Goal: Transaction & Acquisition: Purchase product/service

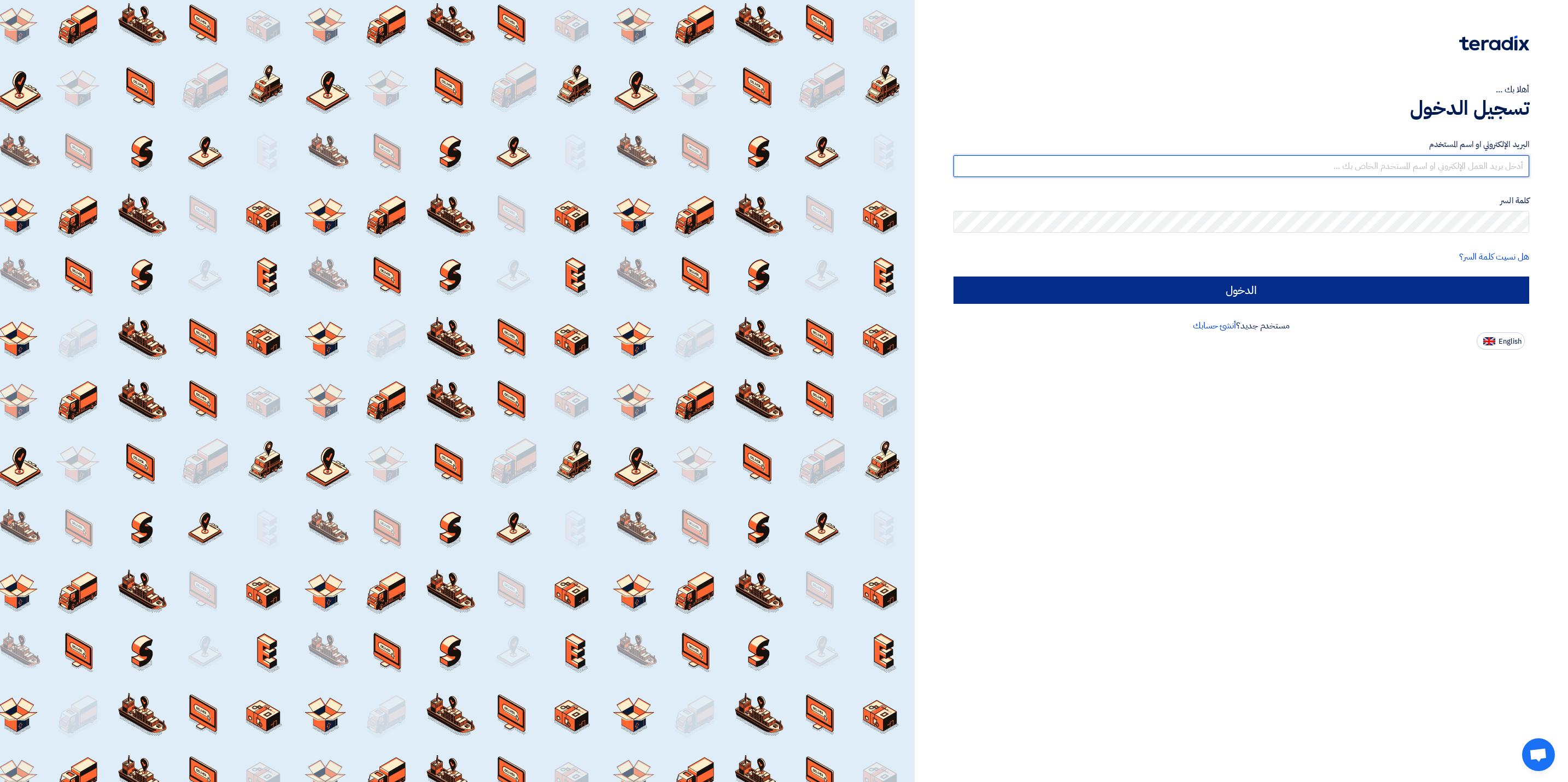
type input "[EMAIL_ADDRESS][DOMAIN_NAME]"
click at [1262, 292] on input "الدخول" at bounding box center [1241, 290] width 576 height 28
type input "Sign in"
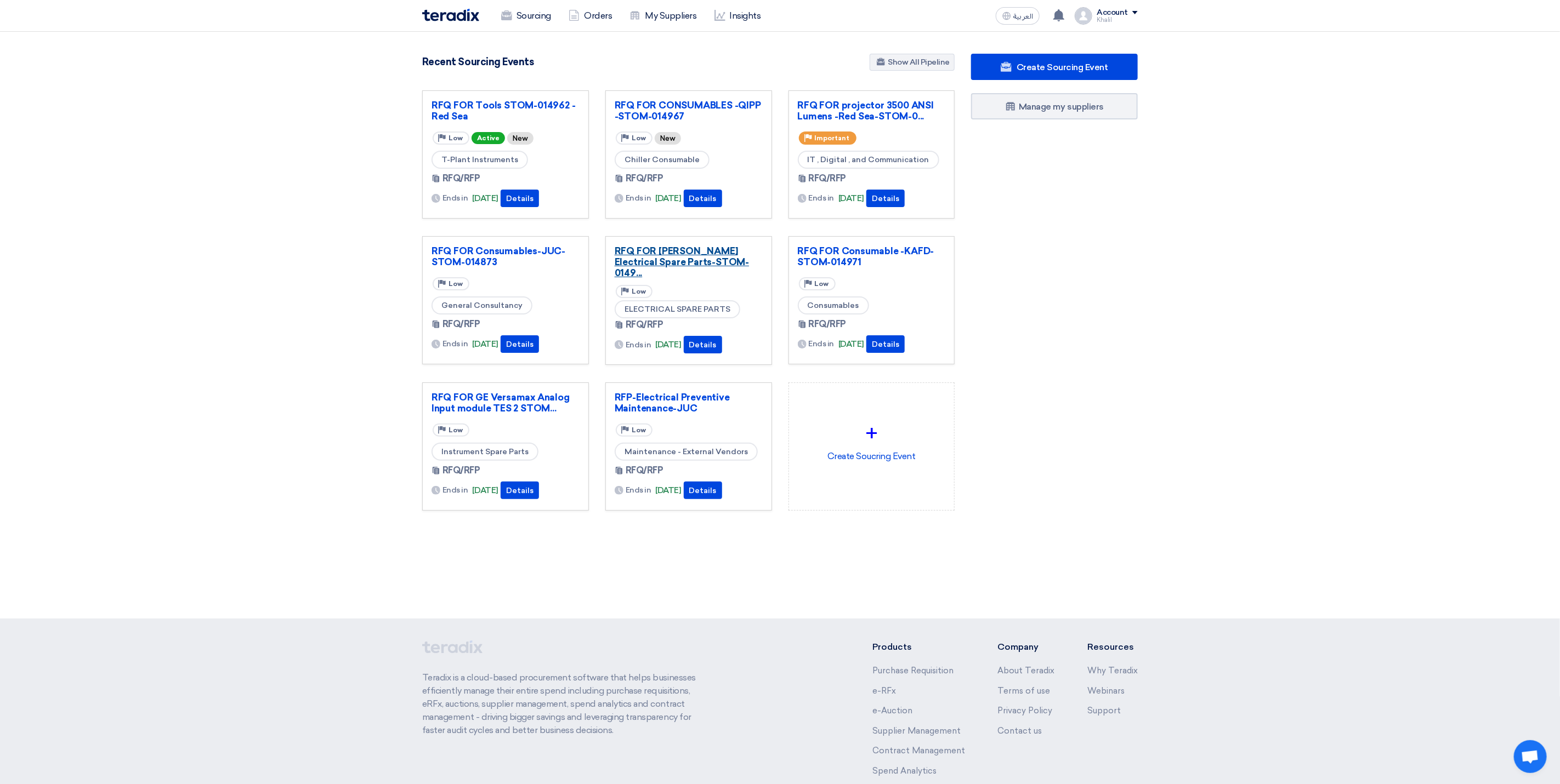
click at [670, 259] on link "RFQ FOR [PERSON_NAME] Electrical Spare Parts-STOM-0149..." at bounding box center [689, 262] width 148 height 33
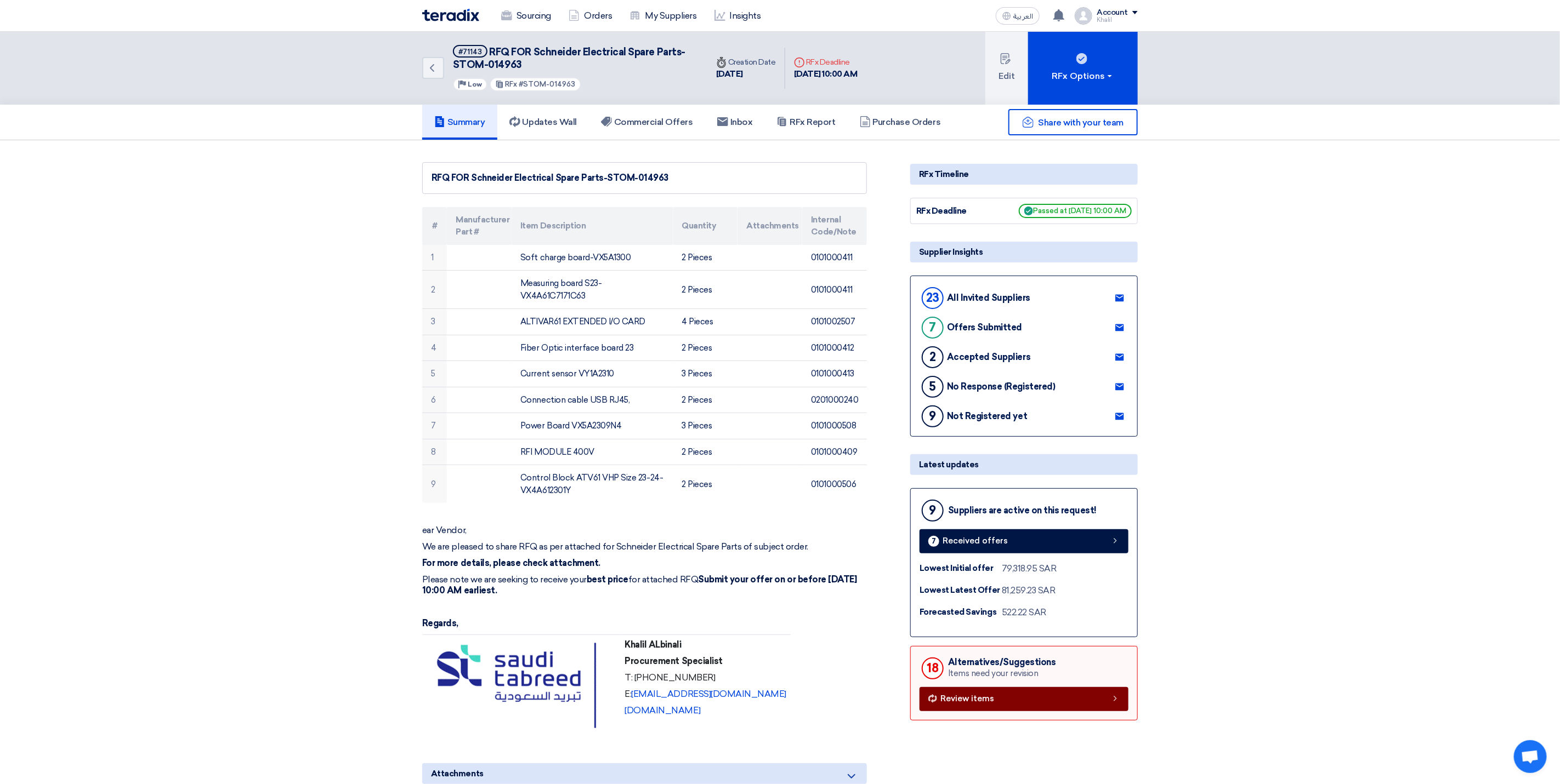
click at [1019, 706] on link "Review items" at bounding box center [1024, 700] width 209 height 24
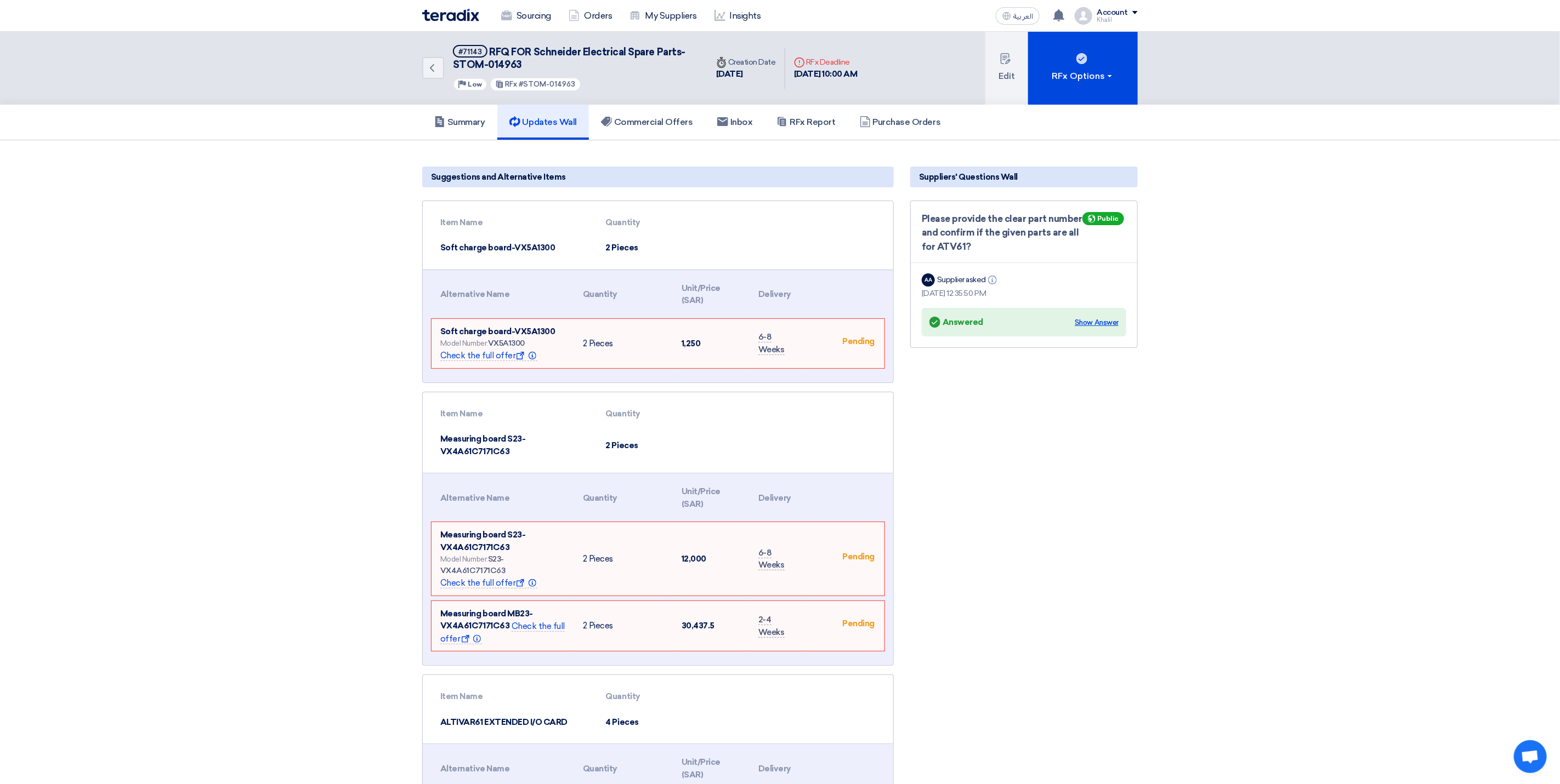
click at [1104, 326] on div "Show Answer" at bounding box center [1096, 323] width 44 height 11
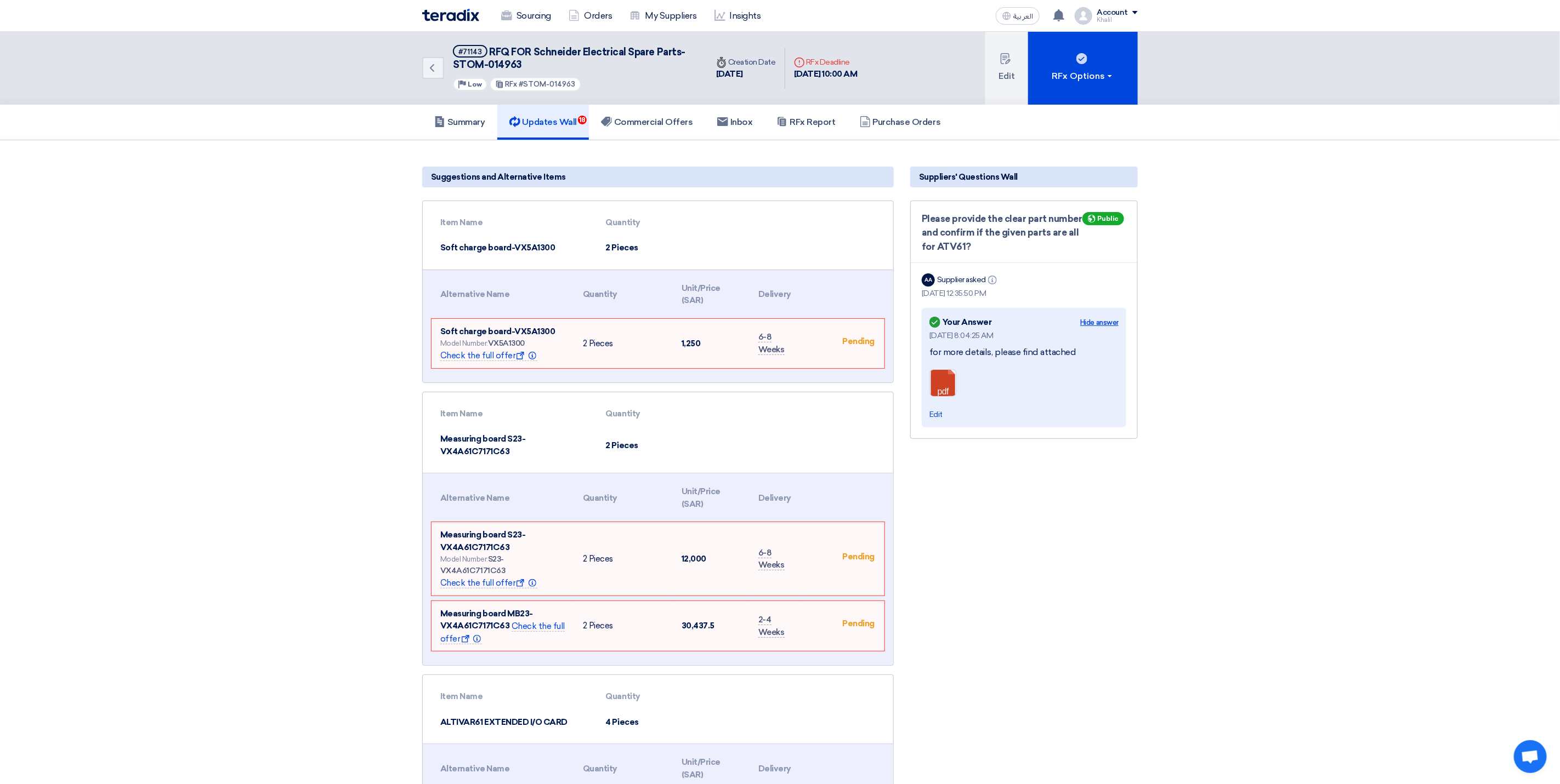
click at [1108, 321] on div "Hide answer" at bounding box center [1099, 323] width 38 height 11
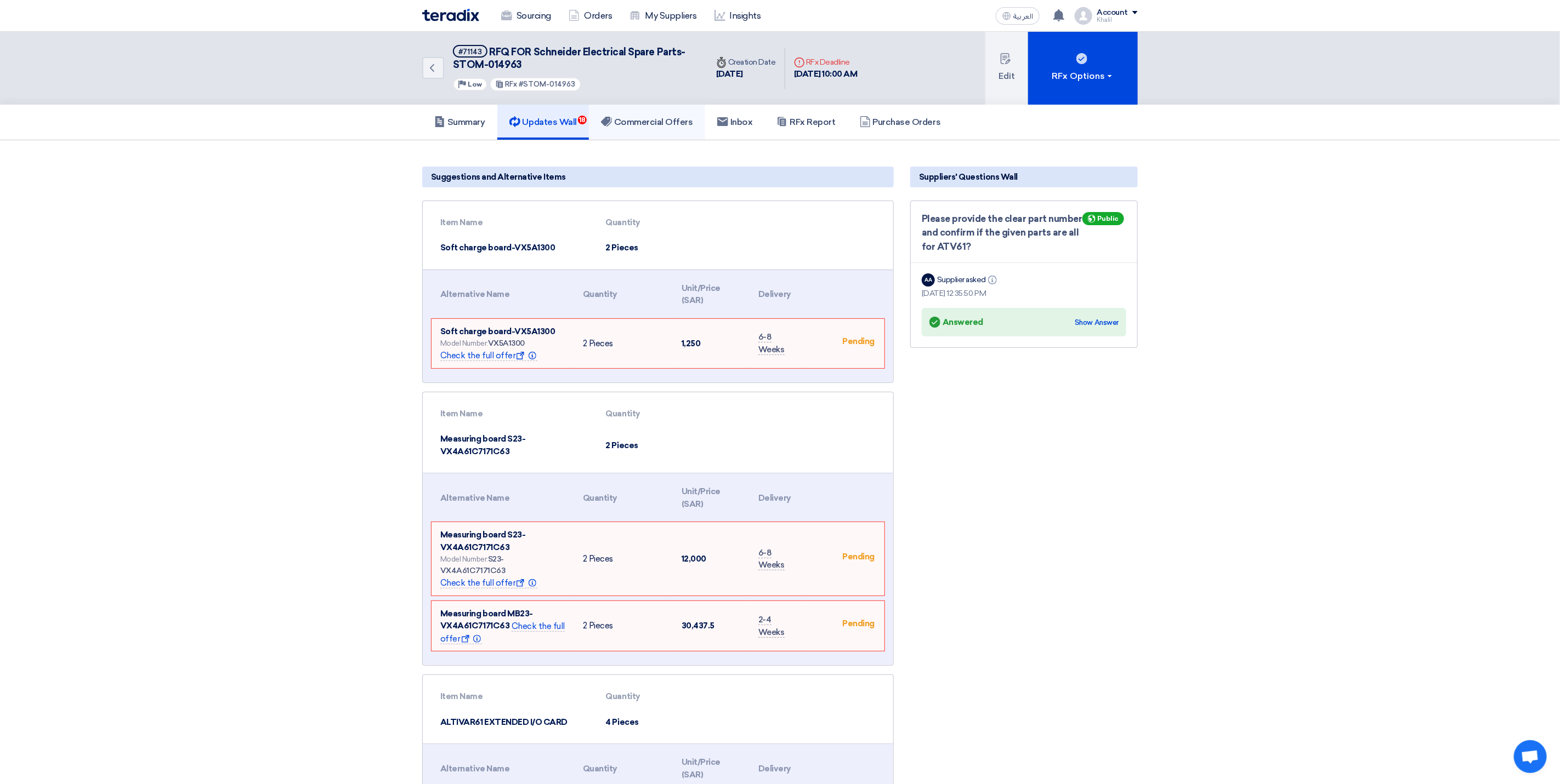
click at [637, 117] on h5 "Commercial Offers" at bounding box center [647, 122] width 92 height 11
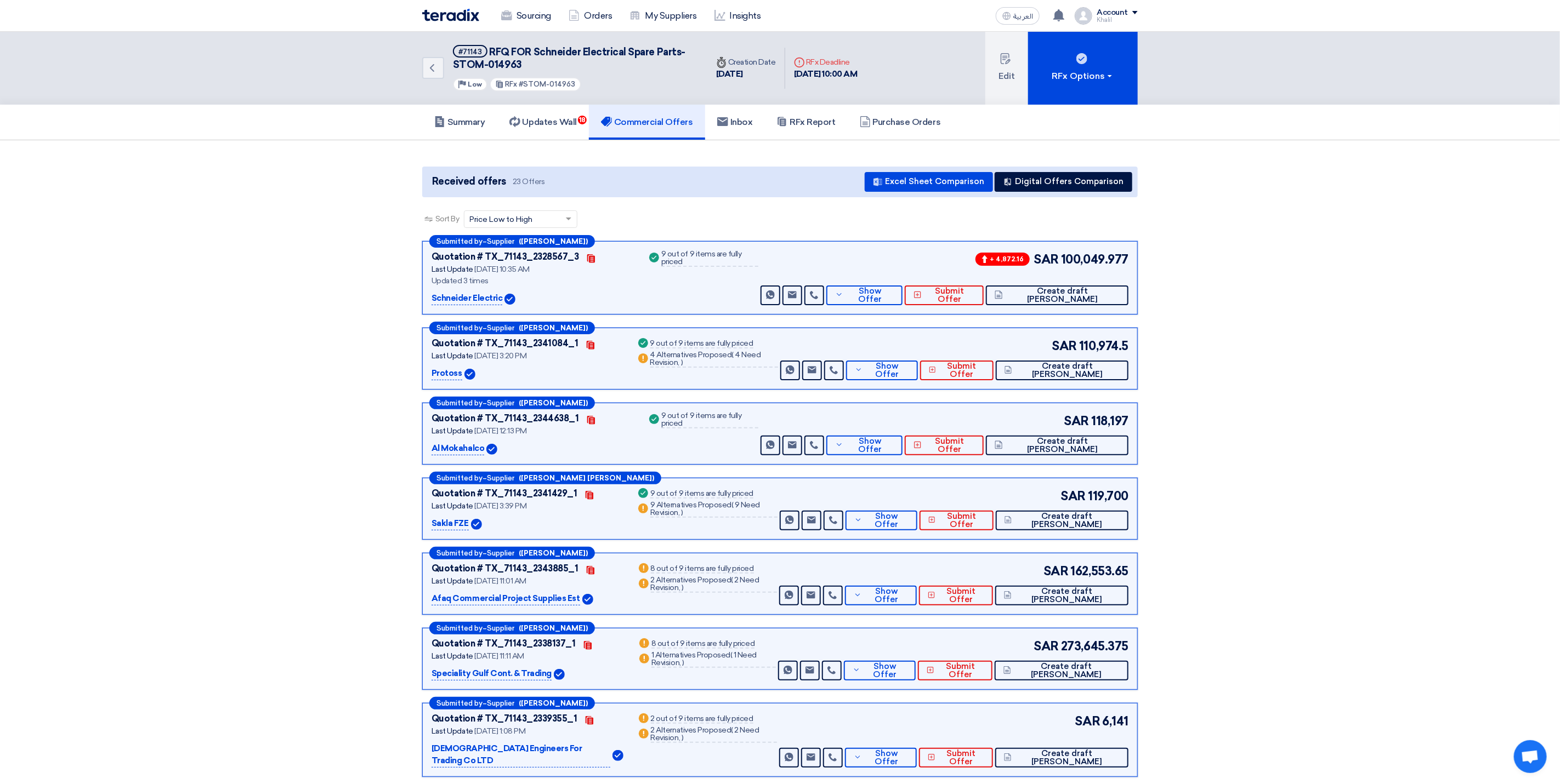
click at [894, 296] on span "Show Offer" at bounding box center [870, 295] width 47 height 16
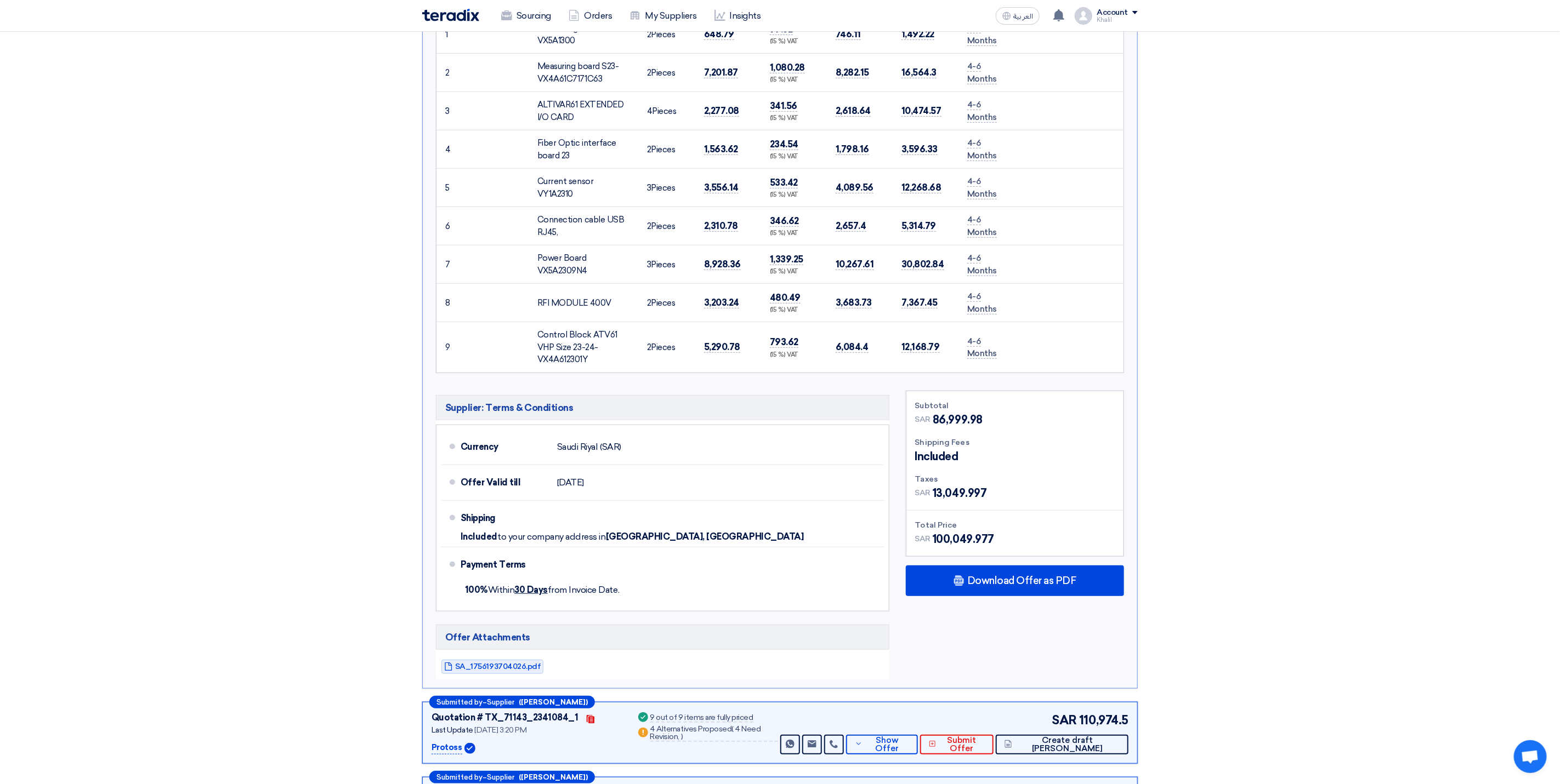
scroll to position [411, 0]
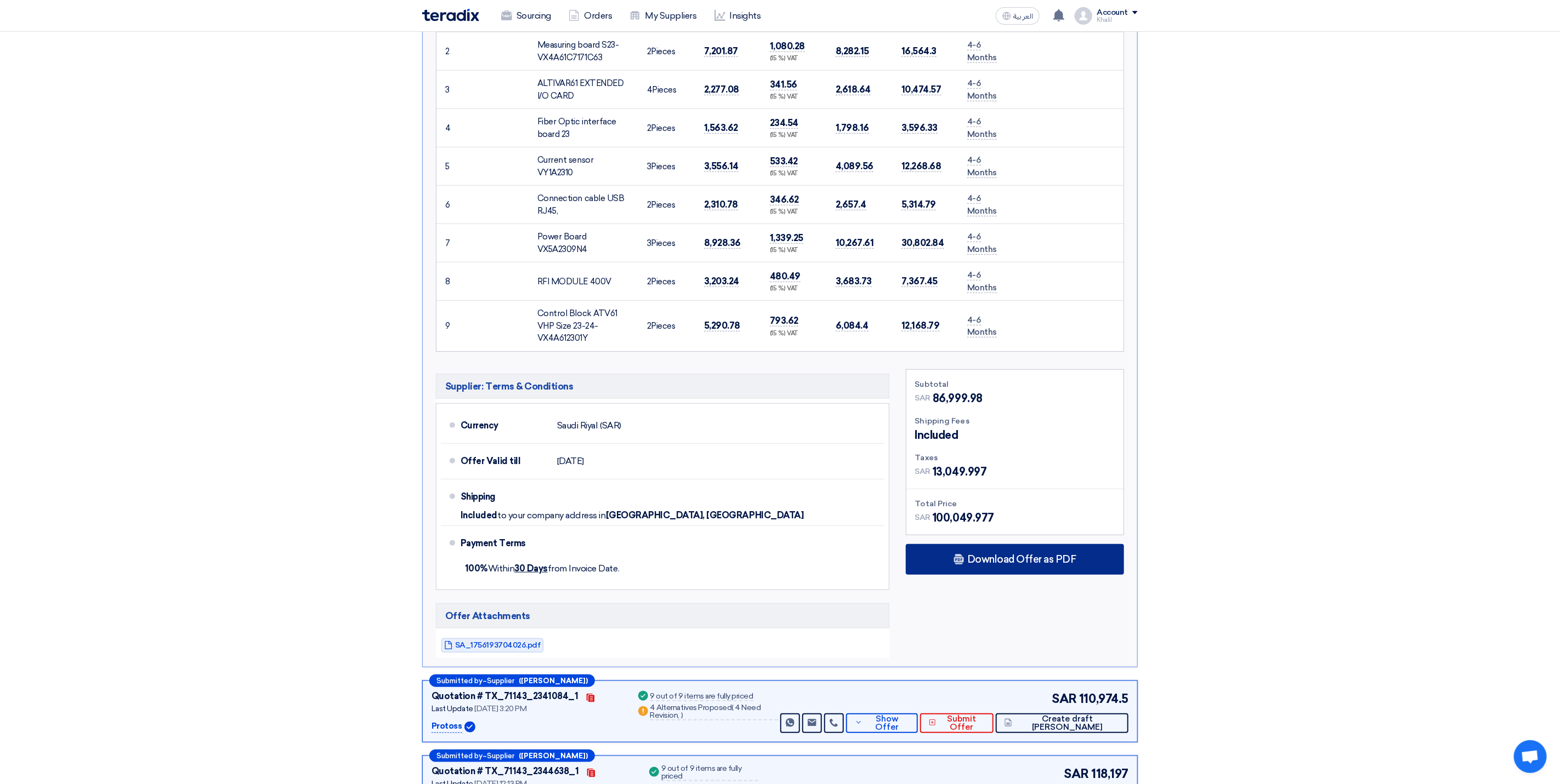
click at [998, 575] on div "Download Offer as PDF" at bounding box center [1016, 559] width 218 height 31
click at [1028, 600] on div "Arabic" at bounding box center [1015, 591] width 217 height 31
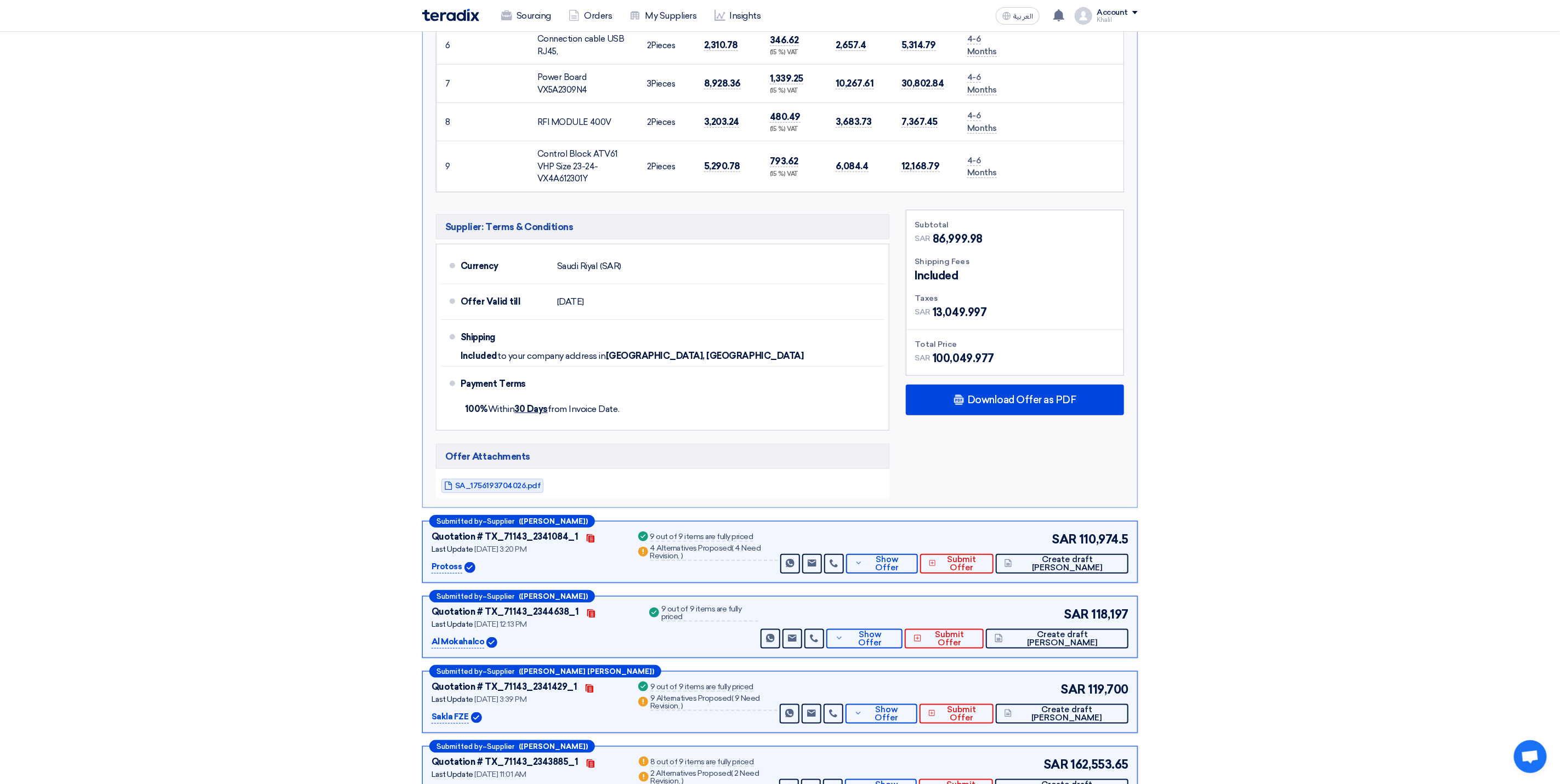
scroll to position [740, 0]
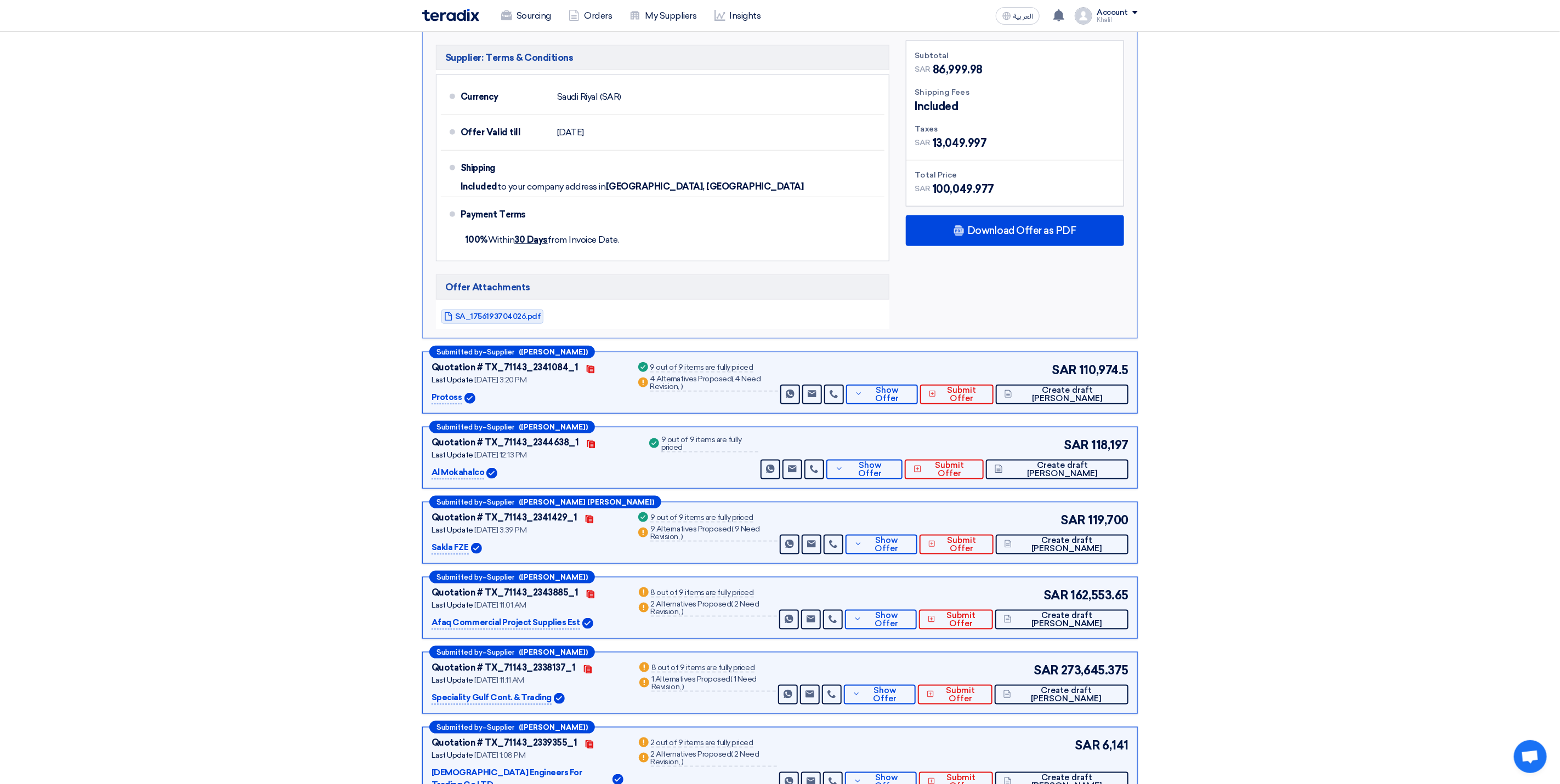
drag, startPoint x: 673, startPoint y: 385, endPoint x: 718, endPoint y: 385, distance: 45.0
click at [718, 385] on div "4 Alternatives Proposed ( 4 Need Revision, )" at bounding box center [715, 383] width 129 height 16
copy div "Alternatives"
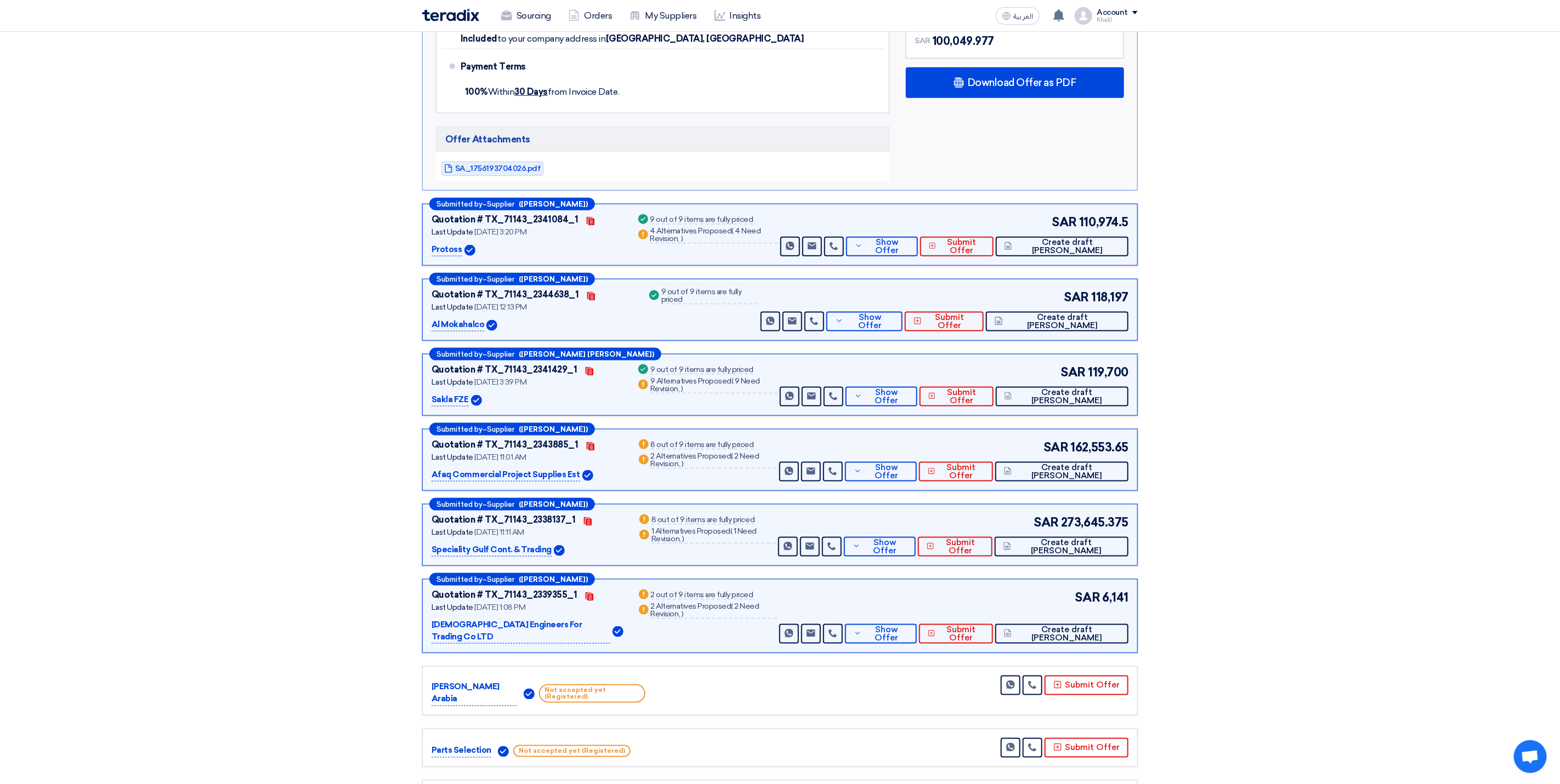
scroll to position [904, 0]
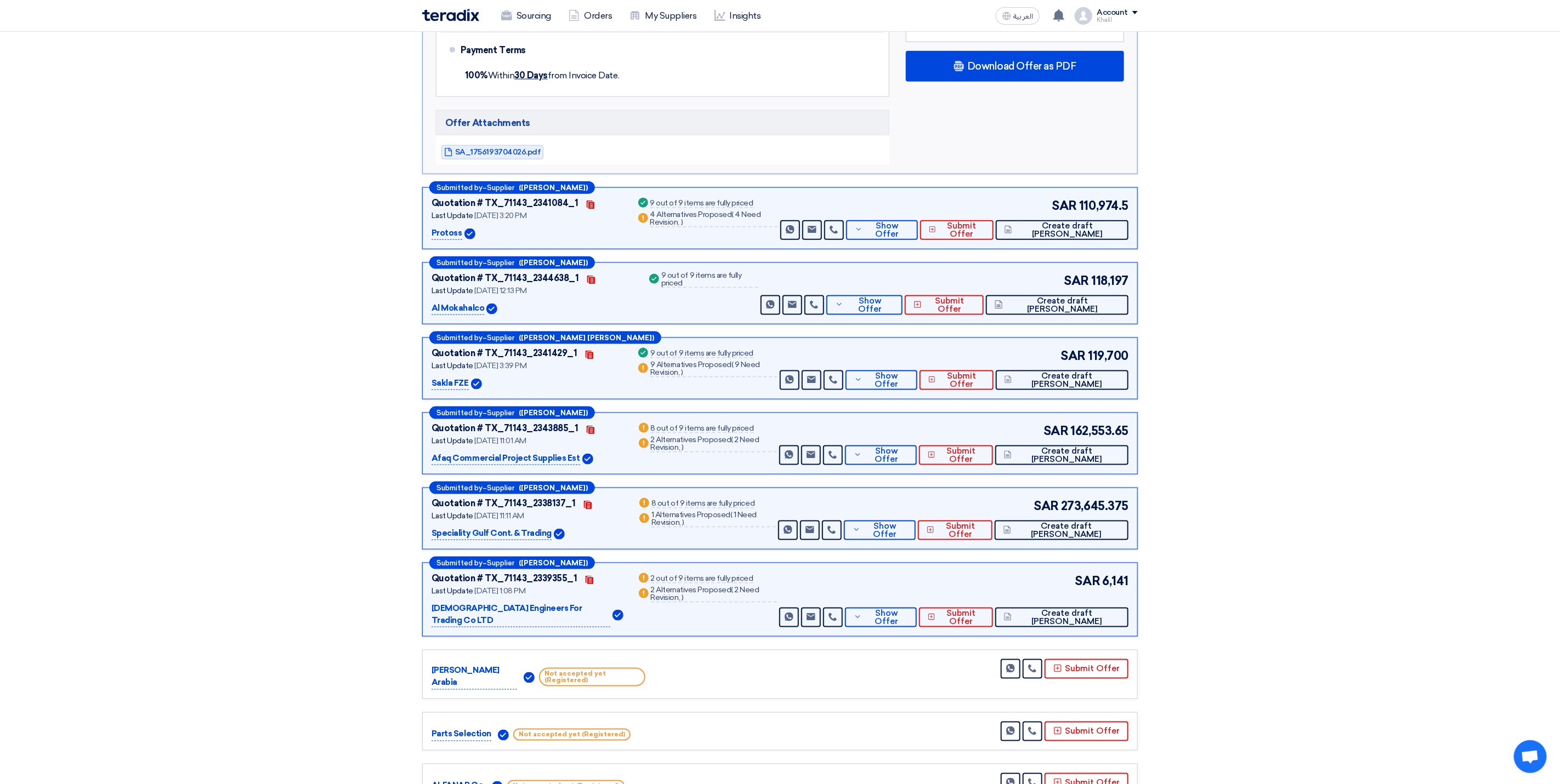
copy div "Alternatives"
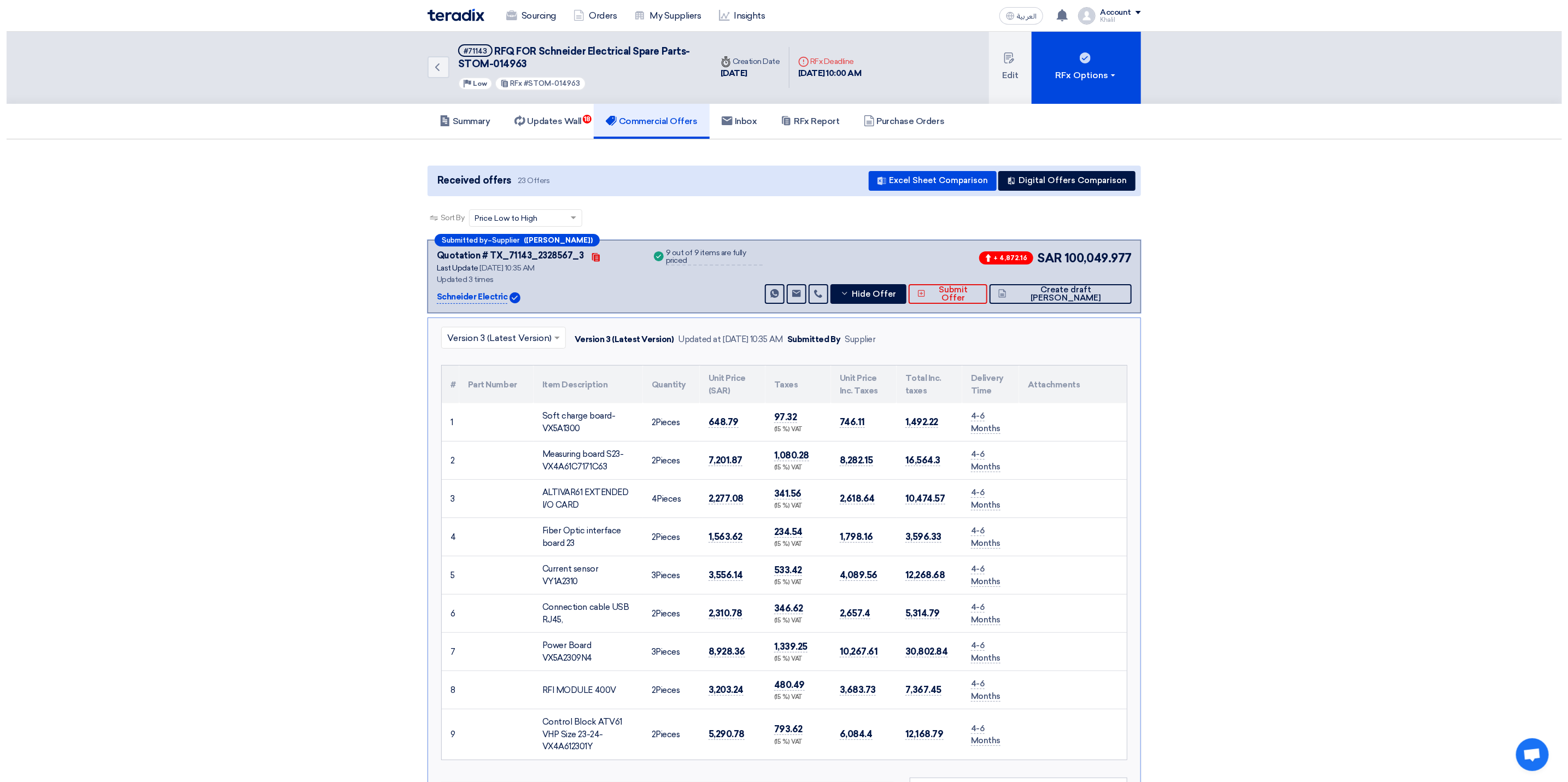
scroll to position [0, 0]
click at [1051, 186] on button "Digital Offers Comparison" at bounding box center [1060, 181] width 137 height 19
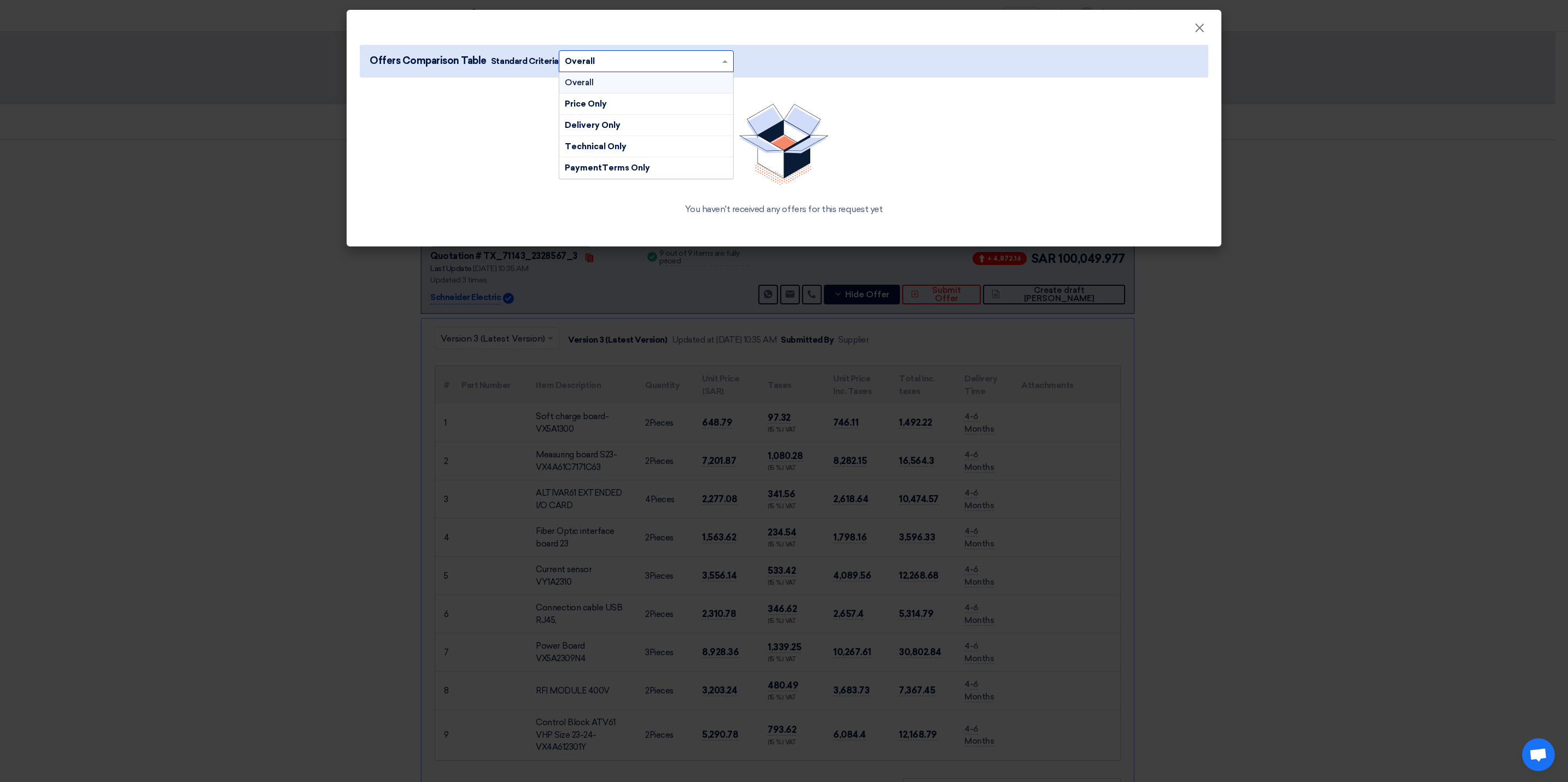
click at [720, 58] on span at bounding box center [726, 61] width 13 height 12
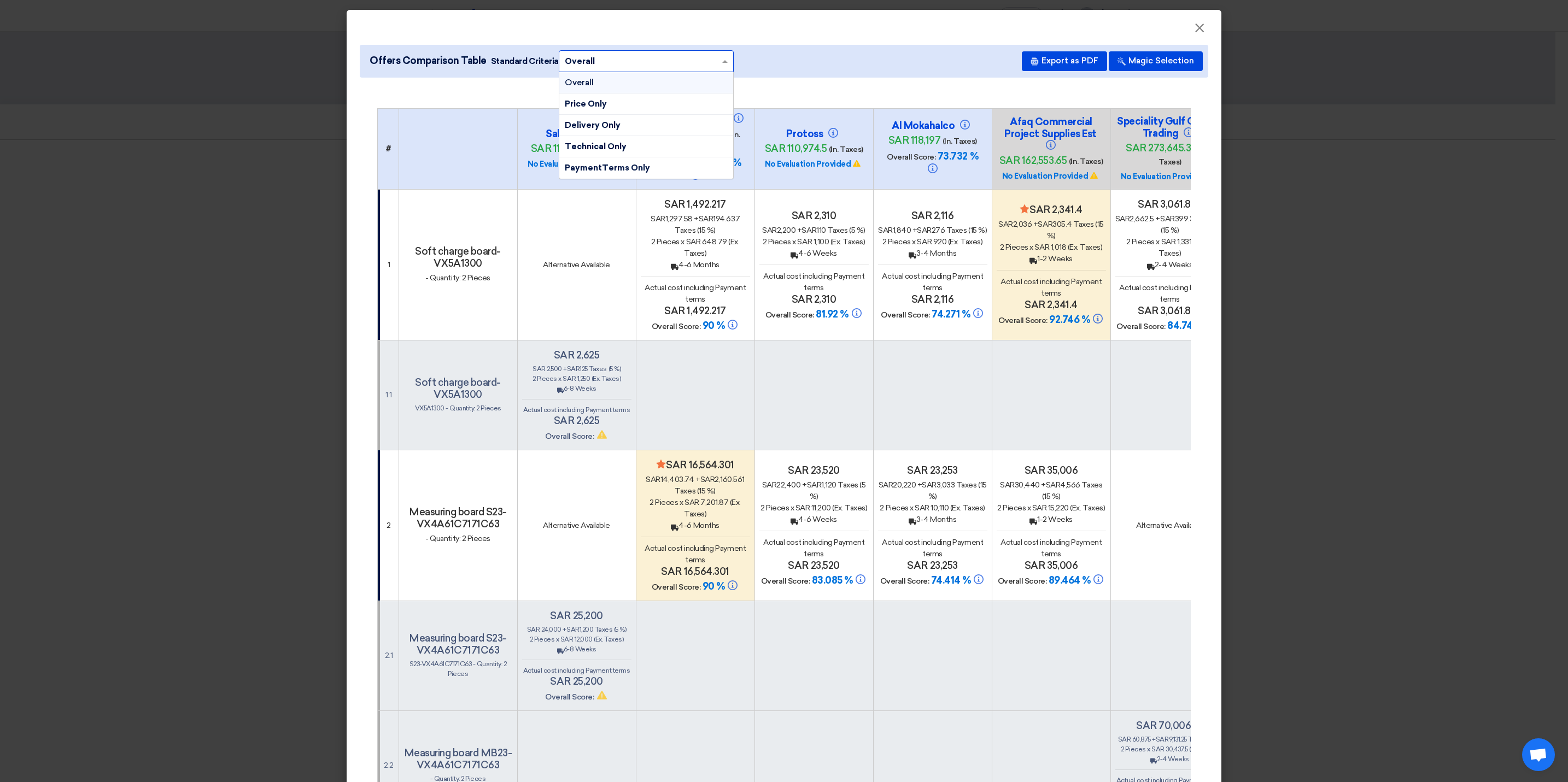
click at [697, 78] on div "Overall" at bounding box center [646, 83] width 174 height 22
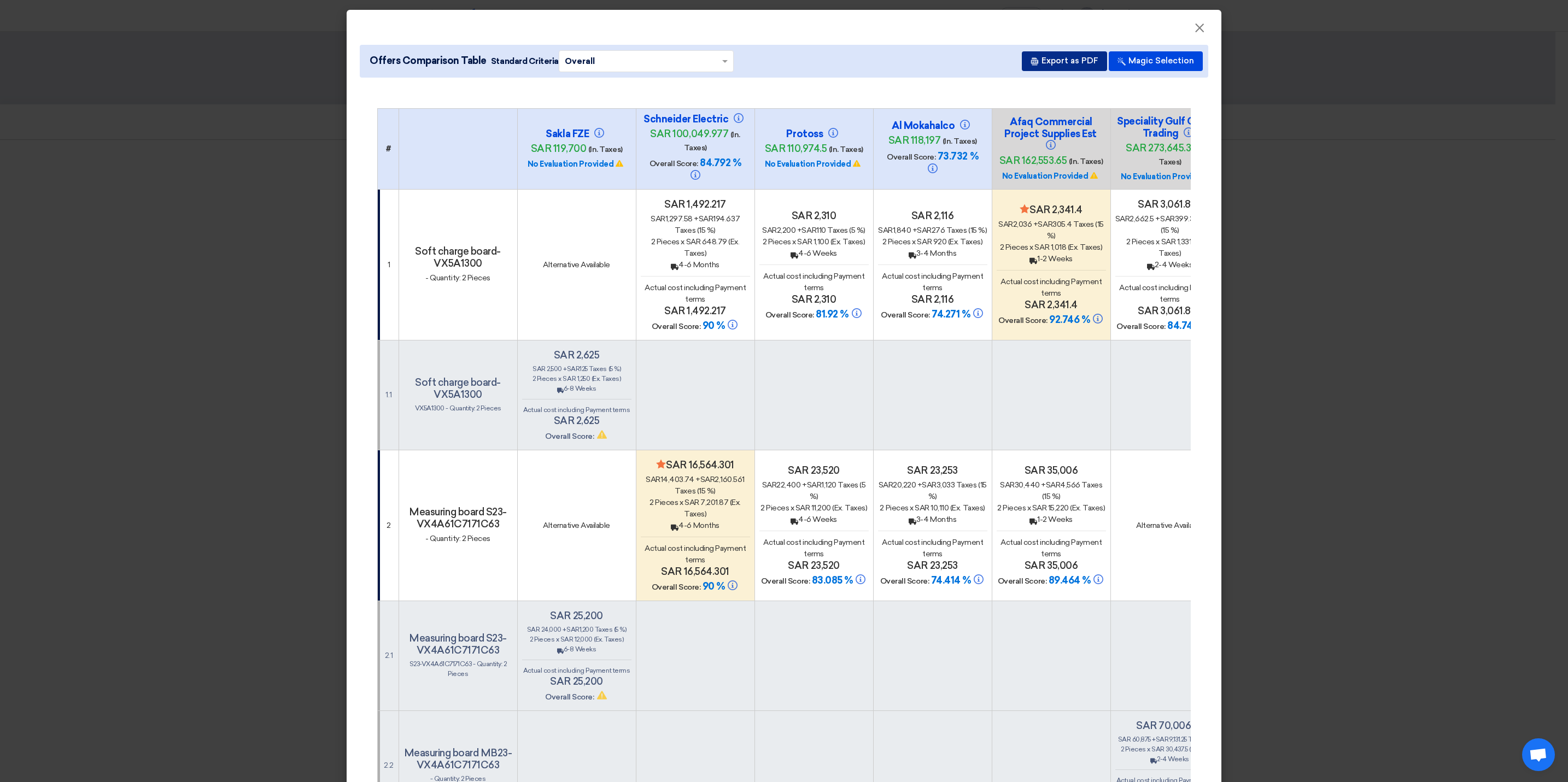
click at [1068, 68] on button "Export as PDF" at bounding box center [1065, 61] width 85 height 19
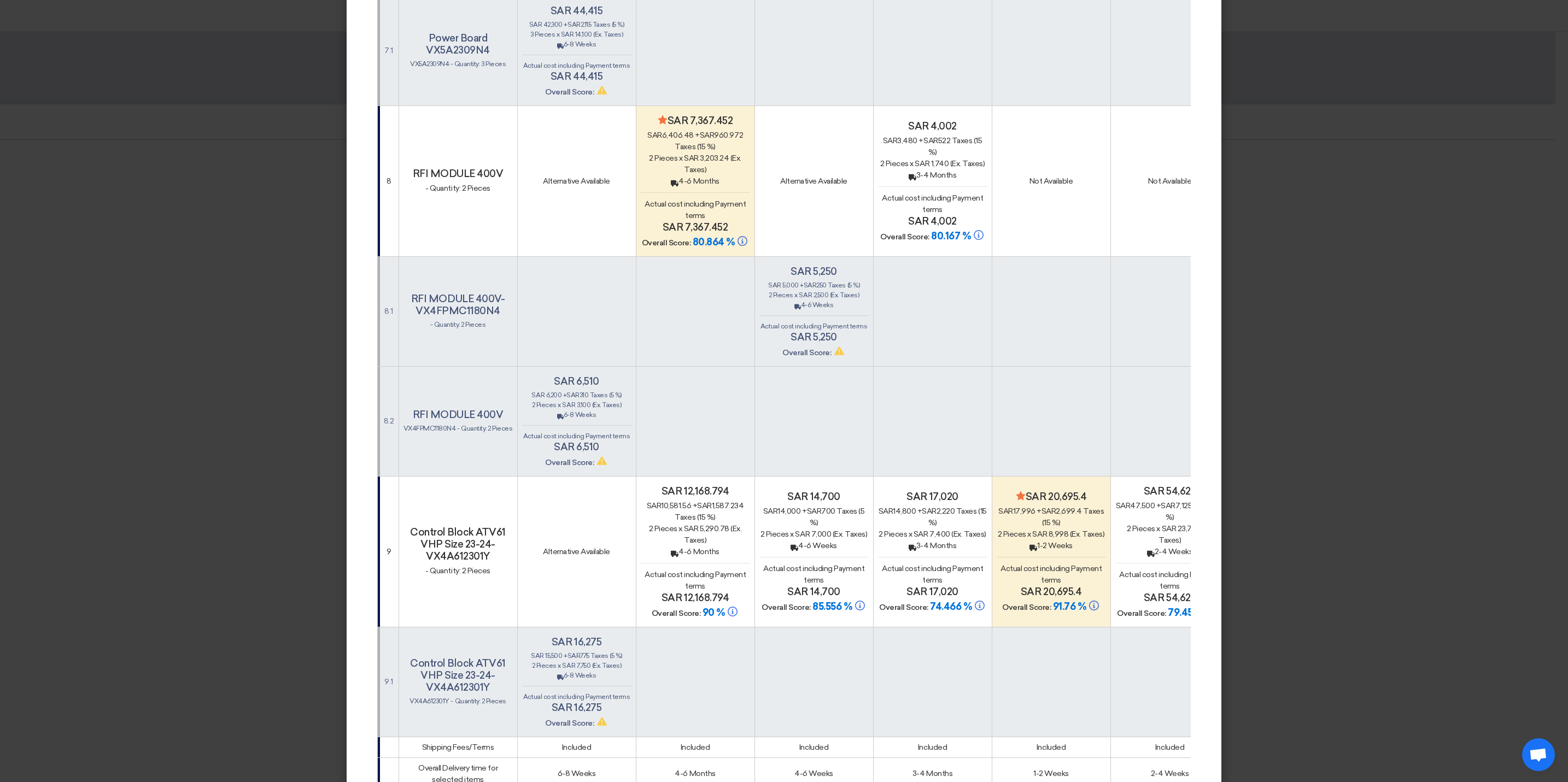
scroll to position [3241, 0]
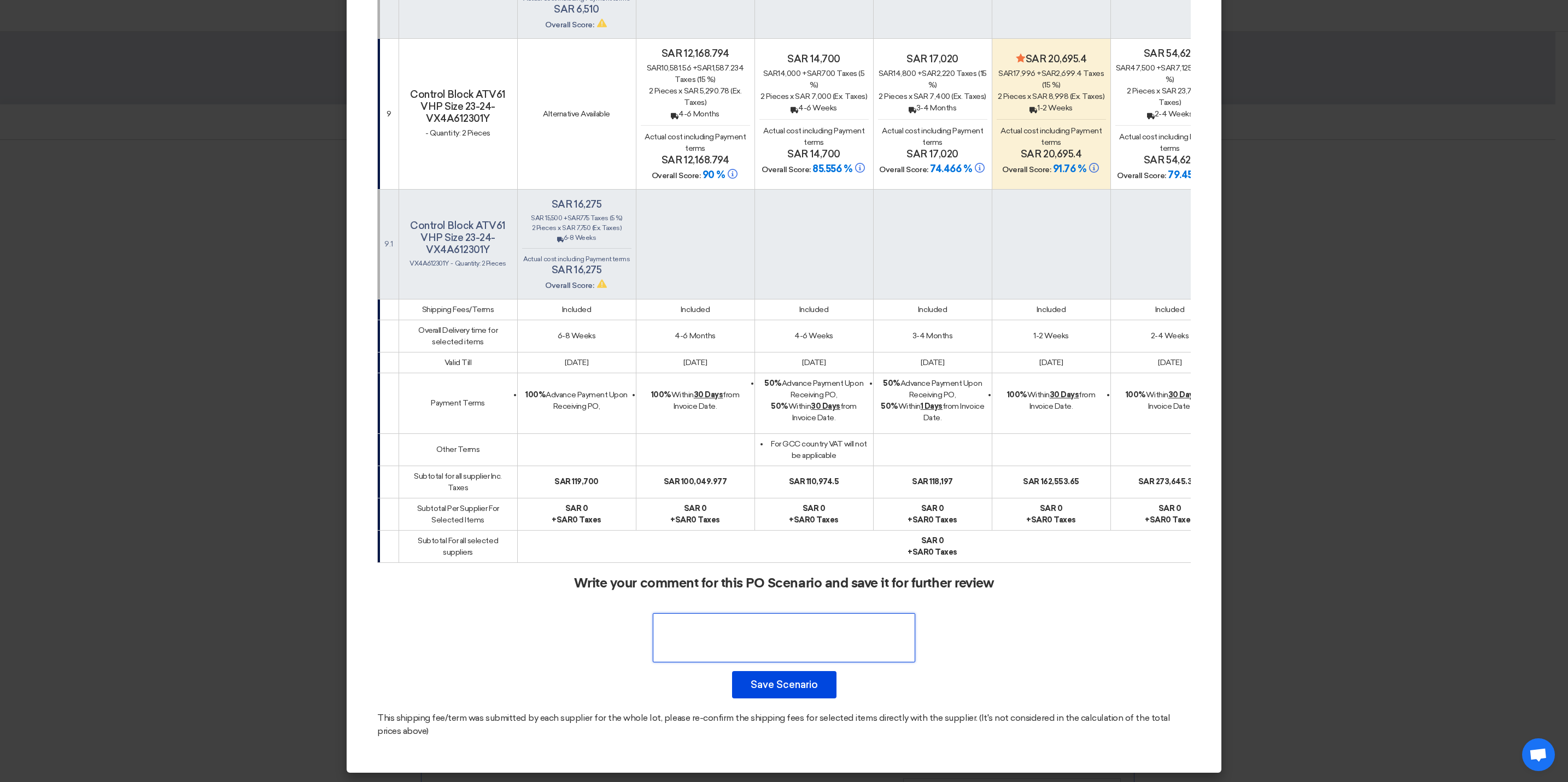
click at [766, 641] on textarea at bounding box center [784, 638] width 262 height 49
paste textarea "Alternatives"
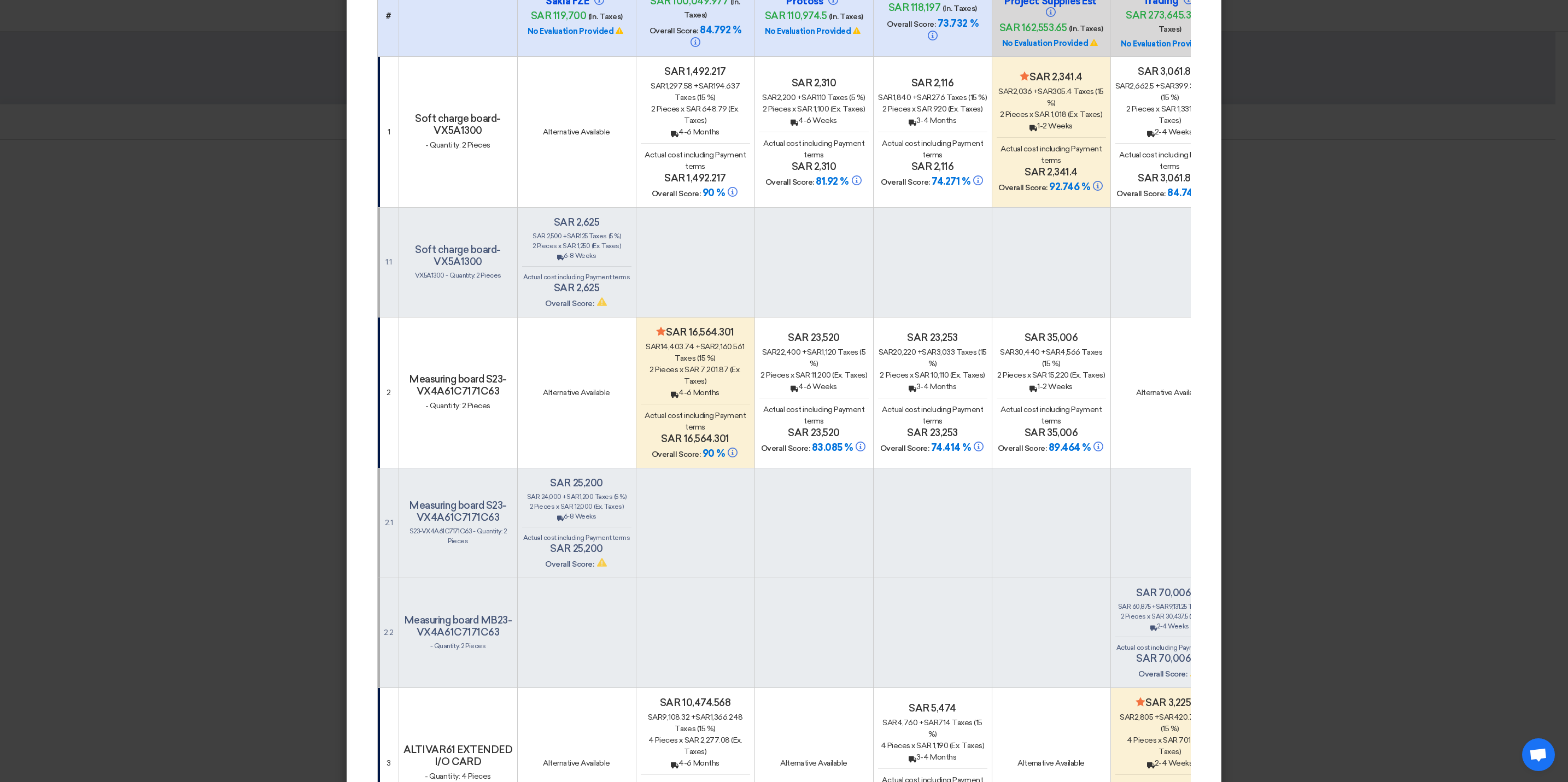
scroll to position [0, 0]
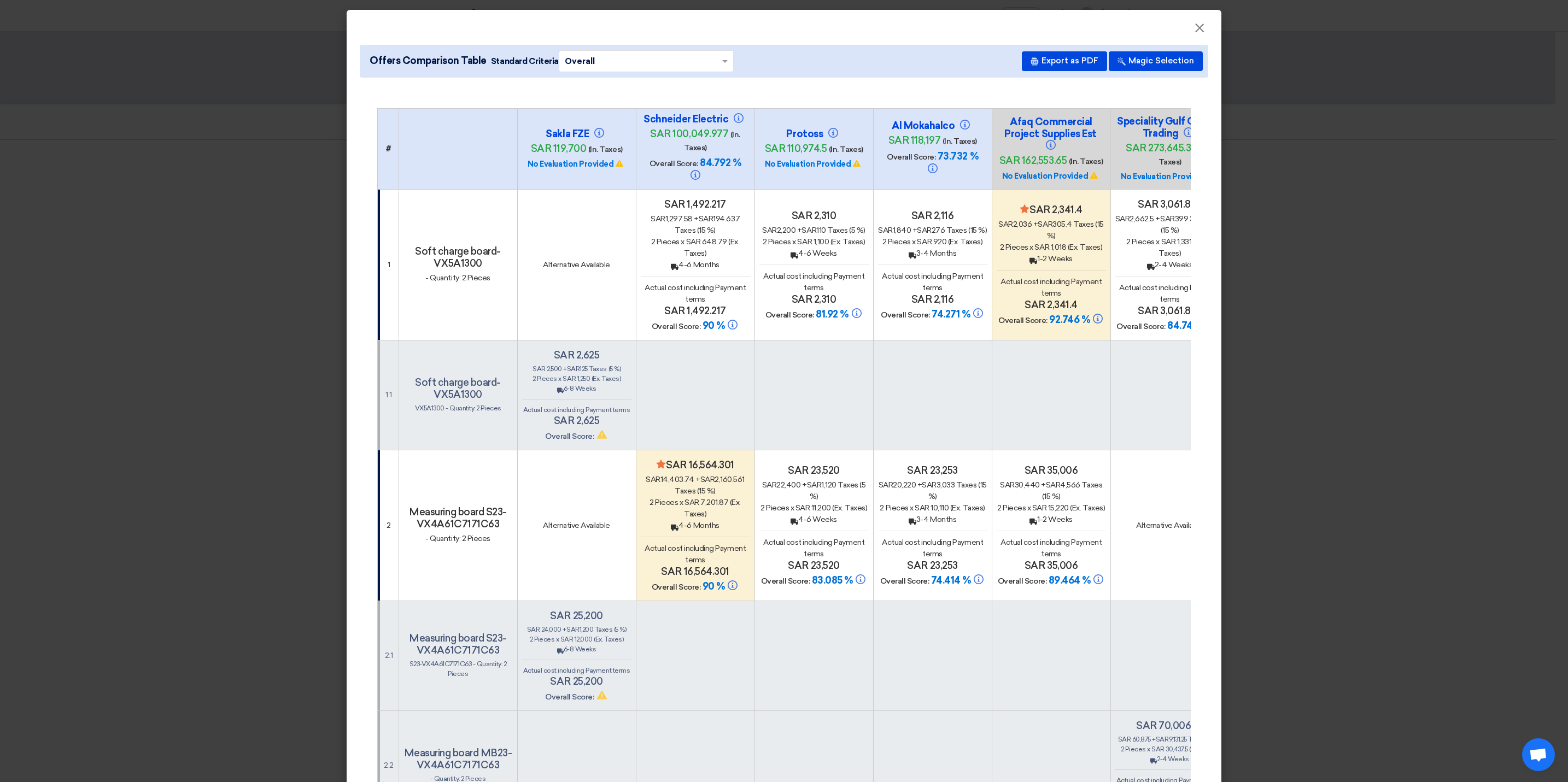
type textarea "Alternatives"
drag, startPoint x: 1006, startPoint y: 118, endPoint x: 302, endPoint y: 128, distance: 704.1
click at [302, 128] on modal-container "× Offers Comparison Table Standard Criteria × Overall × Export as PDF Magic Sel…" at bounding box center [784, 391] width 1568 height 782
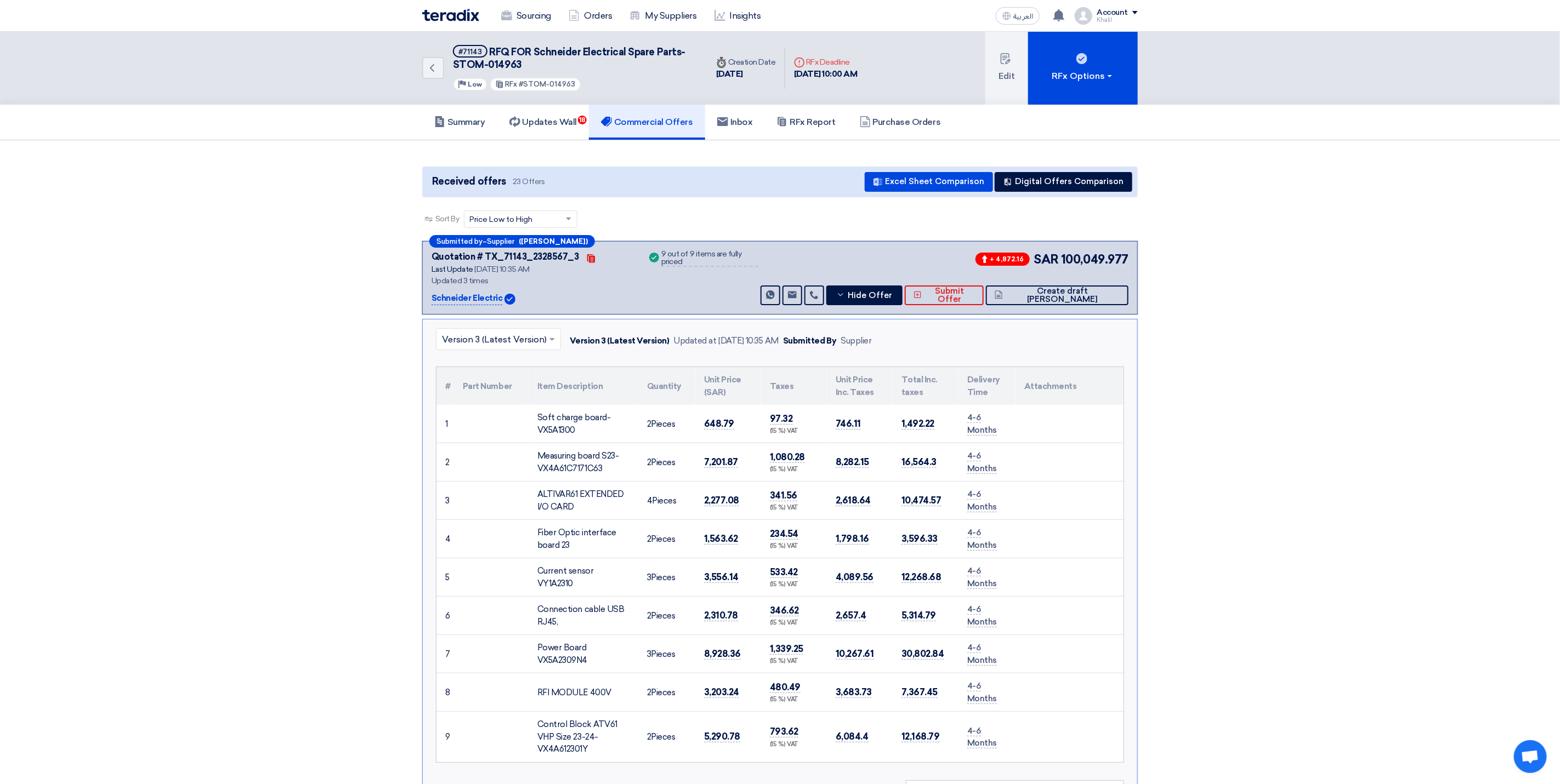
click at [556, 51] on span "RFQ FOR Schneider Electrical Spare Parts-STOM-014963" at bounding box center [569, 58] width 233 height 25
copy span "[PERSON_NAME]"
click at [1028, 181] on button "Digital Offers Comparison" at bounding box center [1063, 182] width 138 height 19
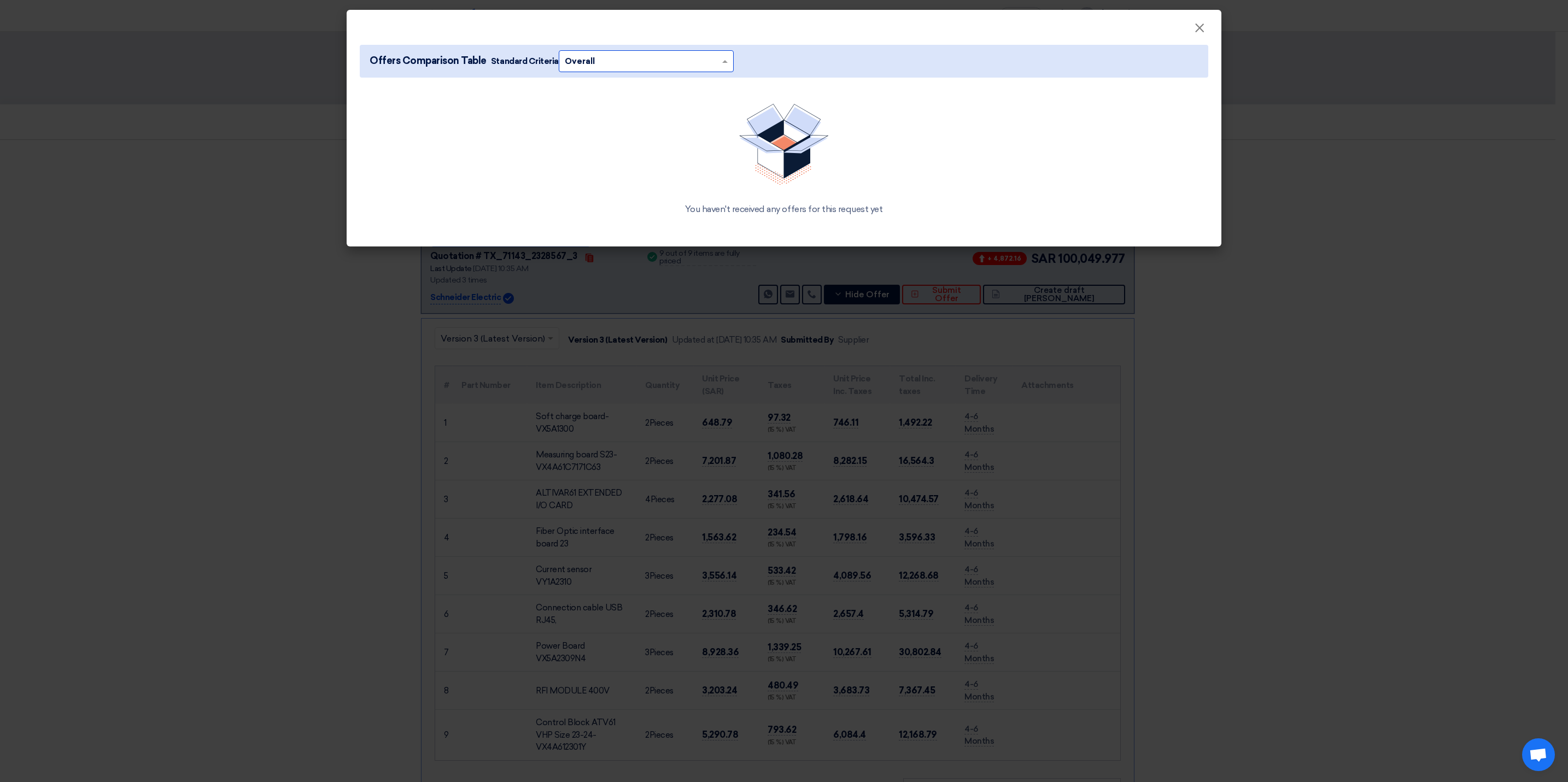
click at [722, 65] on span at bounding box center [726, 61] width 13 height 12
click at [713, 78] on div "Overall" at bounding box center [646, 83] width 174 height 22
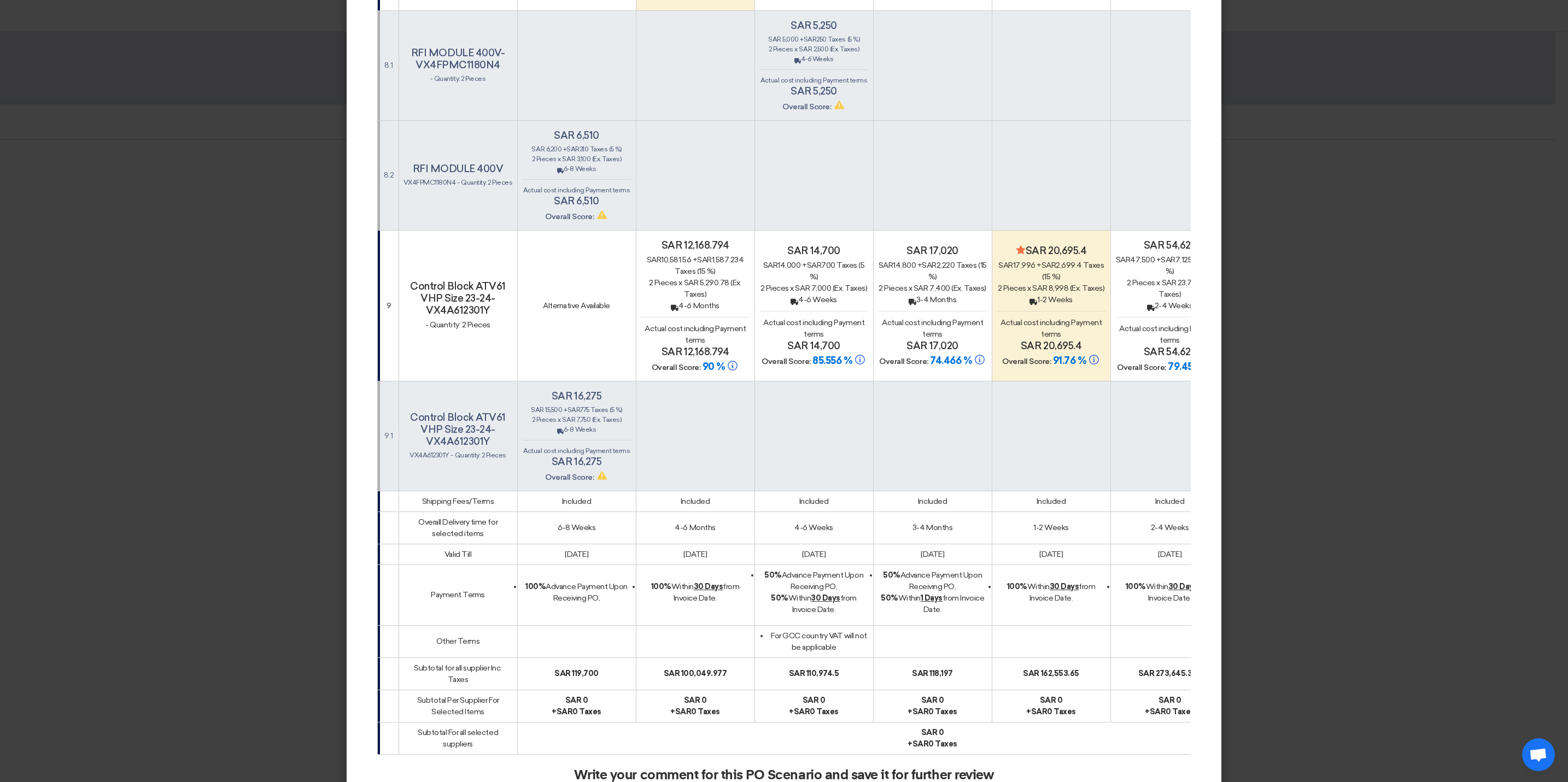
scroll to position [3241, 0]
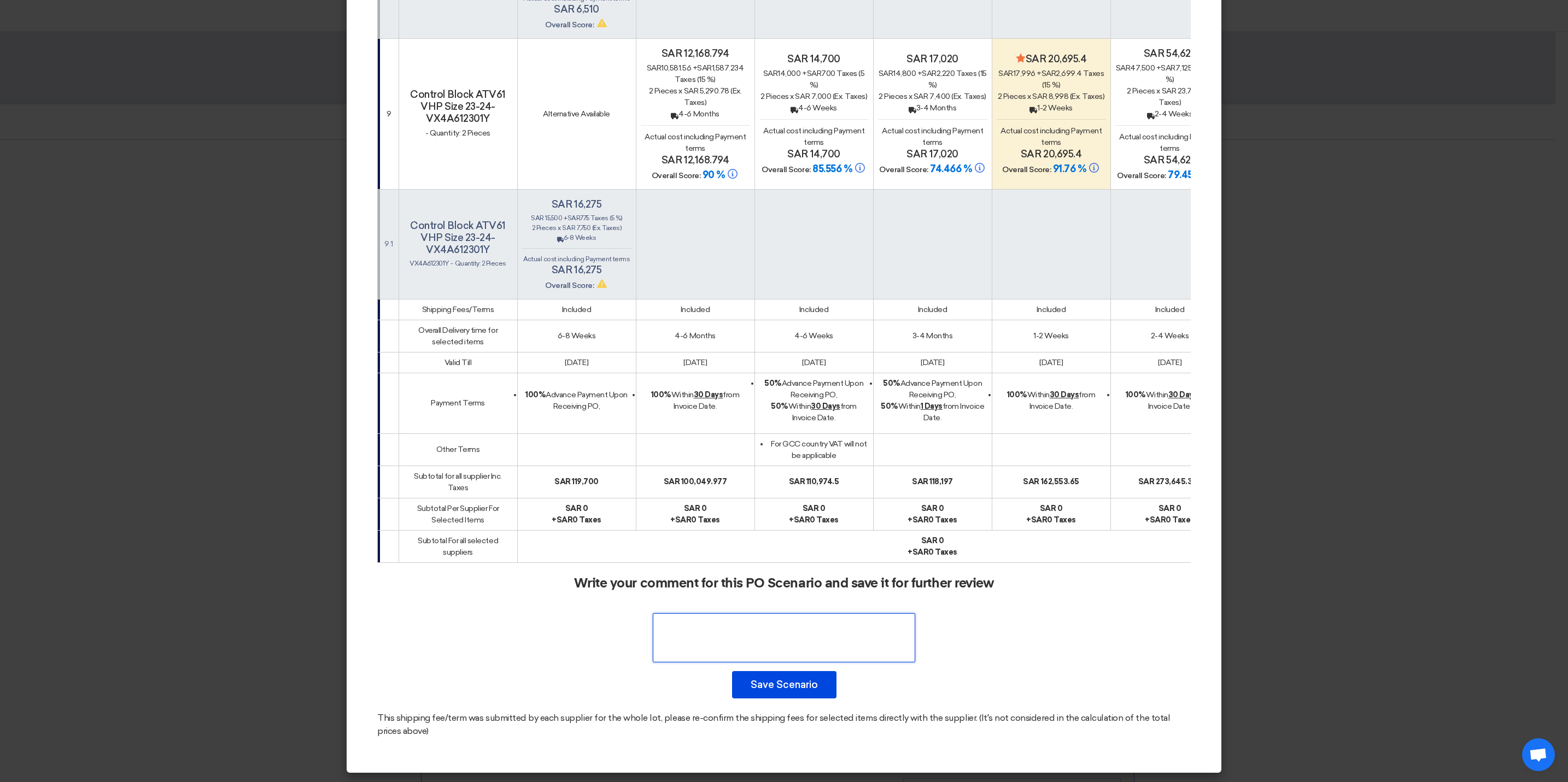
click at [758, 634] on textarea at bounding box center [784, 638] width 262 height 49
paste textarea "[PERSON_NAME]"
drag, startPoint x: 843, startPoint y: 622, endPoint x: 727, endPoint y: 624, distance: 116.0
click at [727, 624] on textarea at bounding box center [784, 638] width 262 height 49
click at [813, 626] on textarea at bounding box center [784, 638] width 262 height 49
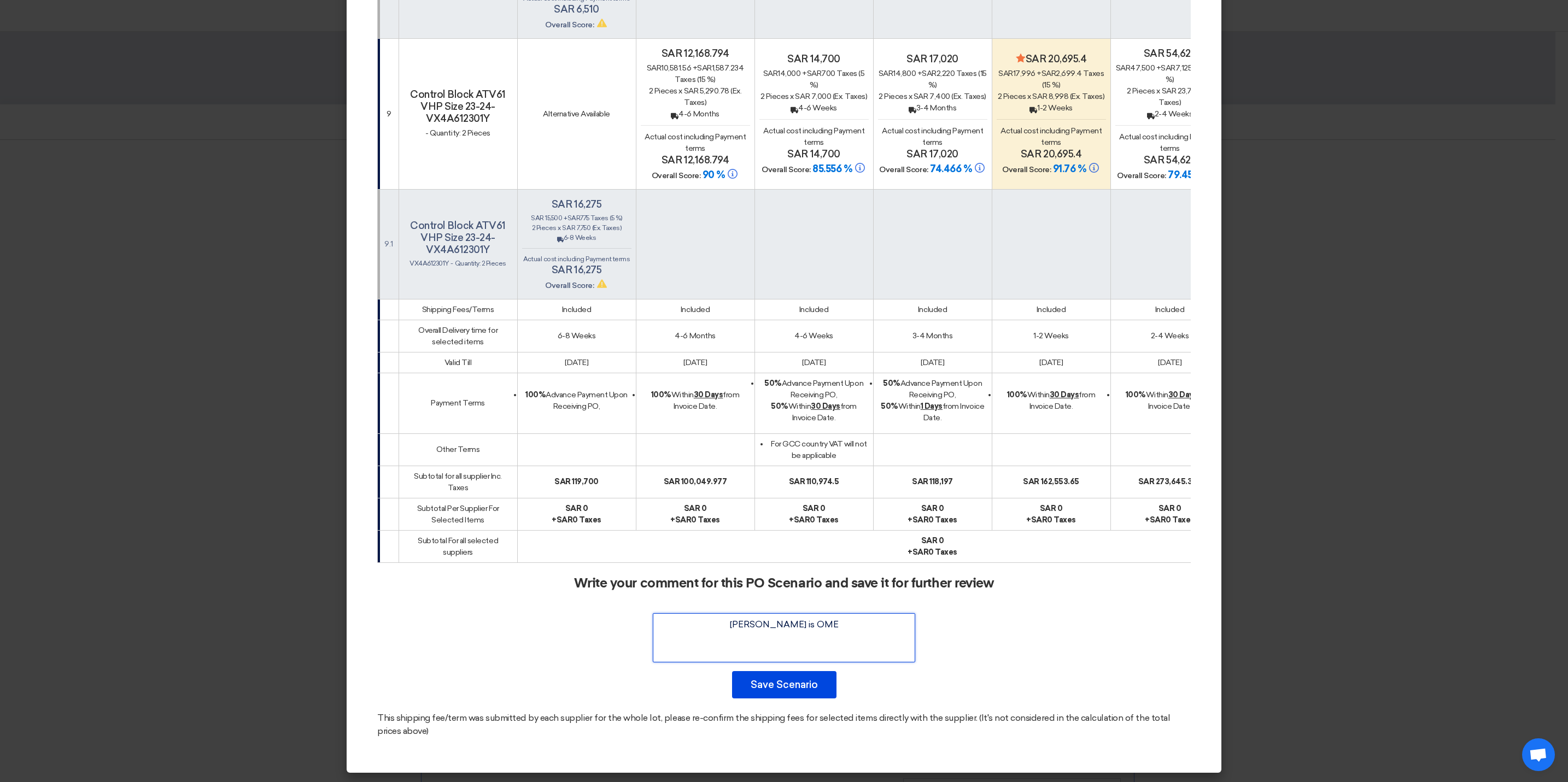
click at [804, 625] on textarea at bounding box center [784, 638] width 262 height 49
paste textarea "1. OEM"
click at [798, 624] on textarea at bounding box center [784, 638] width 262 height 49
click at [832, 631] on textarea at bounding box center [784, 638] width 262 height 49
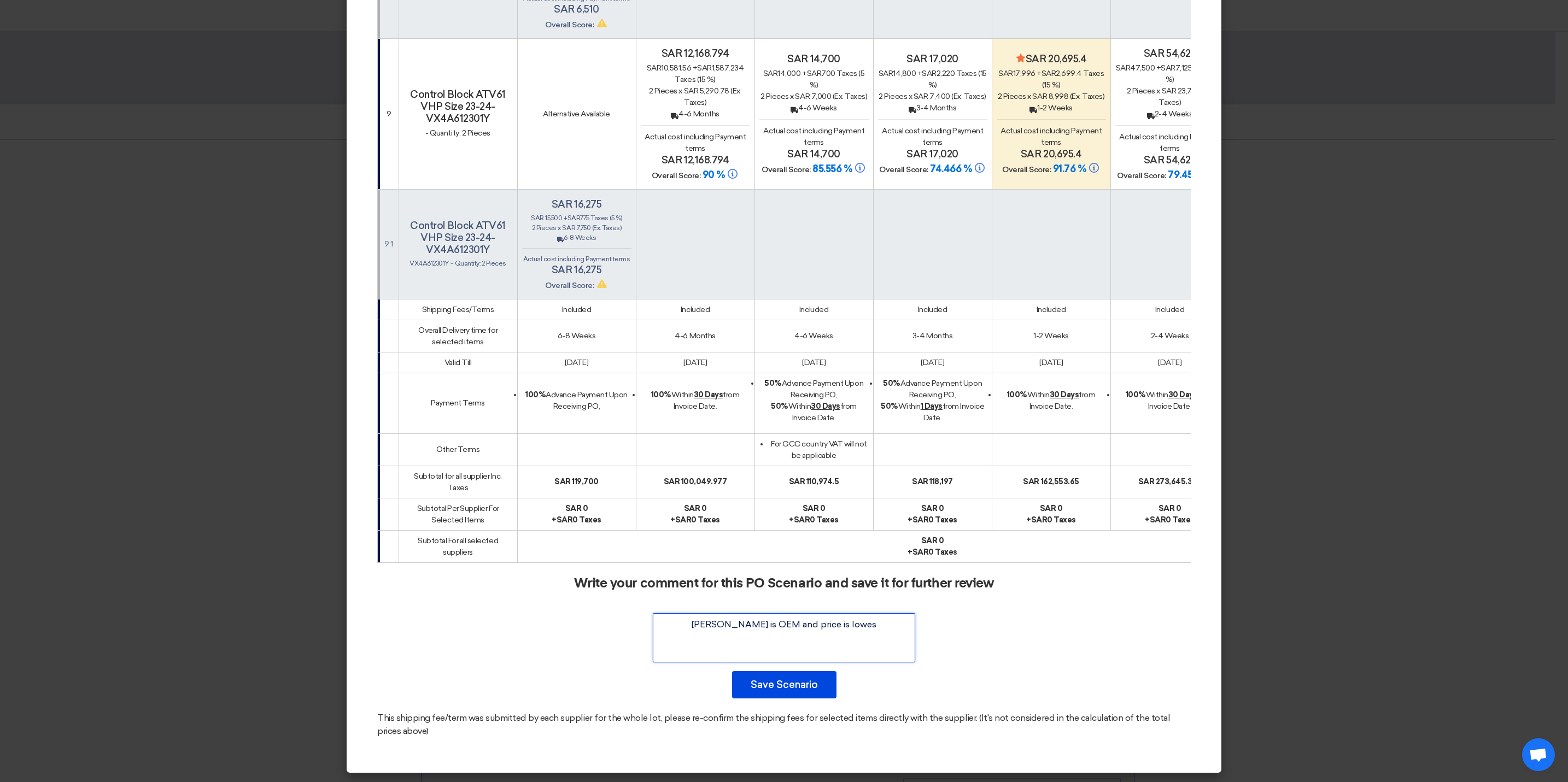
drag, startPoint x: 857, startPoint y: 627, endPoint x: 796, endPoint y: 627, distance: 61.0
click at [796, 627] on textarea at bounding box center [784, 638] width 262 height 49
paste textarea "lowes"
drag, startPoint x: 842, startPoint y: 624, endPoint x: 835, endPoint y: 642, distance: 19.3
click at [820, 625] on textarea at bounding box center [784, 638] width 262 height 49
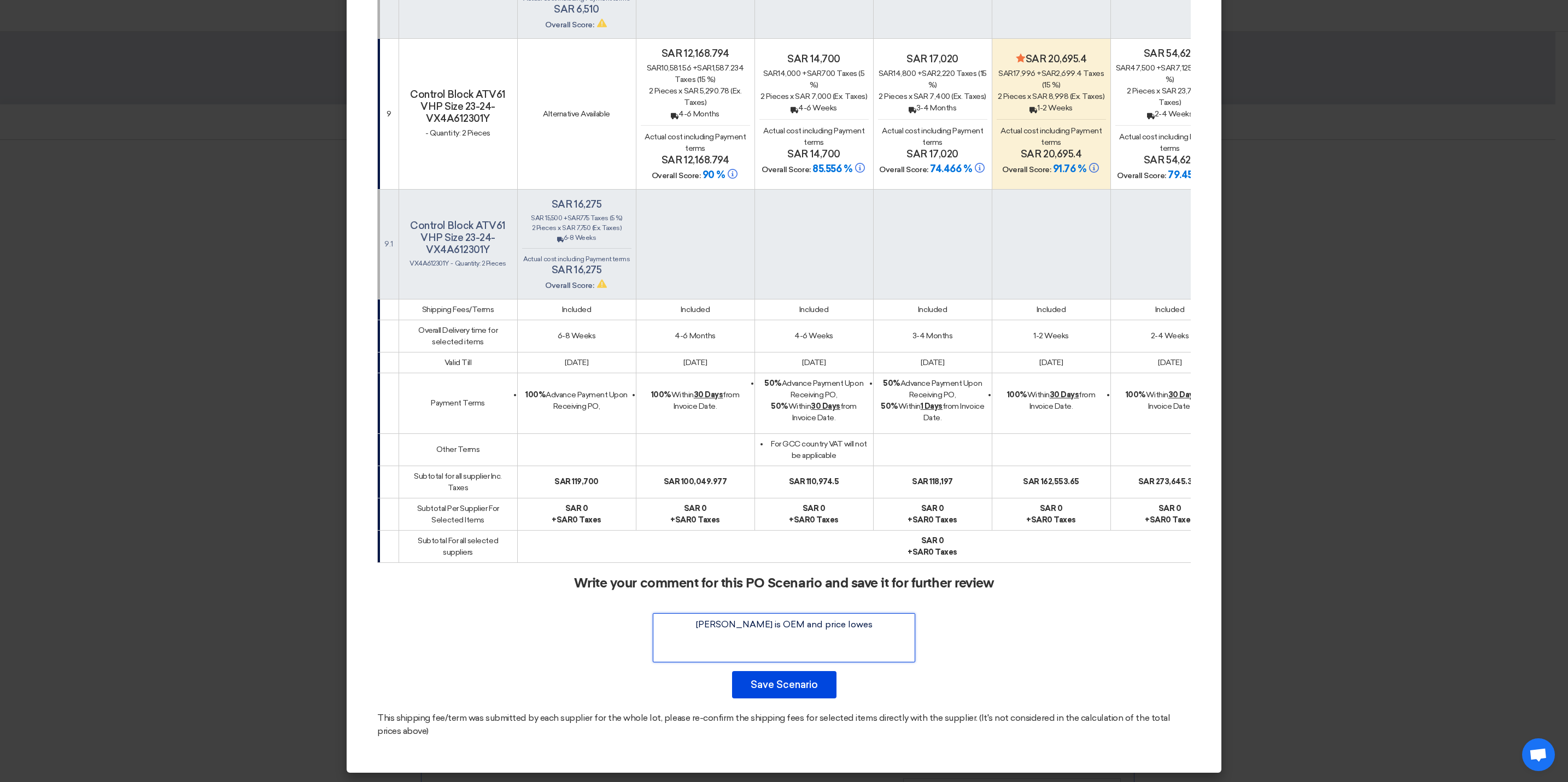
click at [823, 623] on textarea at bounding box center [784, 638] width 262 height 49
drag, startPoint x: 887, startPoint y: 648, endPoint x: 872, endPoint y: 649, distance: 15.0
click at [887, 649] on textarea at bounding box center [784, 638] width 262 height 49
click at [871, 645] on textarea at bounding box center [784, 638] width 262 height 49
click at [837, 733] on div "This shipping fee/term was submitted by each supplier for the whole lot, please…" at bounding box center [784, 725] width 813 height 26
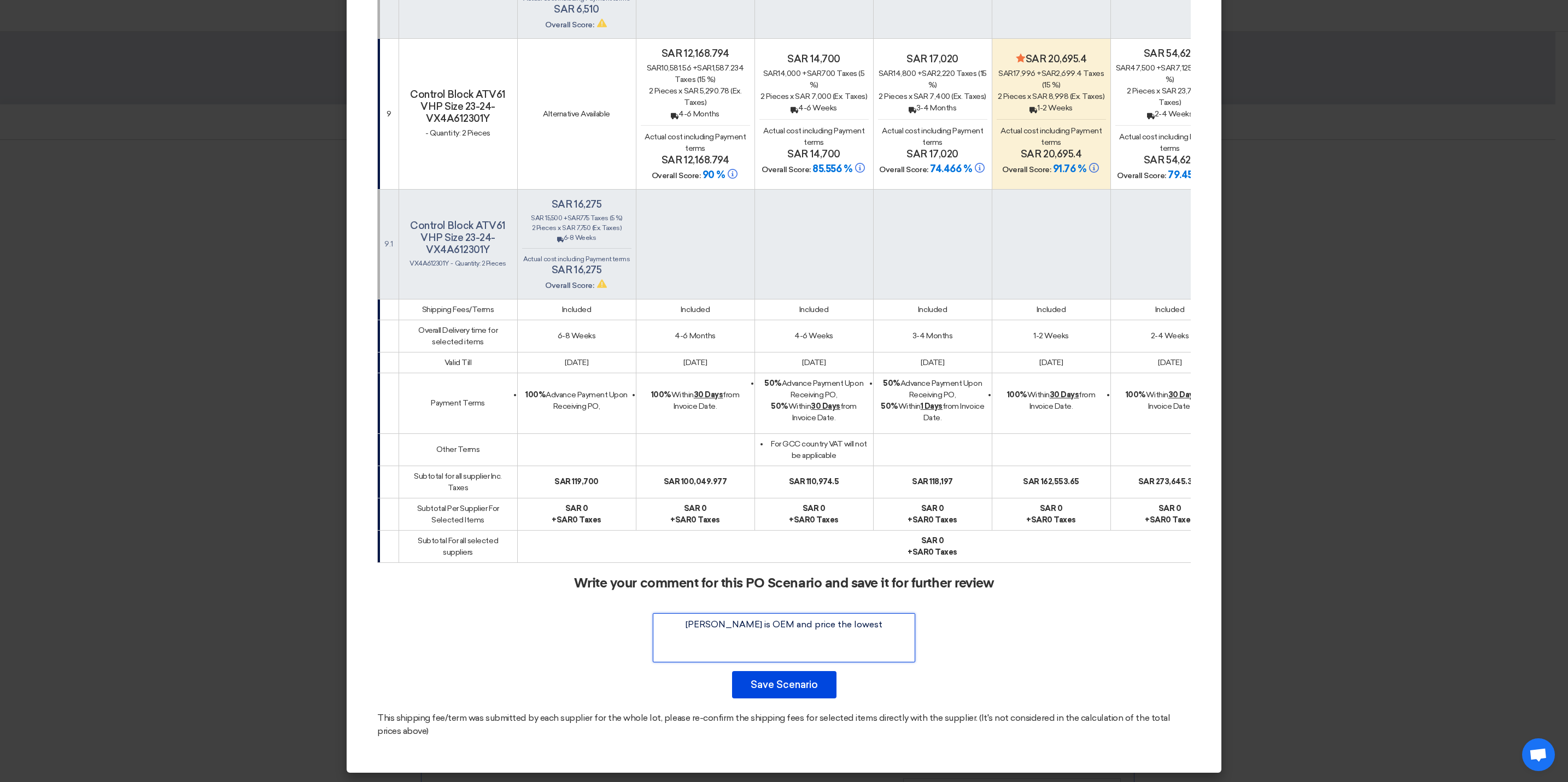
click at [865, 631] on textarea at bounding box center [784, 638] width 262 height 49
paste textarea "alternatives"
click at [829, 653] on textarea at bounding box center [784, 638] width 262 height 49
drag, startPoint x: 810, startPoint y: 638, endPoint x: 653, endPoint y: 620, distance: 158.0
click at [653, 620] on textarea at bounding box center [784, 638] width 262 height 49
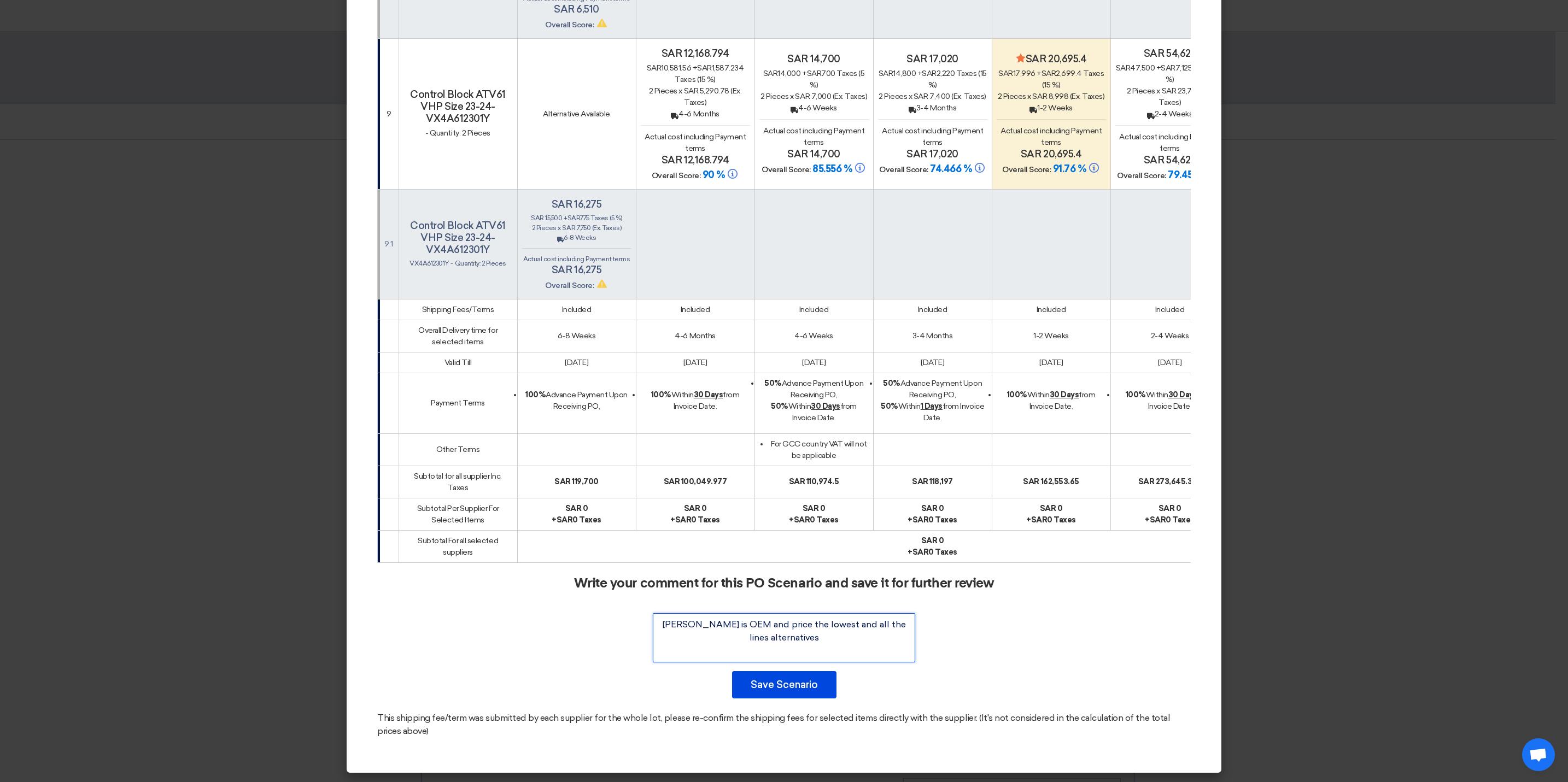
click at [804, 640] on textarea at bounding box center [784, 638] width 262 height 49
click at [748, 625] on textarea at bounding box center [784, 638] width 262 height 49
click at [748, 625] on textarea at bounding box center [784, 638] width 262 height 49
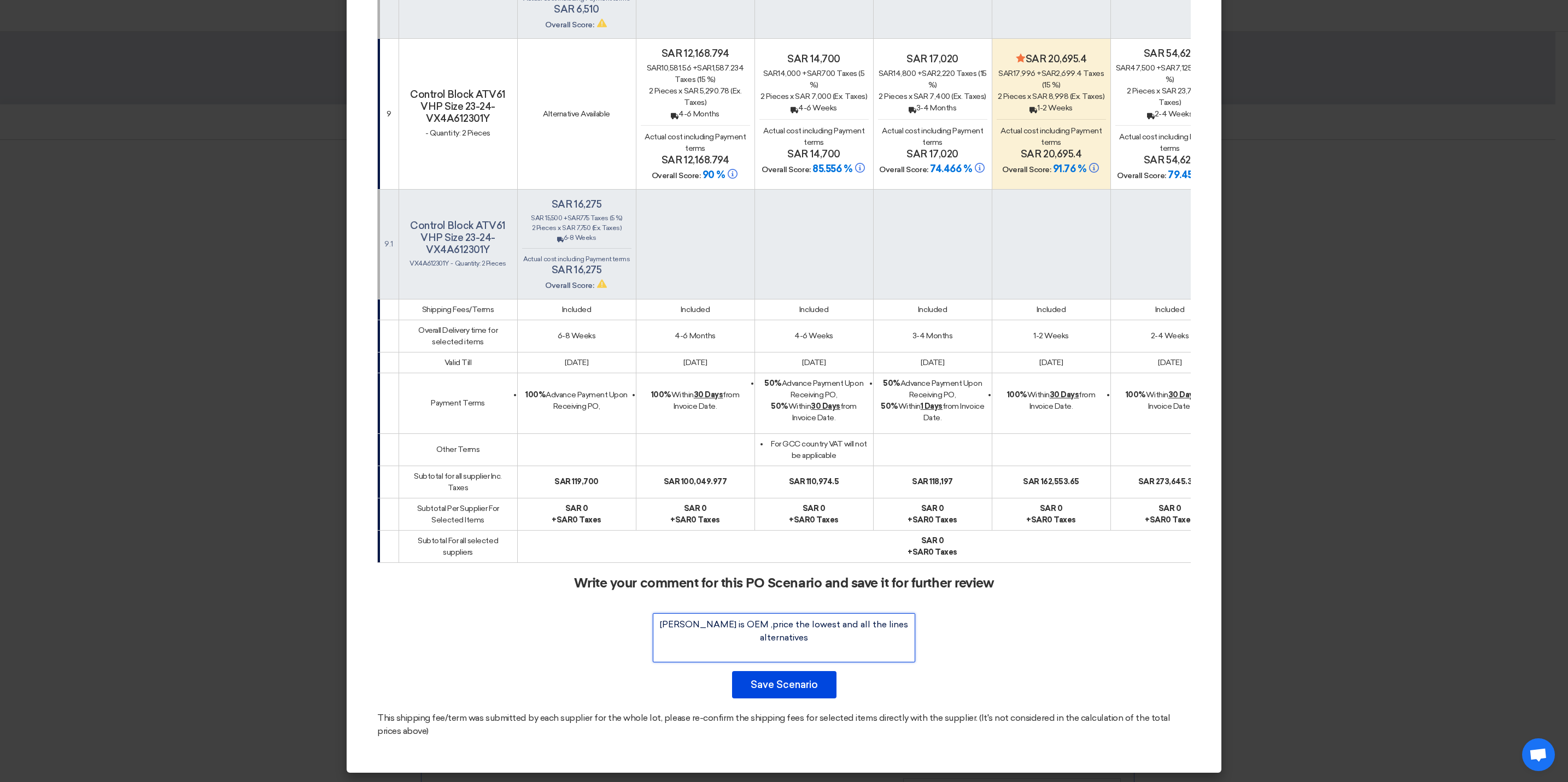
click at [839, 628] on textarea at bounding box center [784, 638] width 262 height 49
click at [857, 656] on textarea at bounding box center [784, 638] width 262 height 49
drag, startPoint x: 860, startPoint y: 645, endPoint x: 825, endPoint y: 628, distance: 38.9
click at [858, 645] on textarea at bounding box center [784, 638] width 262 height 49
click at [824, 627] on textarea at bounding box center [784, 638] width 262 height 49
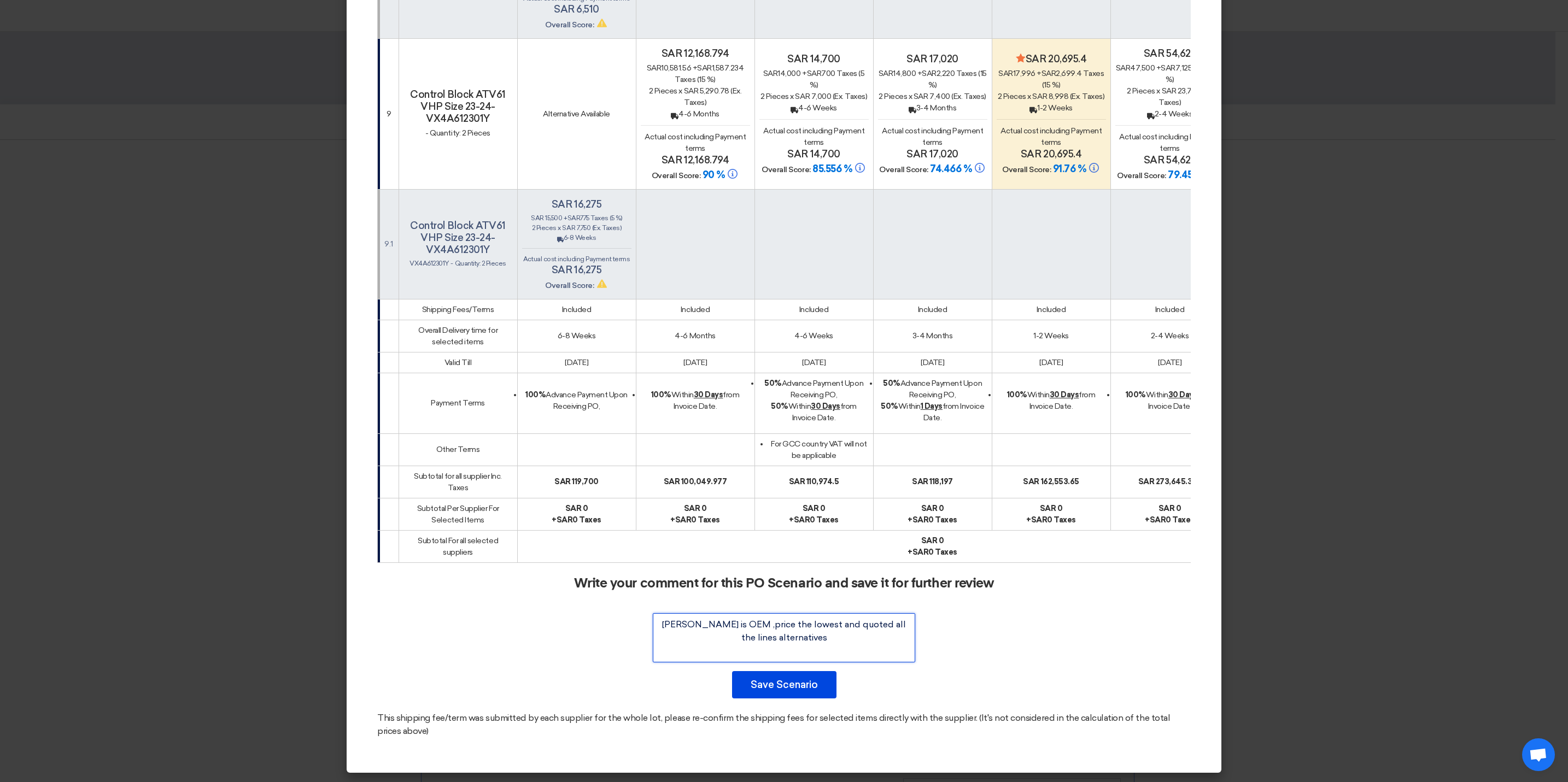
drag, startPoint x: 854, startPoint y: 623, endPoint x: 888, endPoint y: 624, distance: 34.0
click at [888, 624] on textarea at bounding box center [784, 638] width 262 height 49
drag, startPoint x: 821, startPoint y: 642, endPoint x: 653, endPoint y: 627, distance: 168.7
click at [653, 627] on textarea at bounding box center [784, 638] width 262 height 49
click at [753, 642] on textarea at bounding box center [784, 638] width 262 height 49
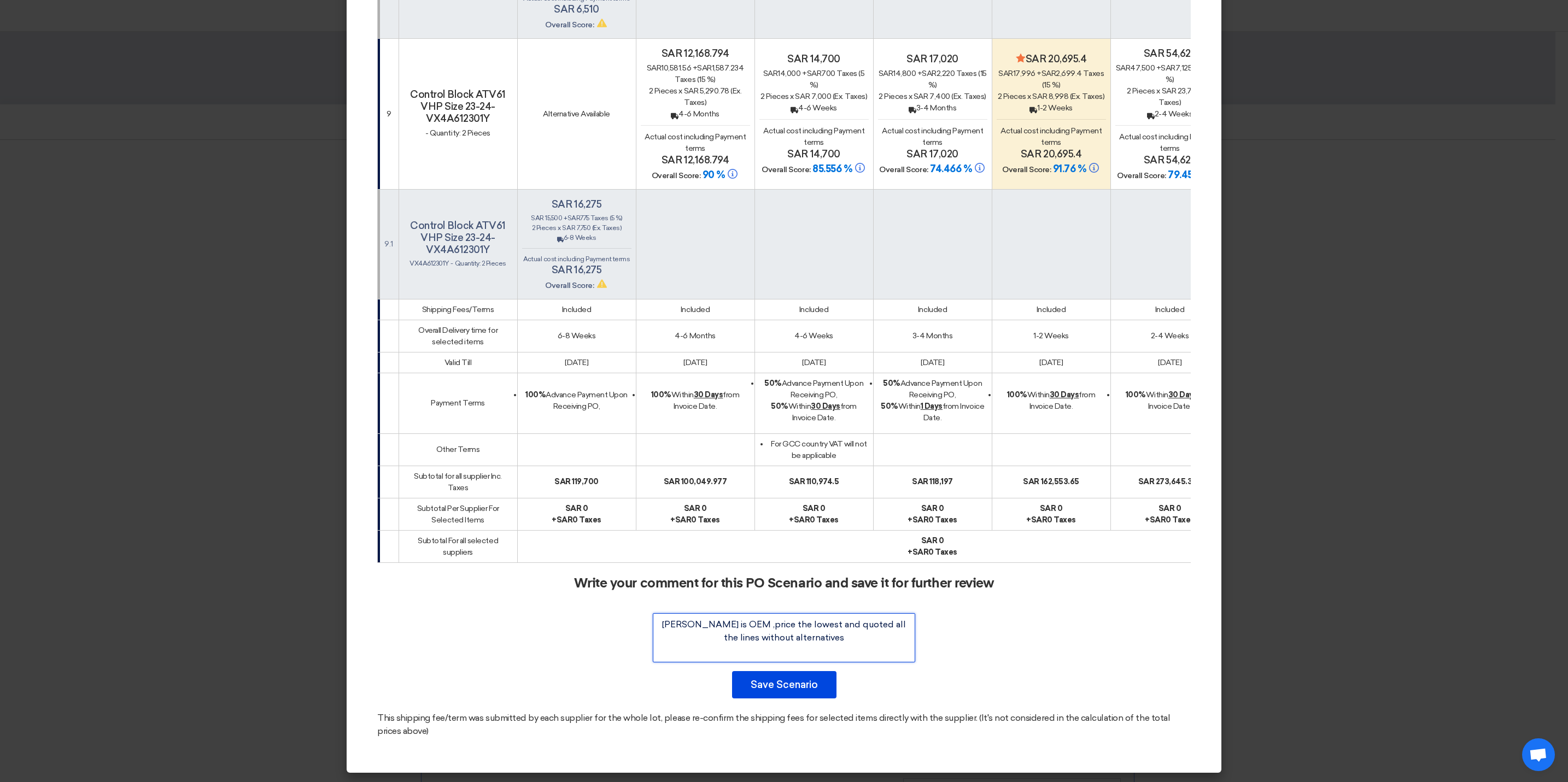
click at [871, 650] on textarea at bounding box center [784, 638] width 262 height 49
paste textarea "your technical acceptance"
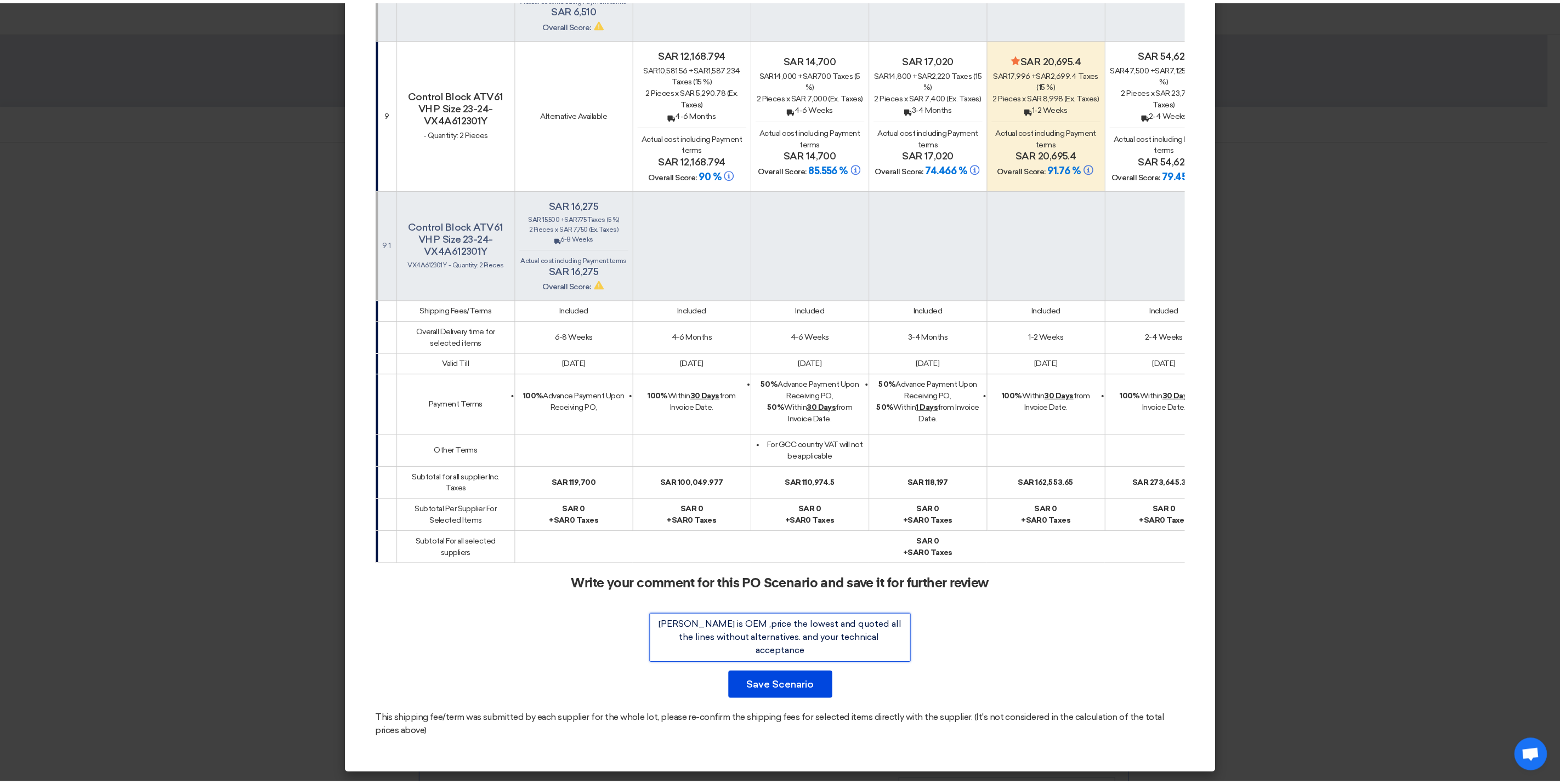
scroll to position [7, 0]
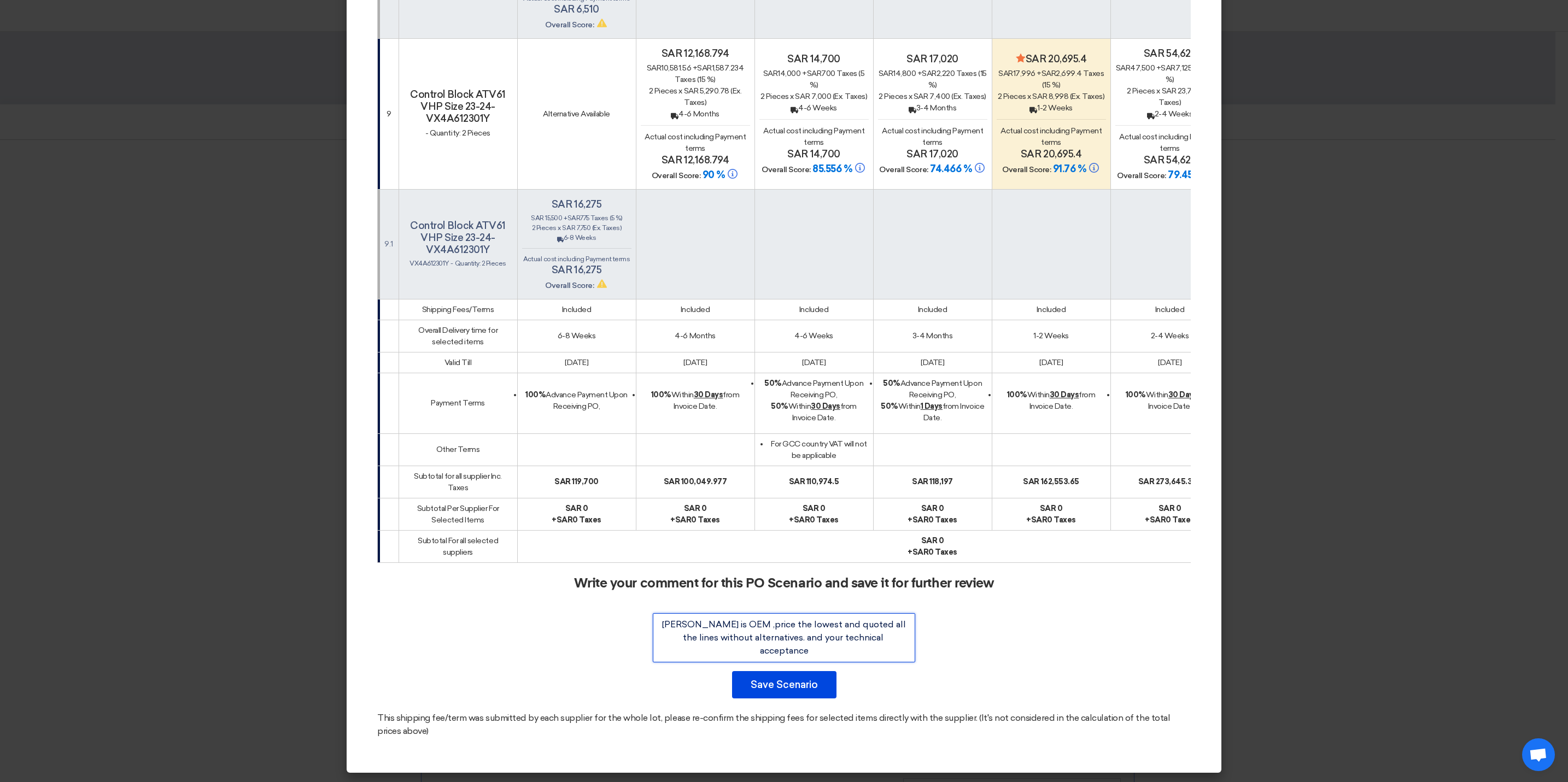
click at [796, 643] on textarea at bounding box center [784, 638] width 262 height 49
type textarea "[PERSON_NAME] is OEM ,price the lowest and quoted all the lines without alterna…"
click at [945, 696] on div "Write your comment for this PO Scenario and save it for further review Save Sce…" at bounding box center [784, 637] width 813 height 122
click at [793, 682] on button "Save Scenario" at bounding box center [784, 685] width 104 height 28
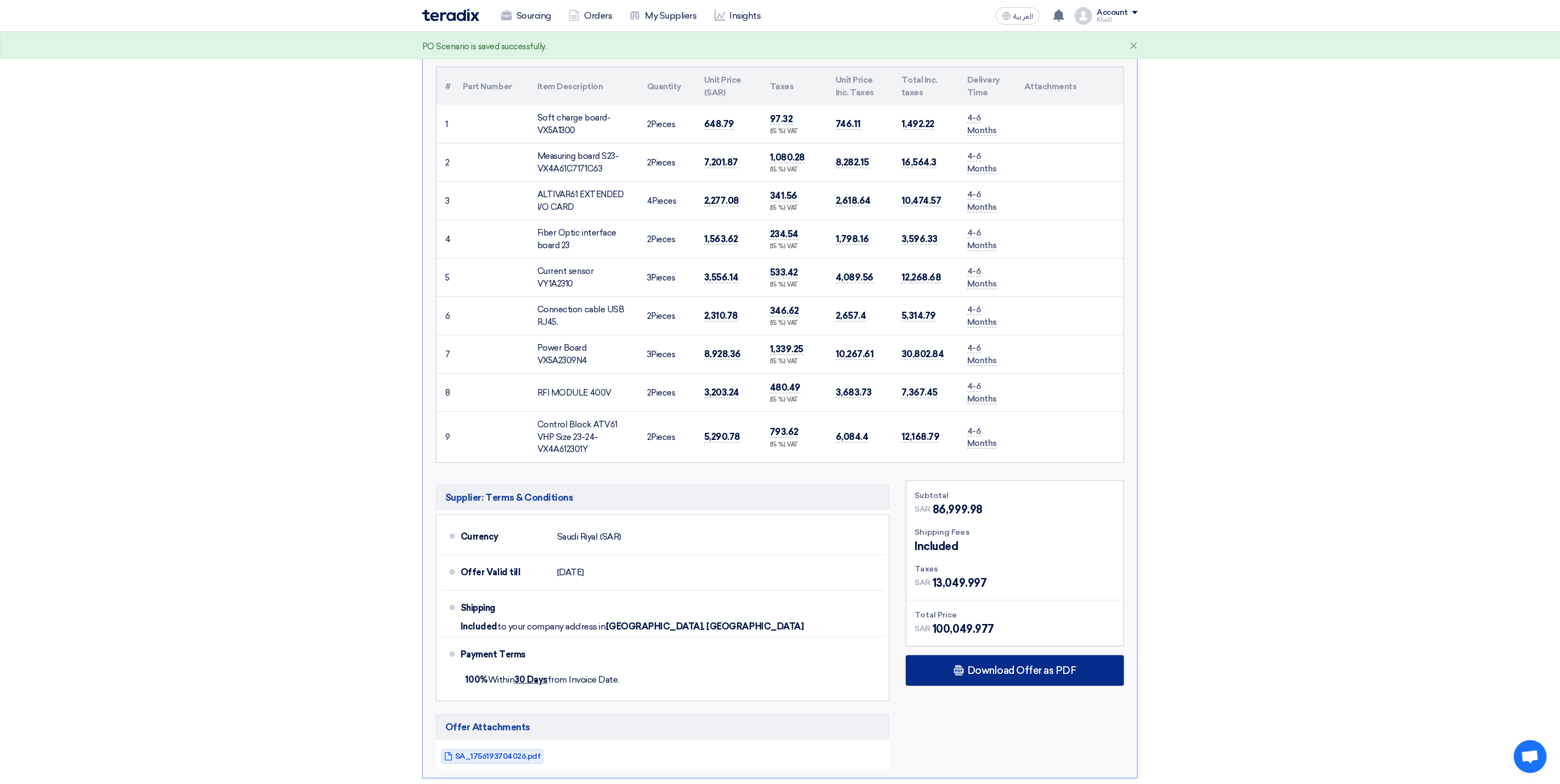
scroll to position [0, 0]
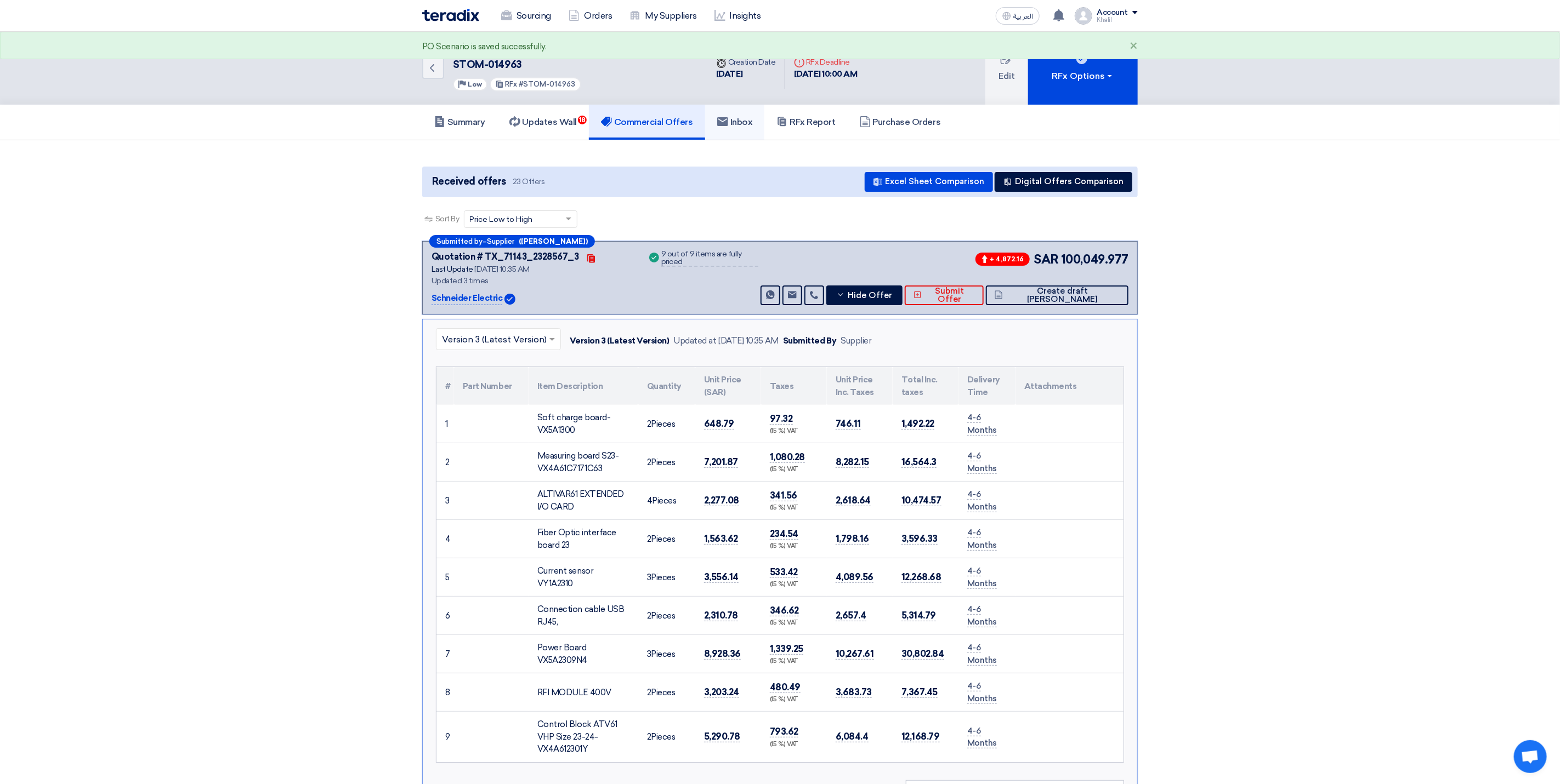
click at [739, 124] on h5 "Inbox" at bounding box center [735, 122] width 36 height 11
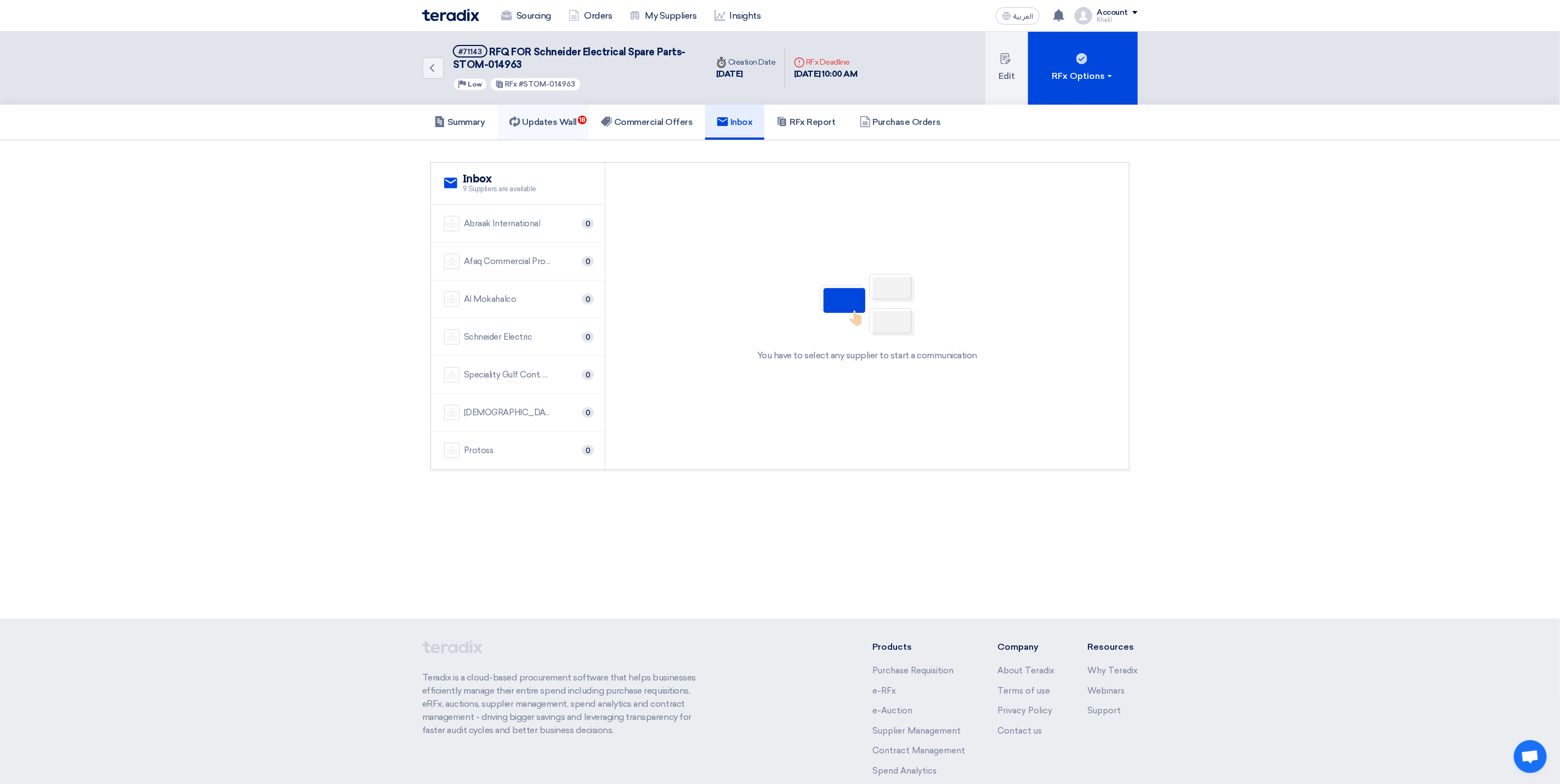
click at [567, 119] on h5 "Updates Wall 18" at bounding box center [543, 122] width 67 height 11
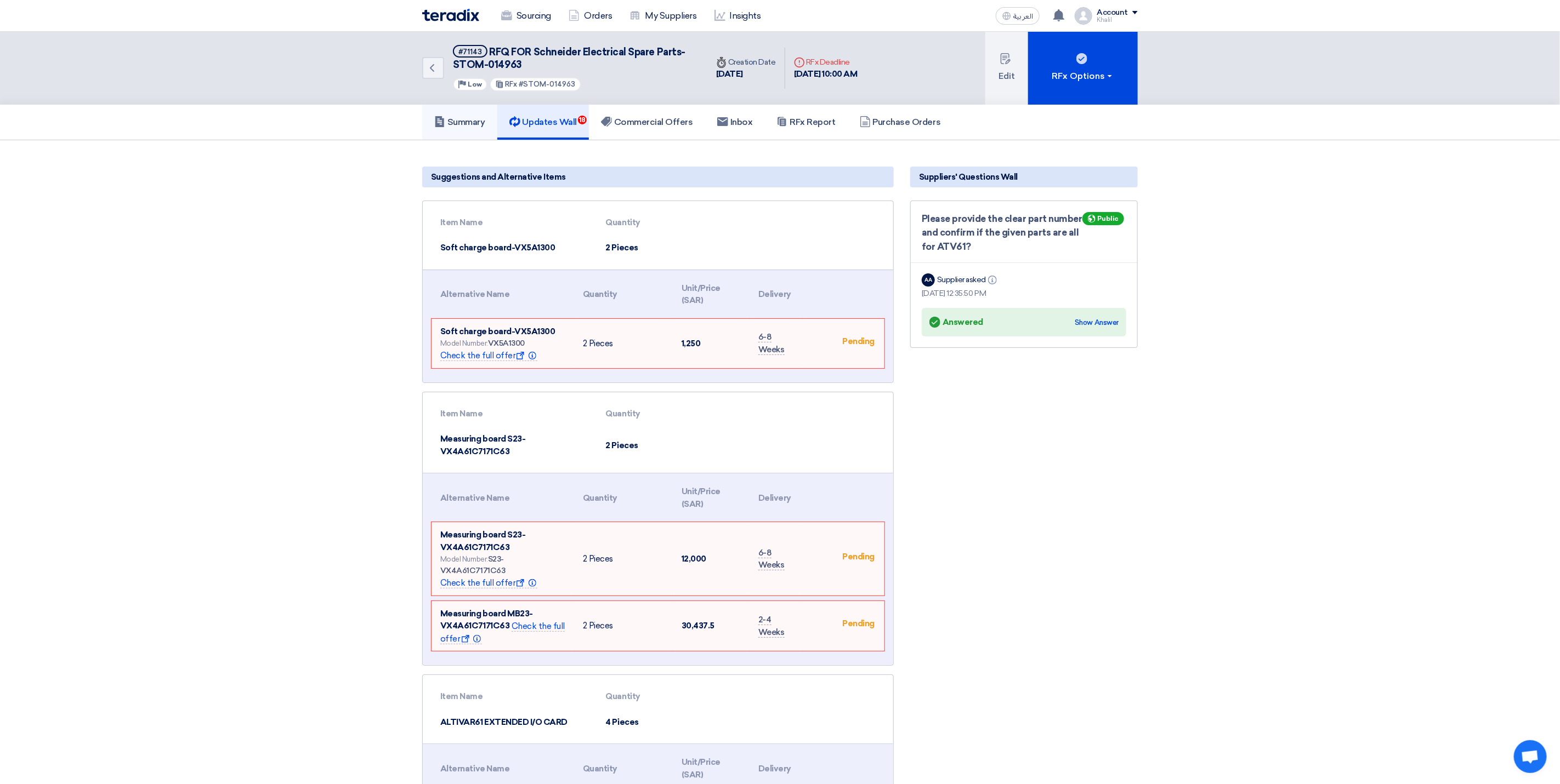
click at [458, 124] on h5 "Summary" at bounding box center [460, 122] width 51 height 11
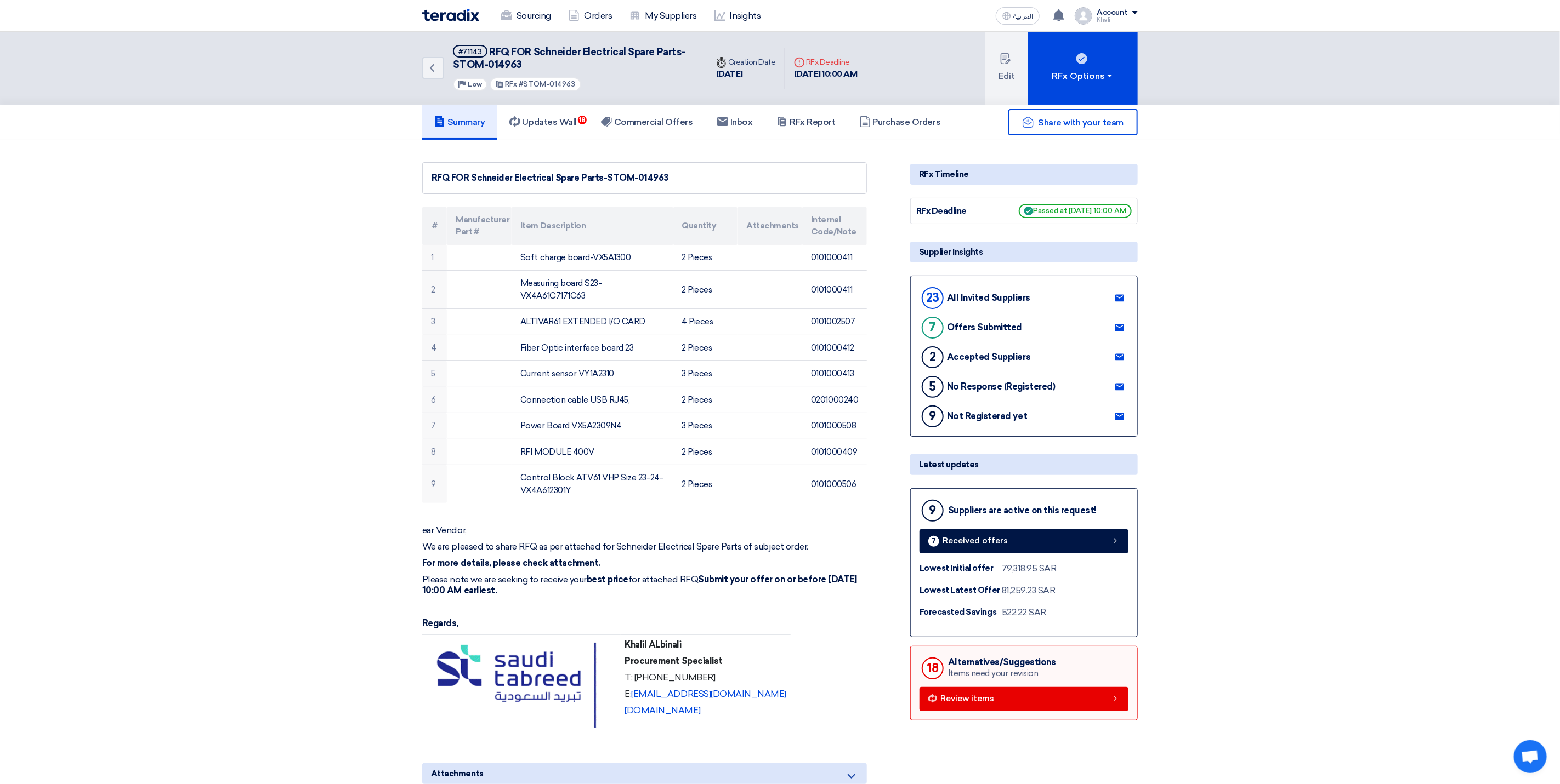
click at [966, 174] on div "RFx Timeline" at bounding box center [1024, 174] width 227 height 21
click at [1114, 76] on div "RFx Options" at bounding box center [1083, 76] width 62 height 13
click at [665, 126] on link "Commercial Offers" at bounding box center [647, 122] width 116 height 35
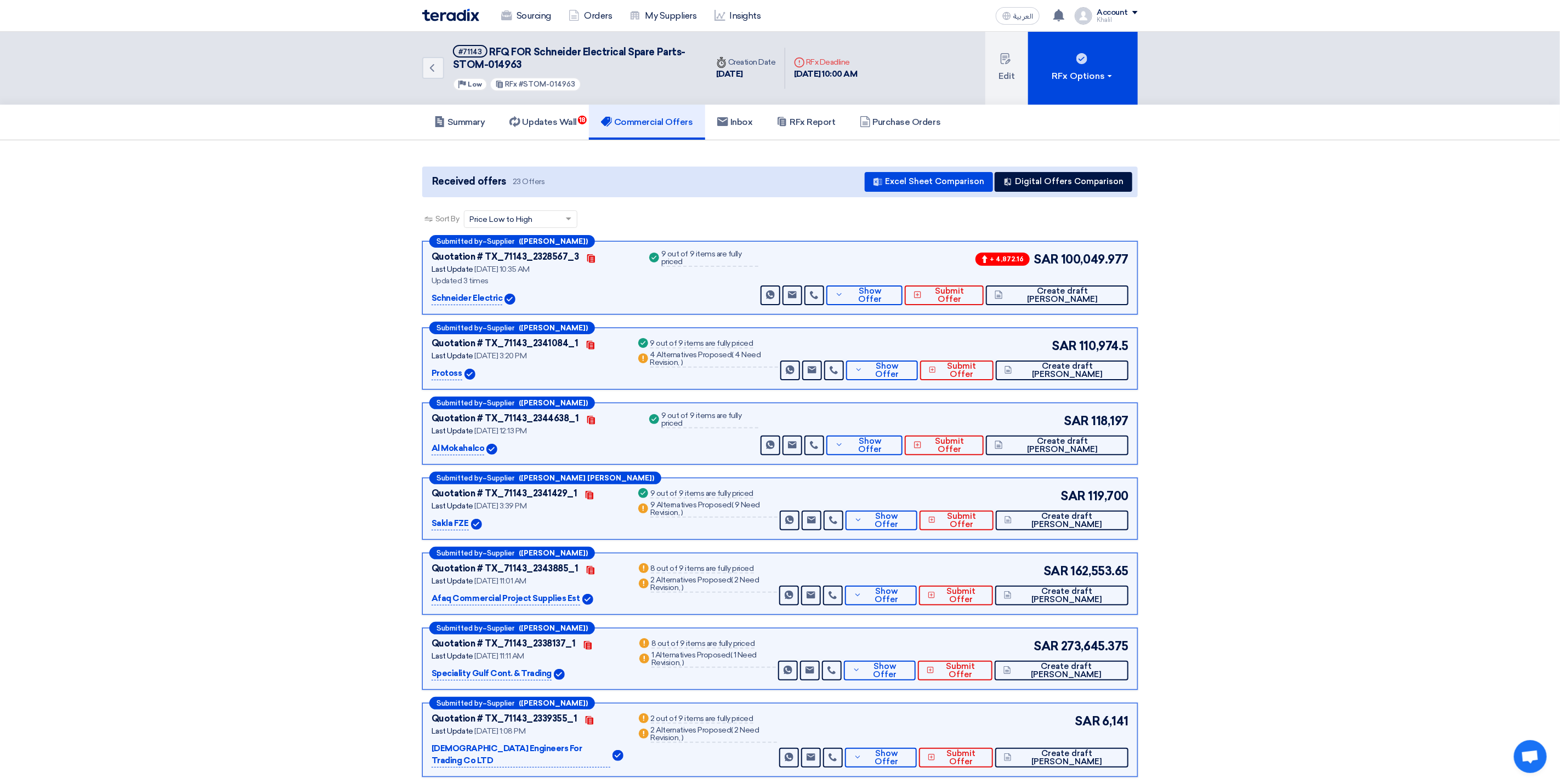
click at [751, 282] on div "Success 9 out of 9 items are fully priced" at bounding box center [702, 277] width 111 height 55
click at [1113, 74] on div "RFx Options" at bounding box center [1083, 76] width 62 height 13
drag, startPoint x: 1108, startPoint y: 122, endPoint x: 1247, endPoint y: 165, distance: 145.5
click at [1114, 81] on button "RFx Options" at bounding box center [1083, 69] width 110 height 73
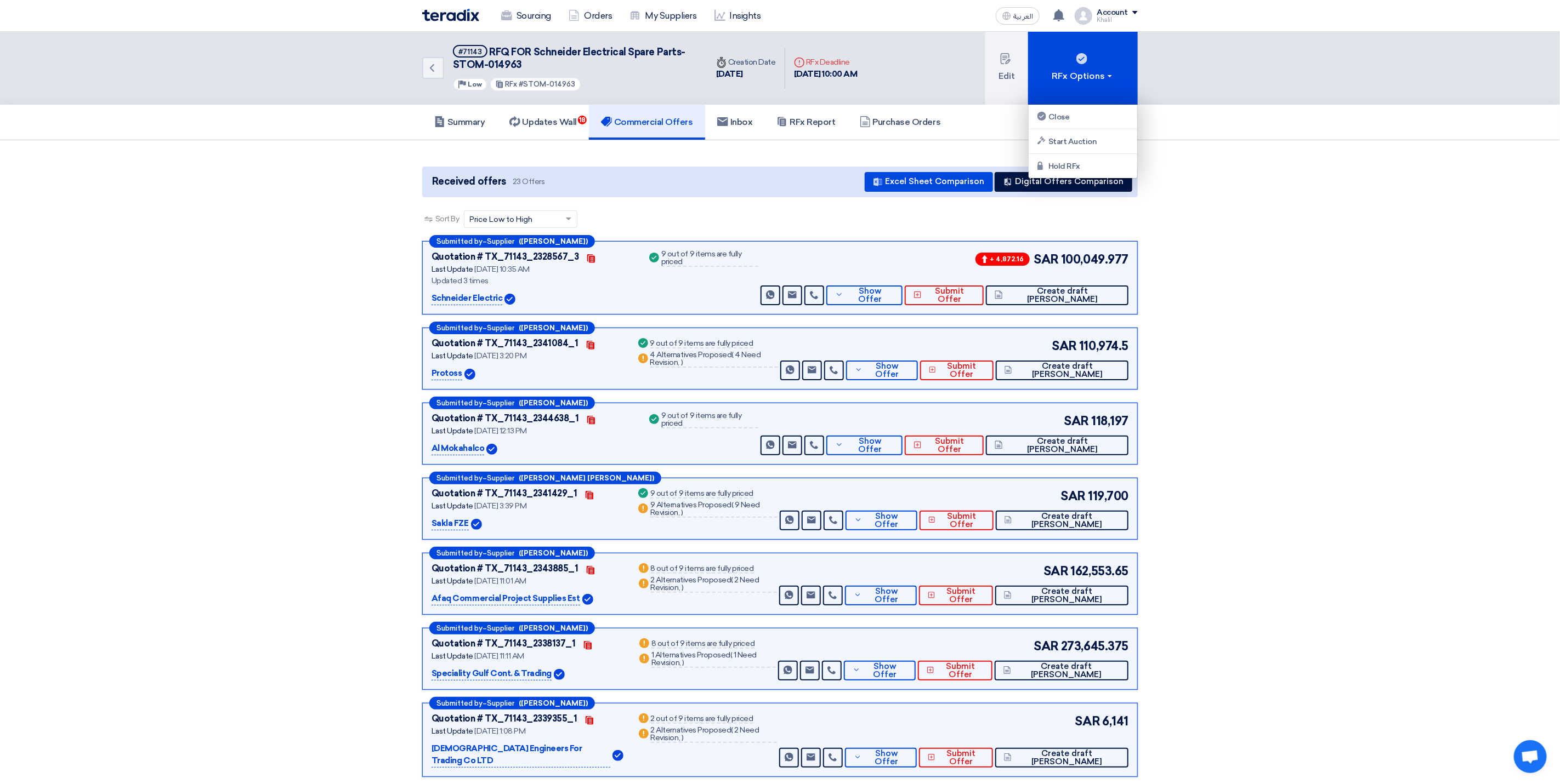
drag, startPoint x: 1231, startPoint y: 143, endPoint x: 1194, endPoint y: 132, distance: 38.6
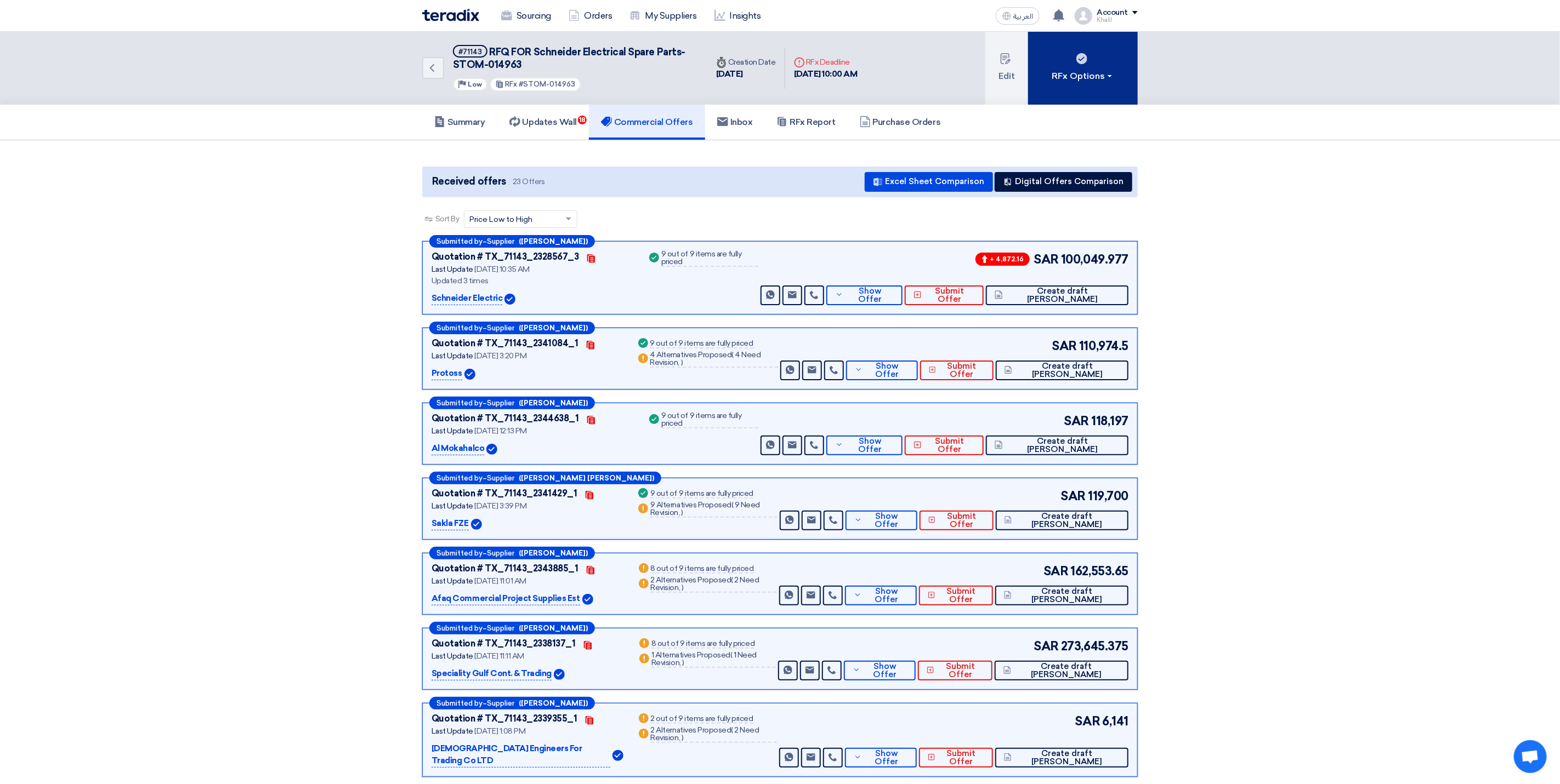
click at [1109, 75] on span at bounding box center [1110, 75] width 4 height 2
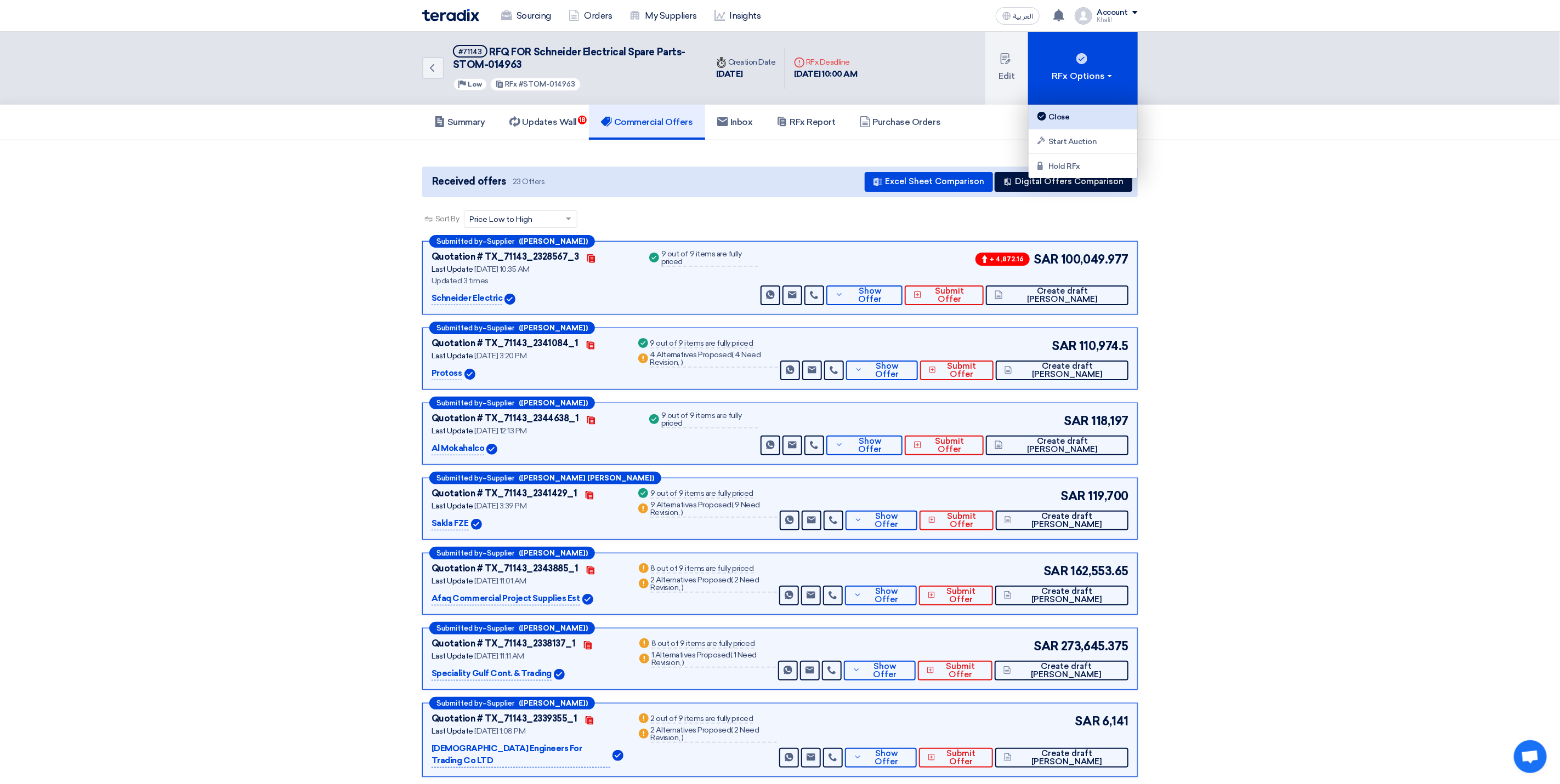
click at [1096, 117] on div "Close" at bounding box center [1084, 117] width 96 height 13
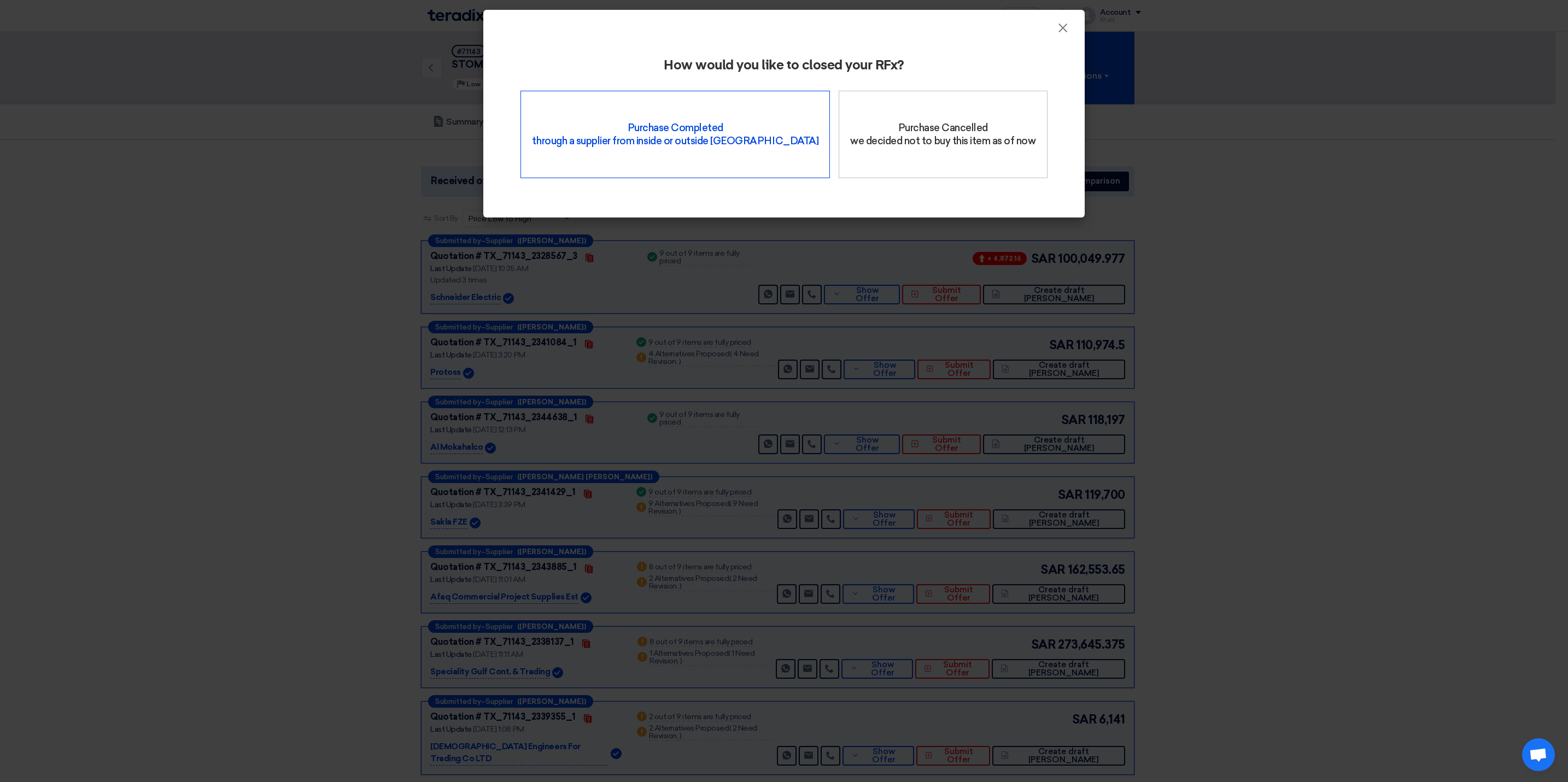
click at [719, 148] on div "Purchase Completed through a supplier from inside or outside Teradix" at bounding box center [675, 134] width 309 height 87
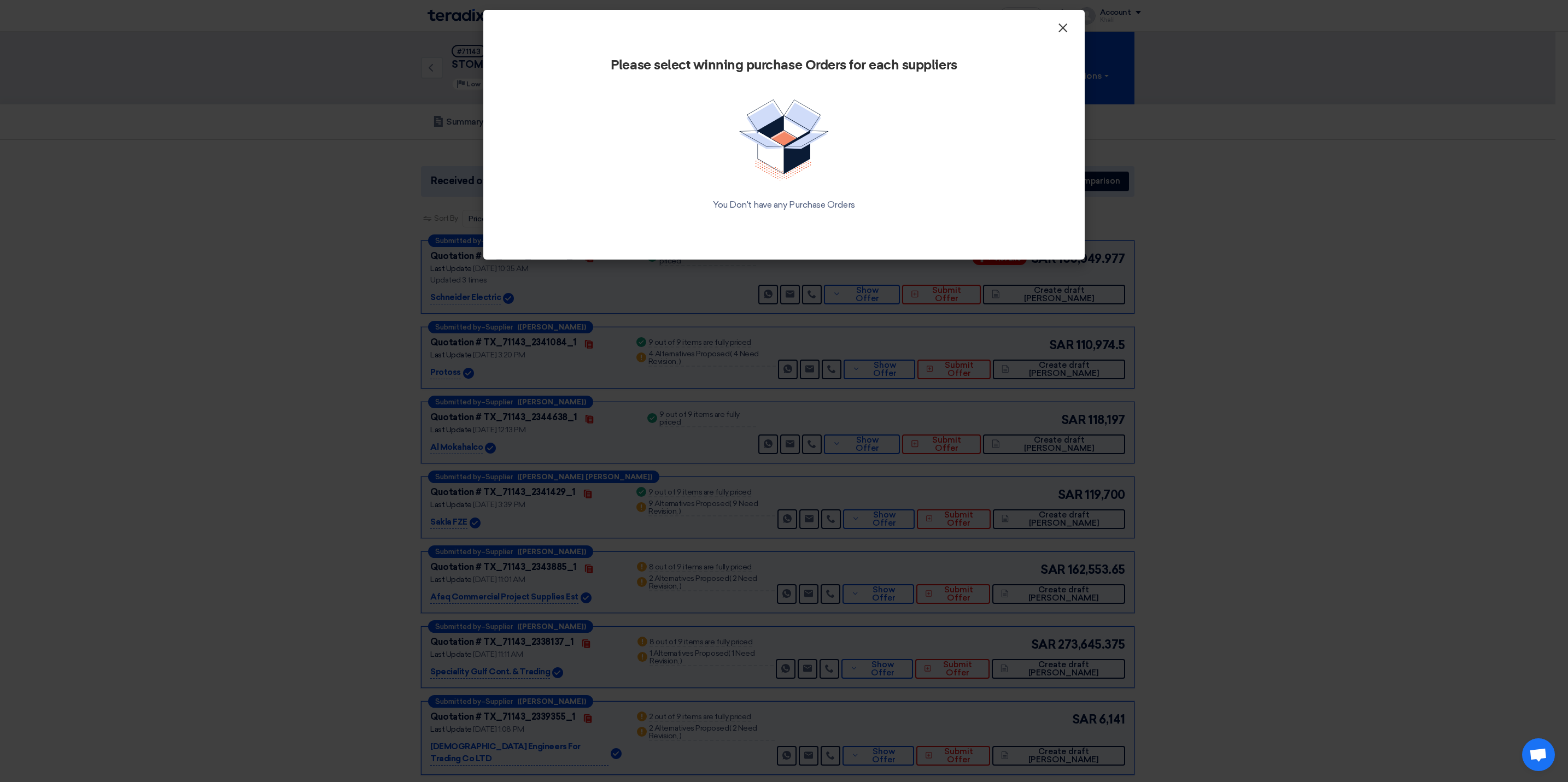
click at [1063, 31] on span "×" at bounding box center [1062, 30] width 11 height 22
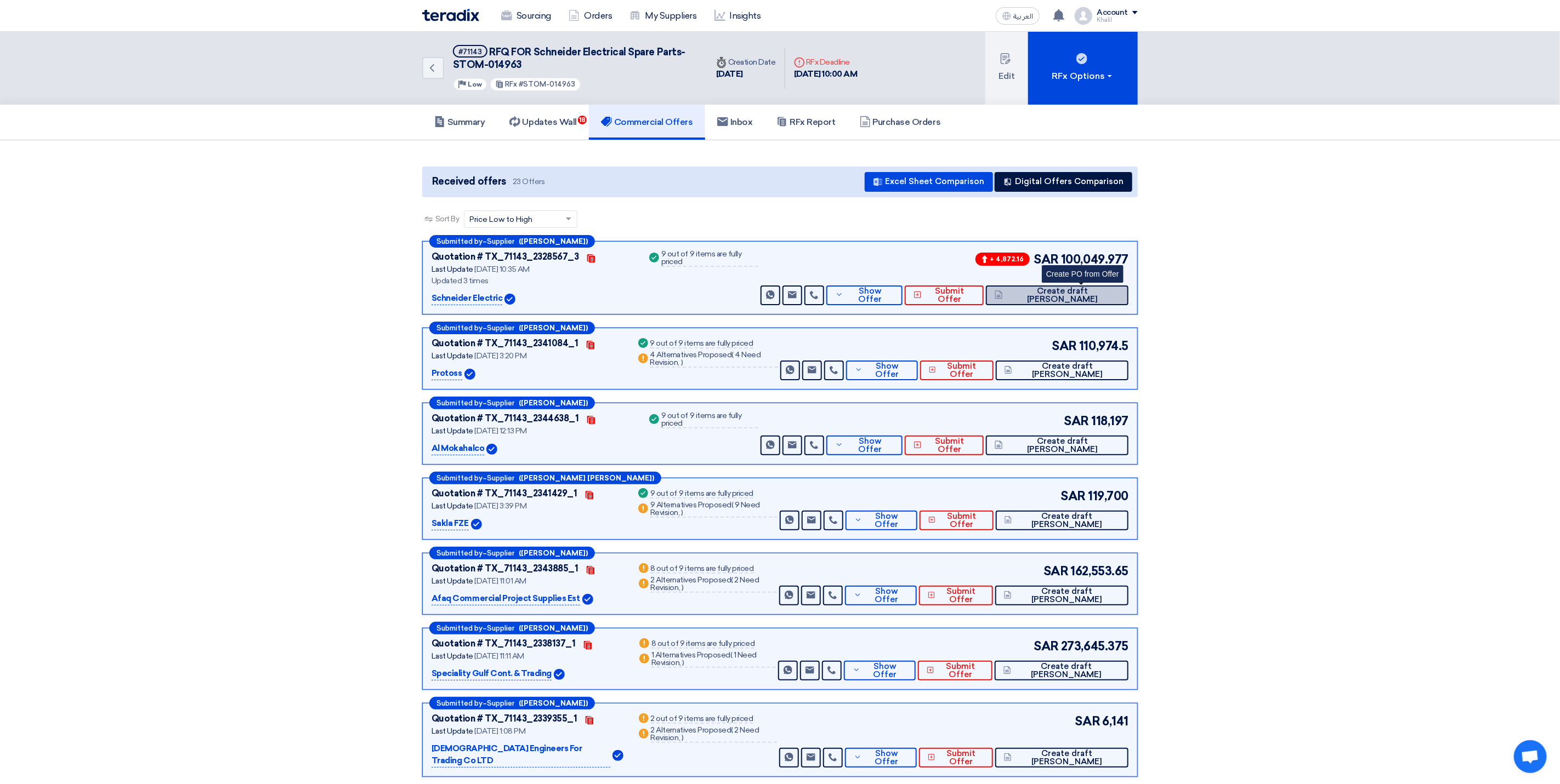
click at [1072, 300] on button "Create draft [PERSON_NAME]" at bounding box center [1057, 295] width 143 height 19
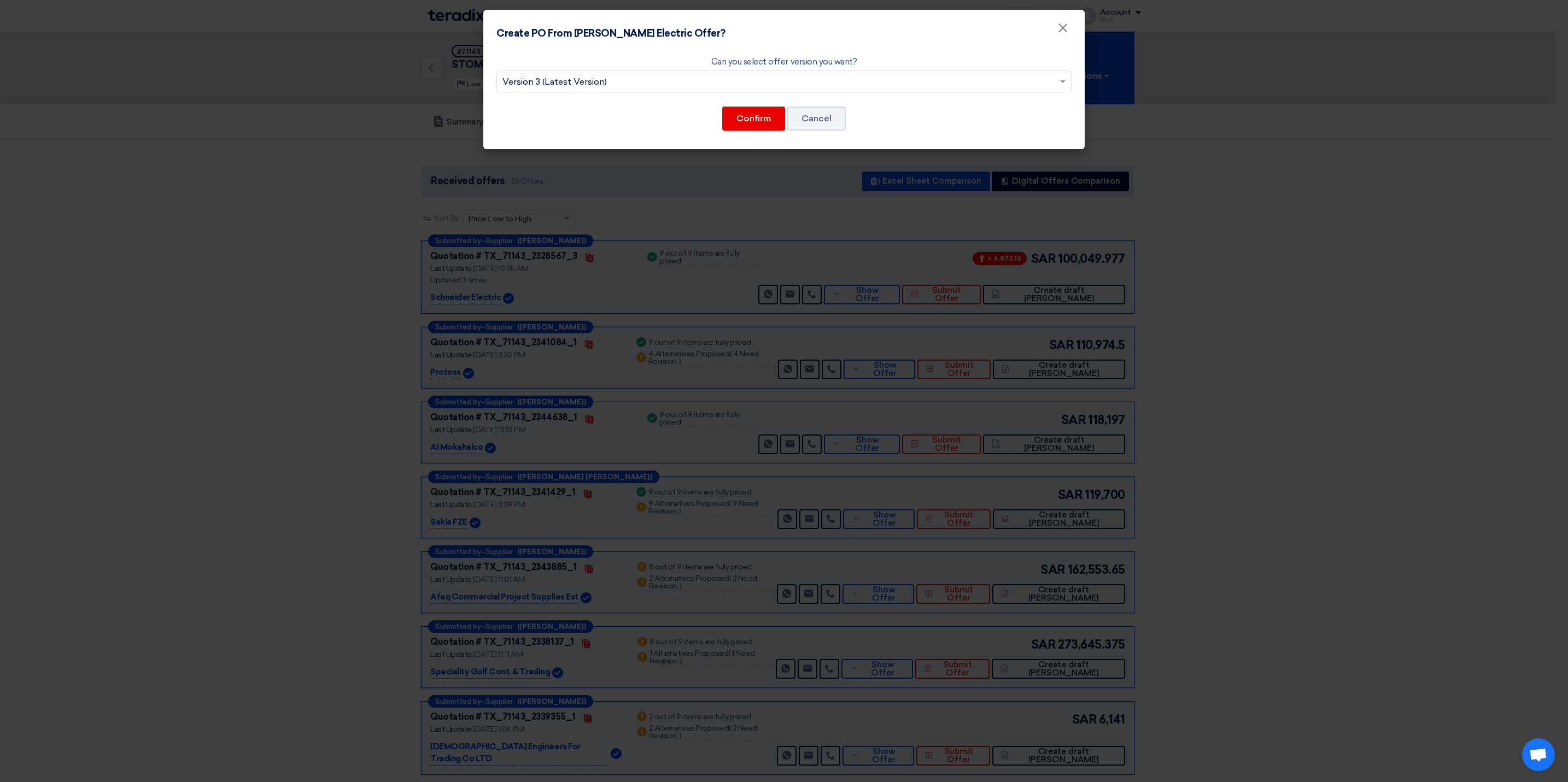
click at [795, 79] on input "text" at bounding box center [778, 83] width 552 height 18
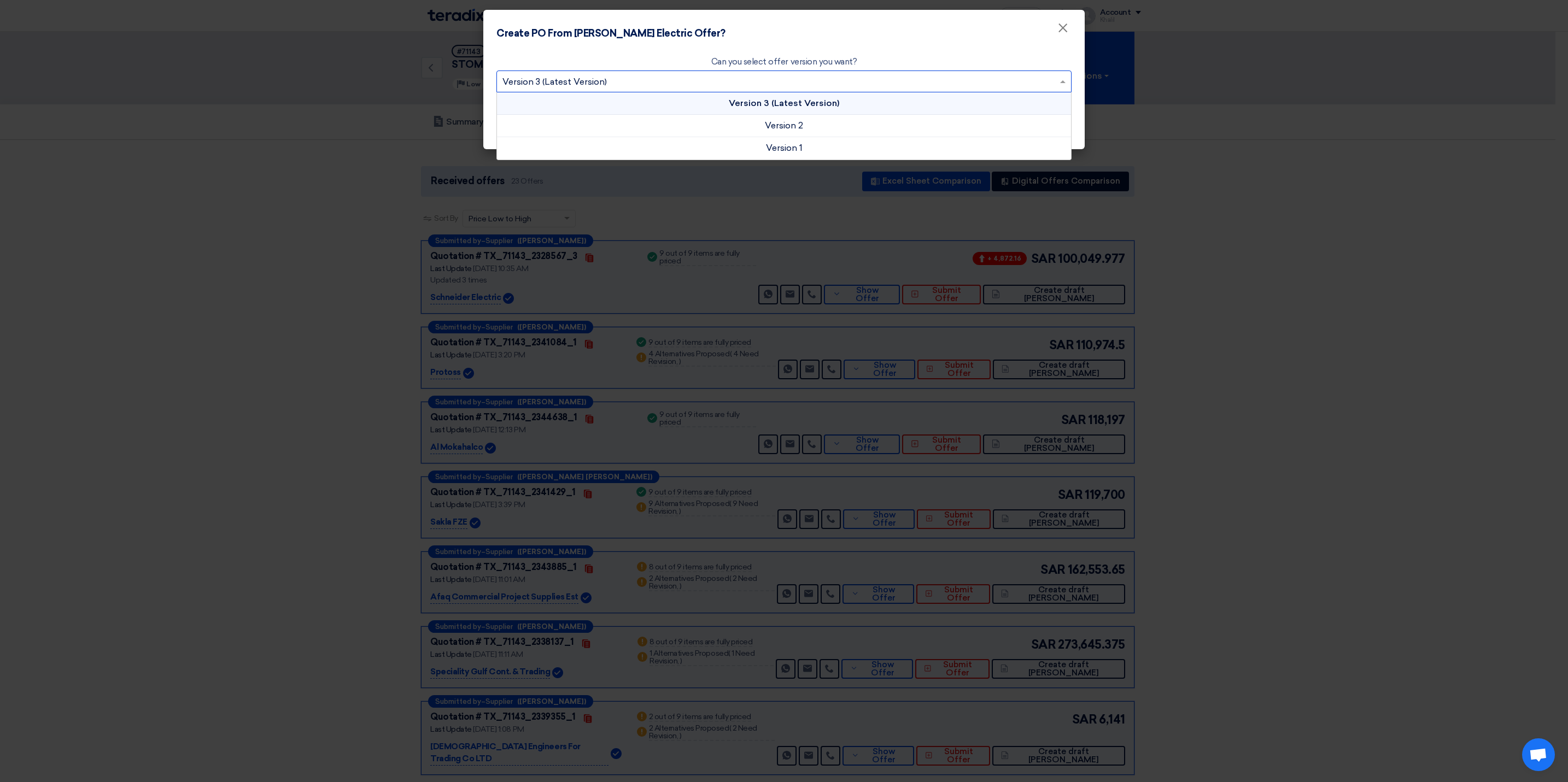
click at [813, 102] on span "Version 3 (Latest Version)" at bounding box center [784, 103] width 110 height 10
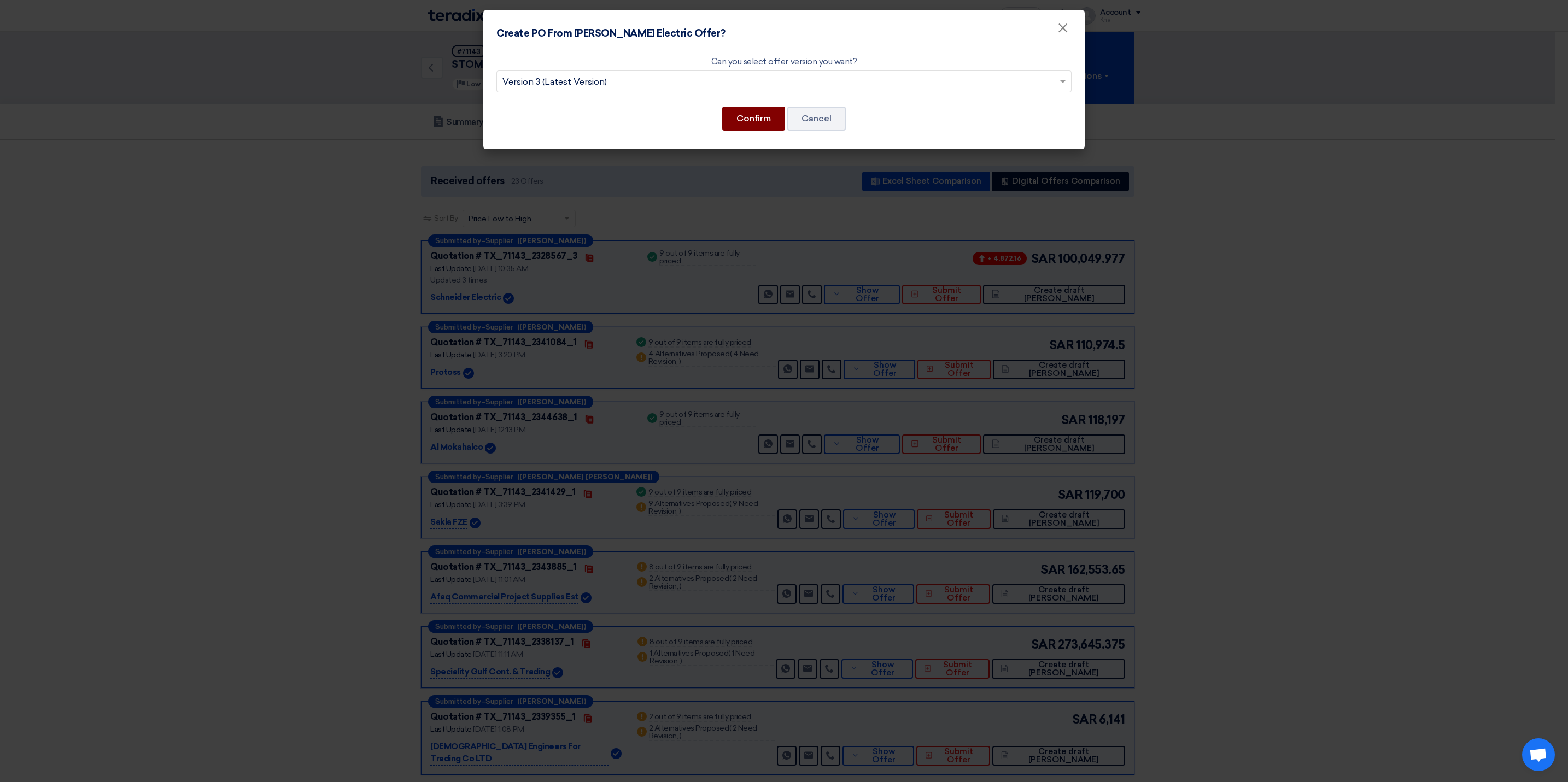
click at [760, 120] on button "Confirm" at bounding box center [754, 119] width 63 height 24
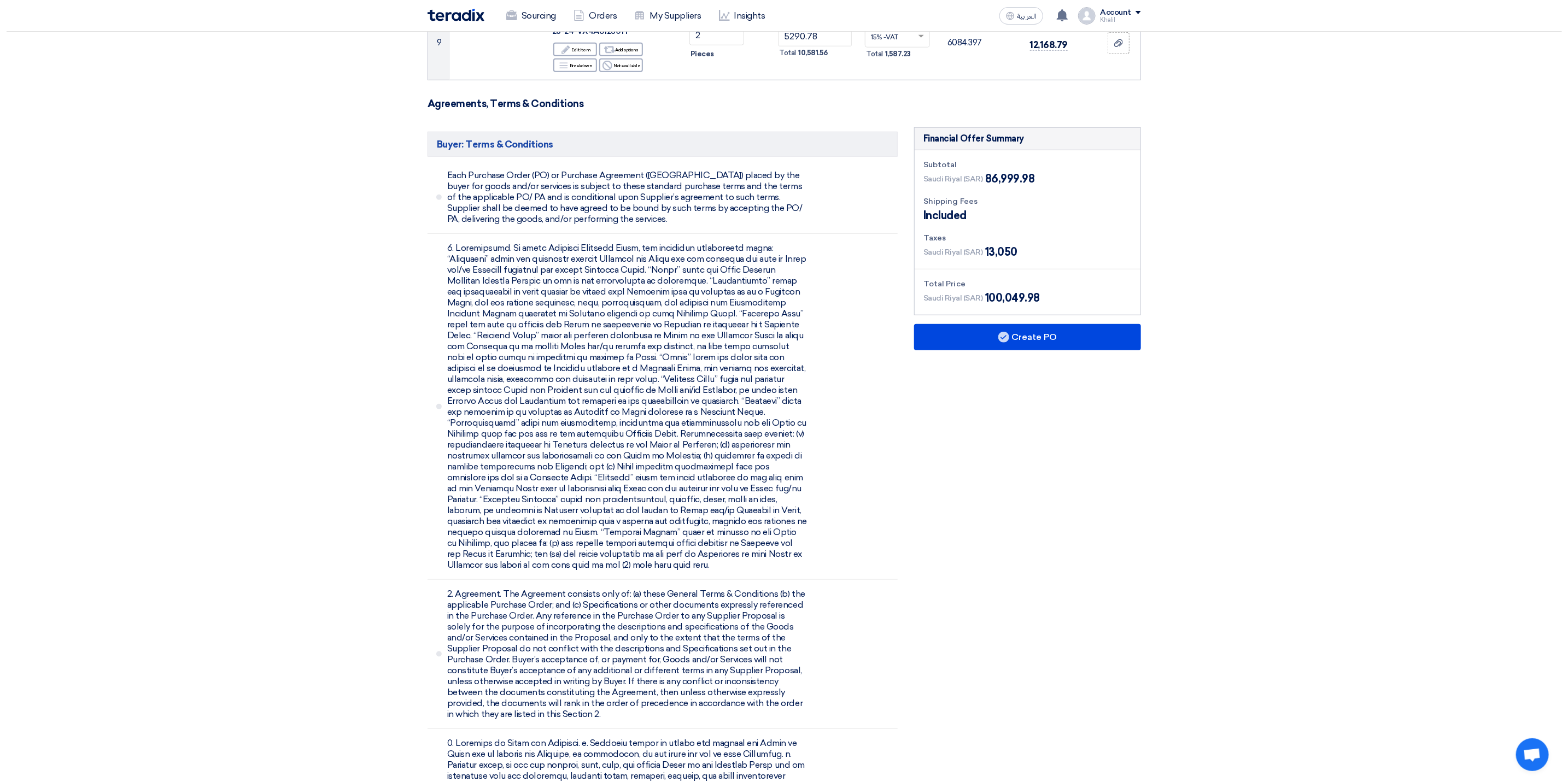
scroll to position [738, 0]
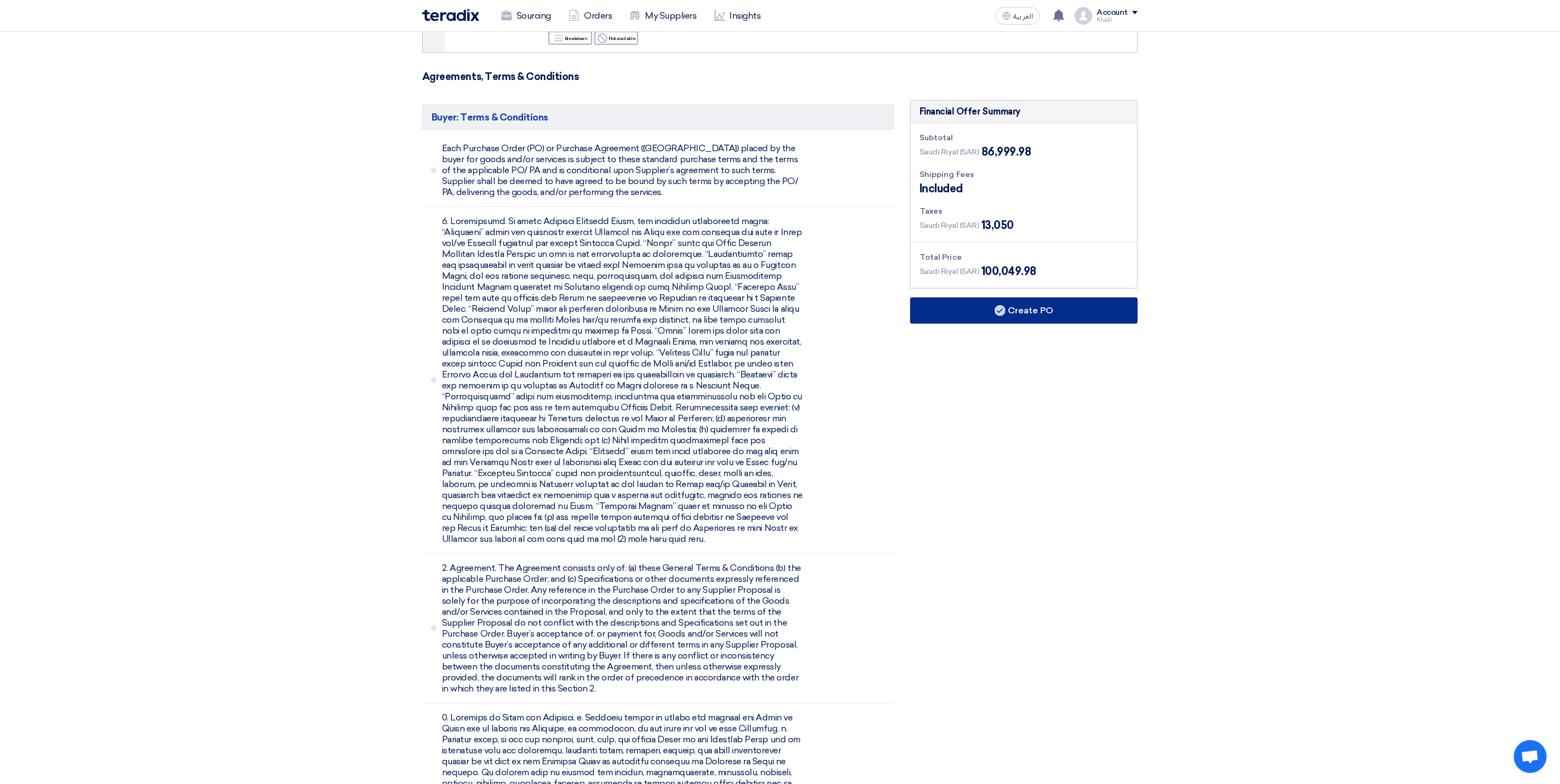
click at [1028, 318] on button "Create PO" at bounding box center [1024, 310] width 227 height 26
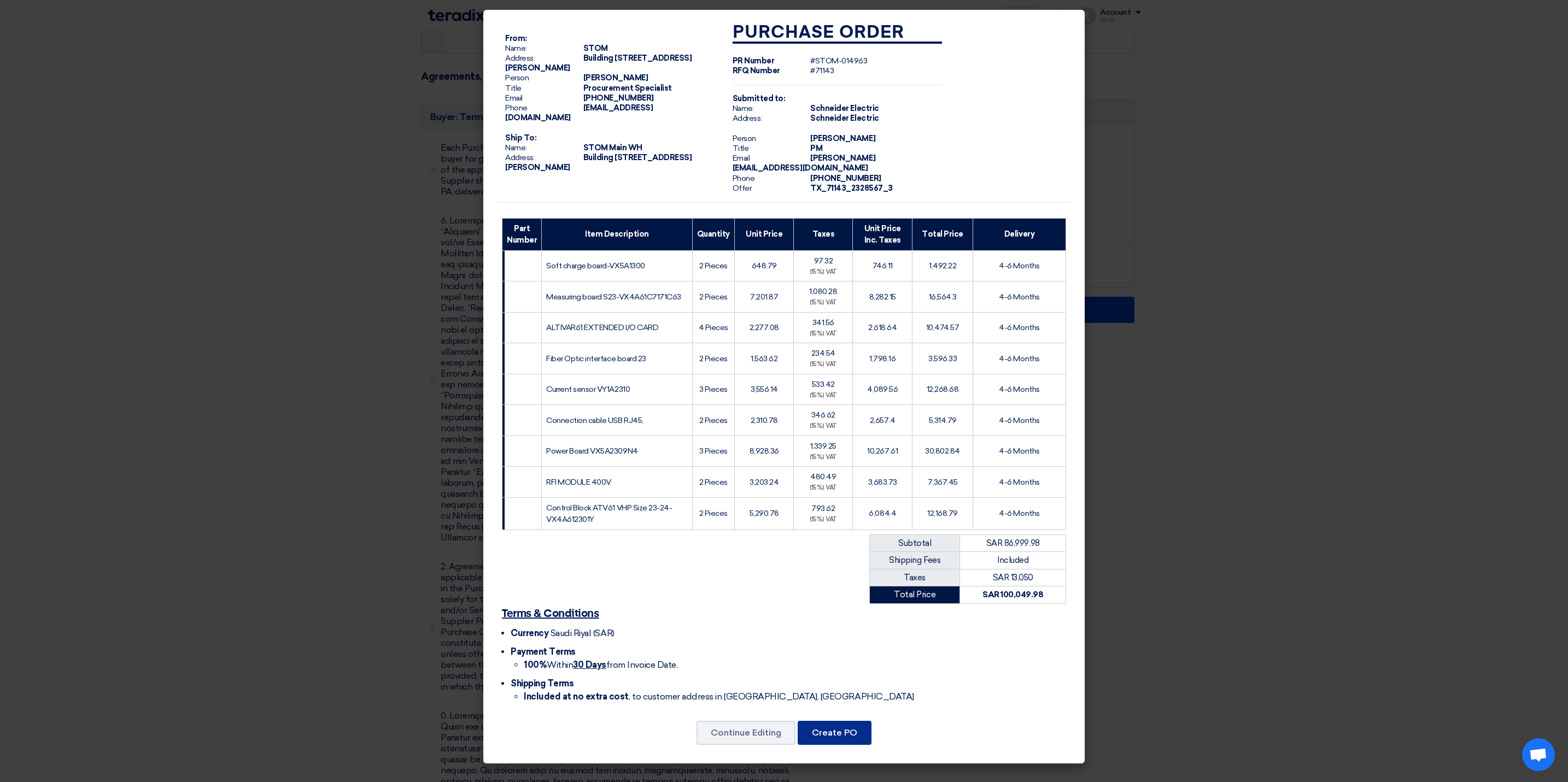
click at [827, 728] on button "Create PO" at bounding box center [834, 733] width 74 height 24
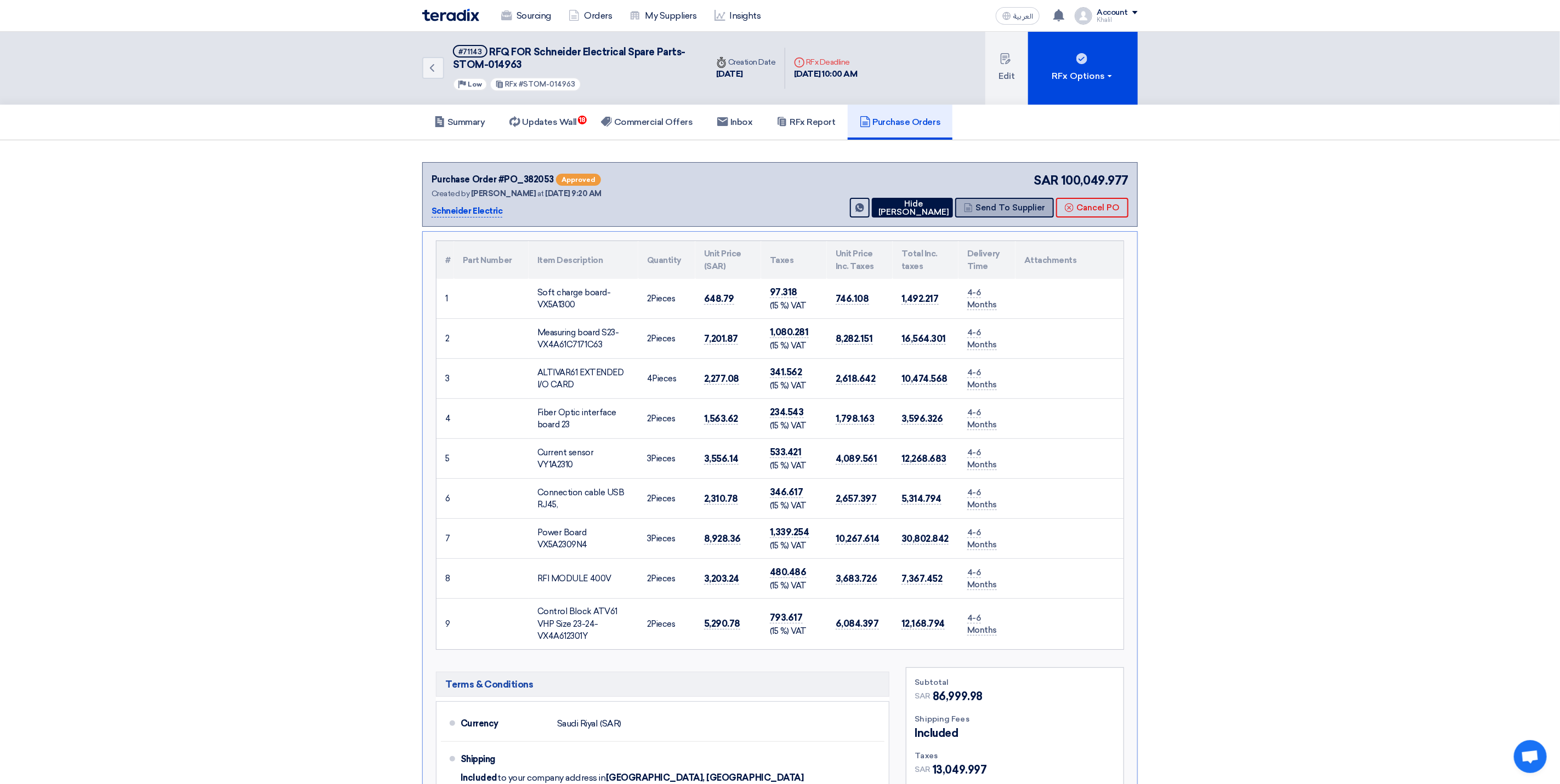
click at [1003, 208] on button "Send To Supplier" at bounding box center [1005, 208] width 99 height 19
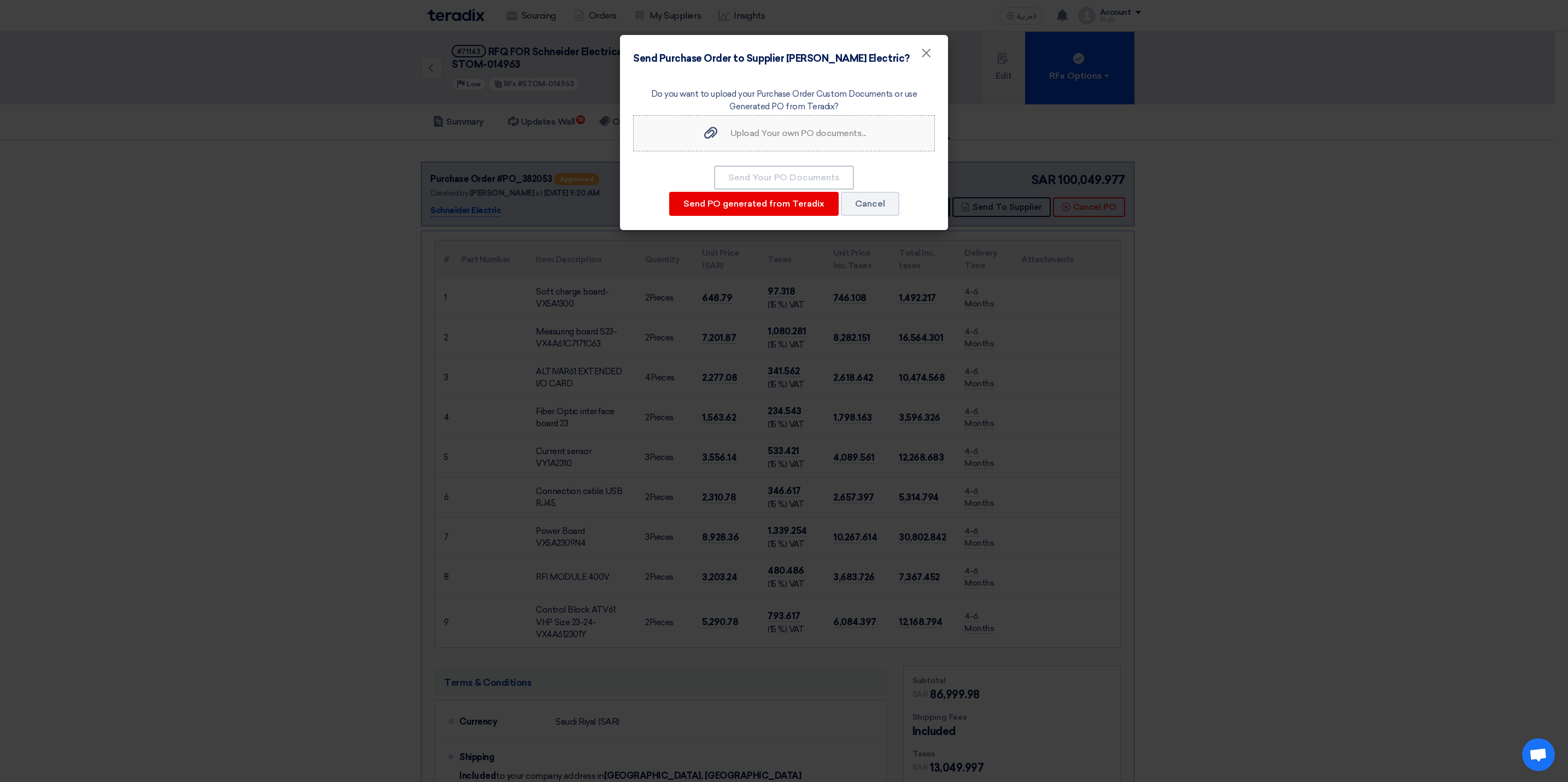
click at [796, 136] on span "Upload Your own PO documents..." at bounding box center [799, 133] width 136 height 10
click at [0, 0] on input "Upload Your own PO documents... Upload Your own PO documents..." at bounding box center [0, 0] width 0 height 0
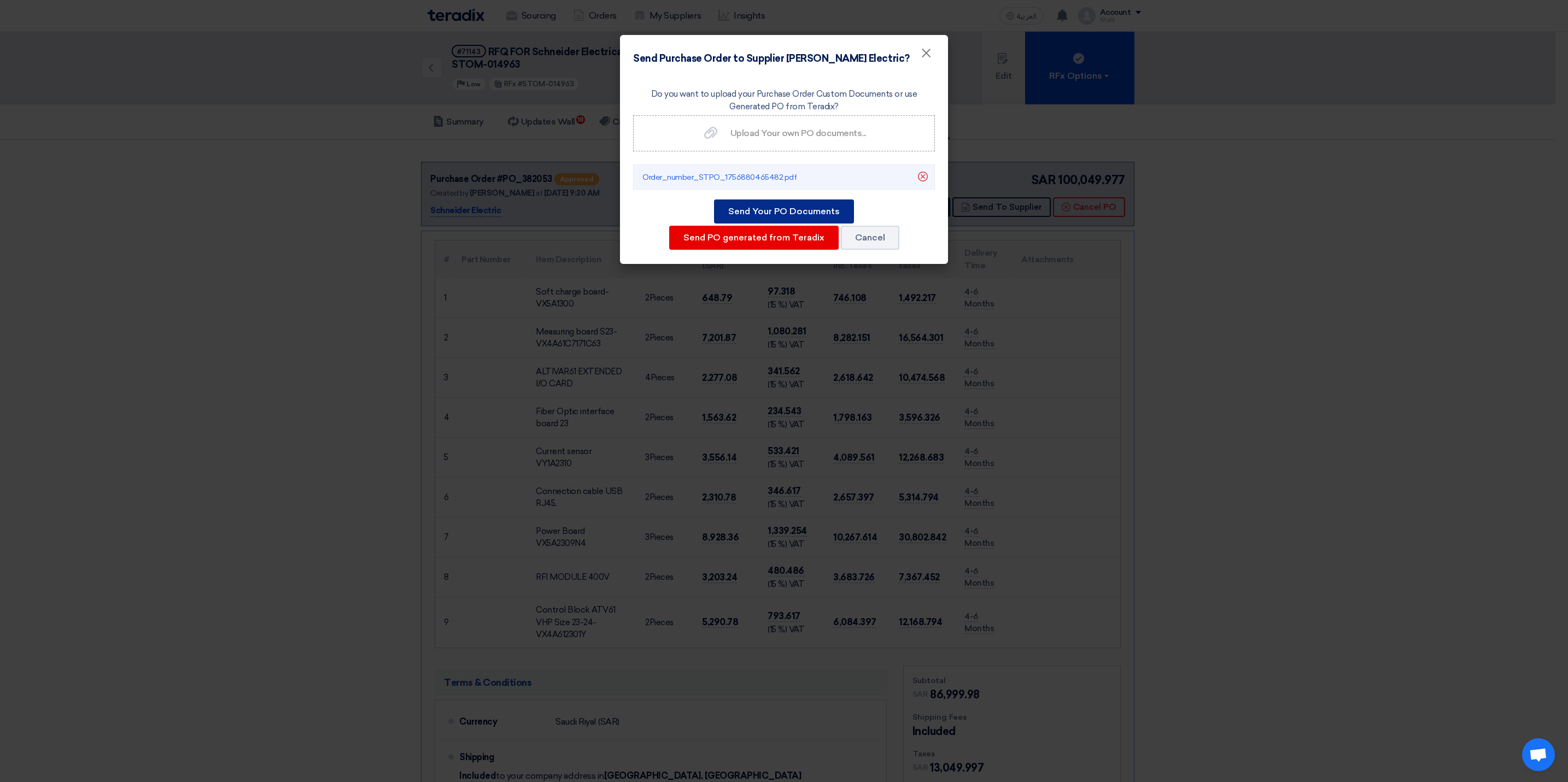
click at [771, 212] on button "Send Your PO Documents" at bounding box center [784, 212] width 140 height 24
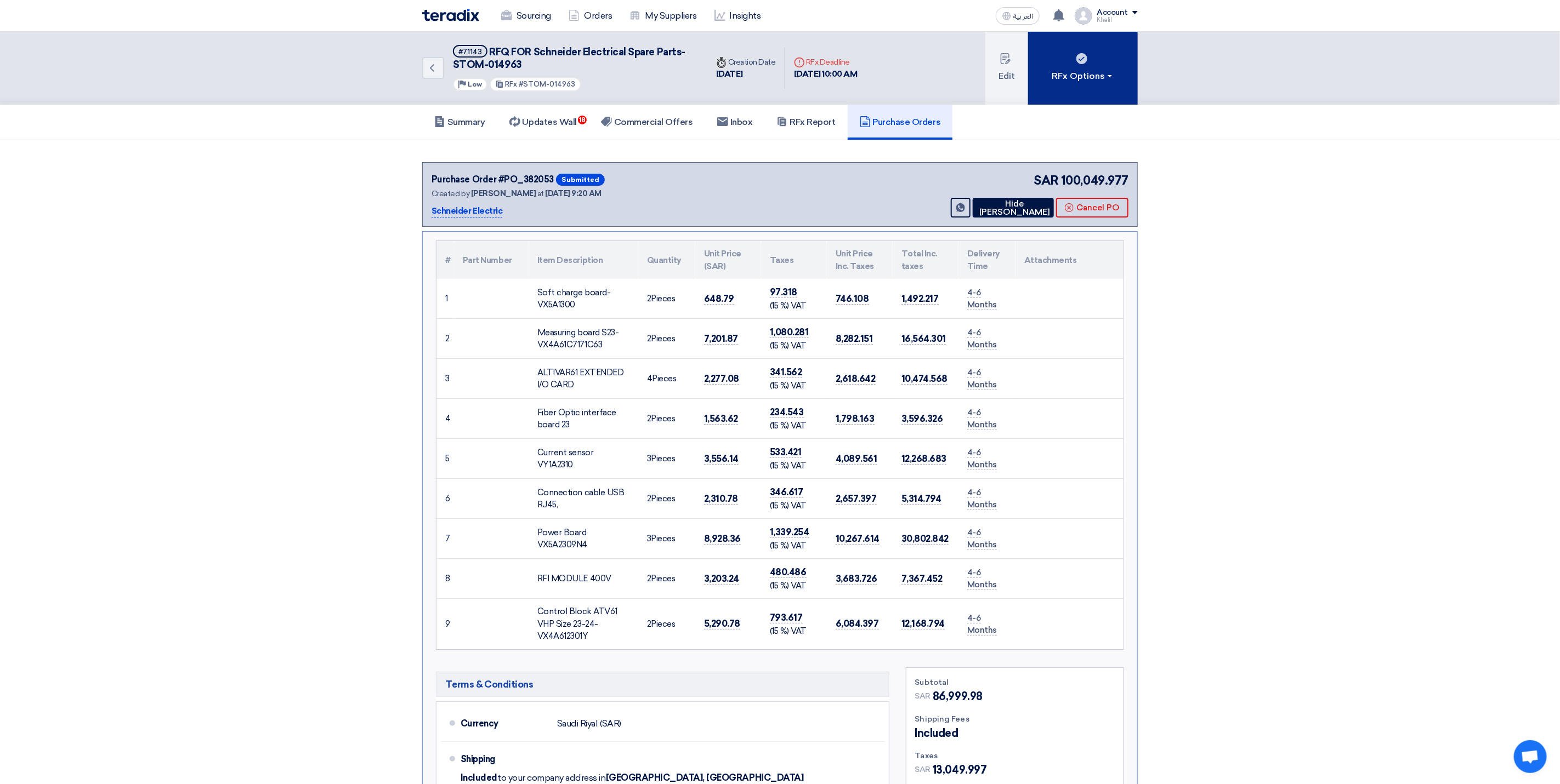
click at [1114, 81] on button "RFx Options" at bounding box center [1083, 69] width 110 height 73
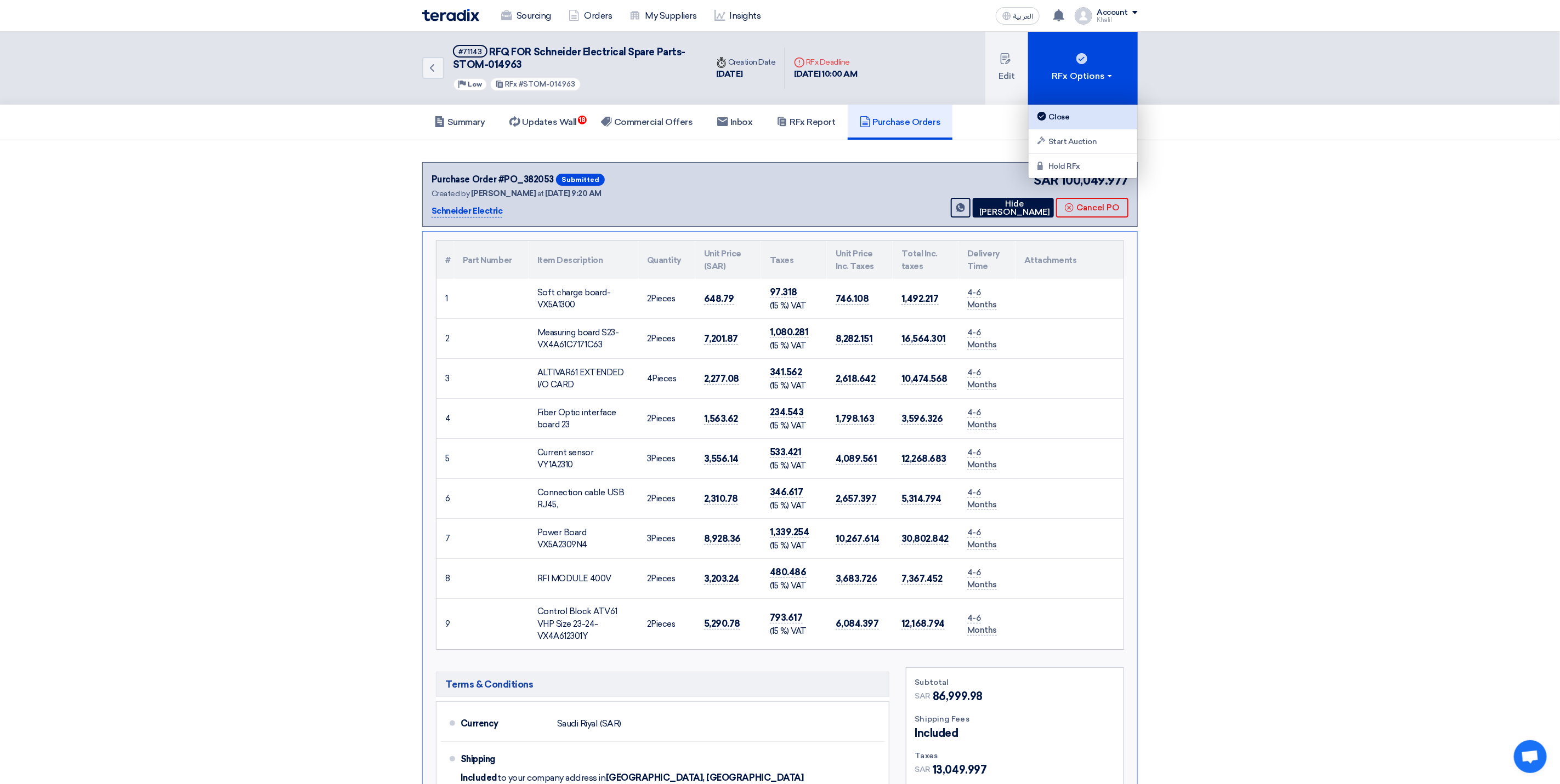
click at [1108, 110] on div "Close" at bounding box center [1084, 117] width 96 height 13
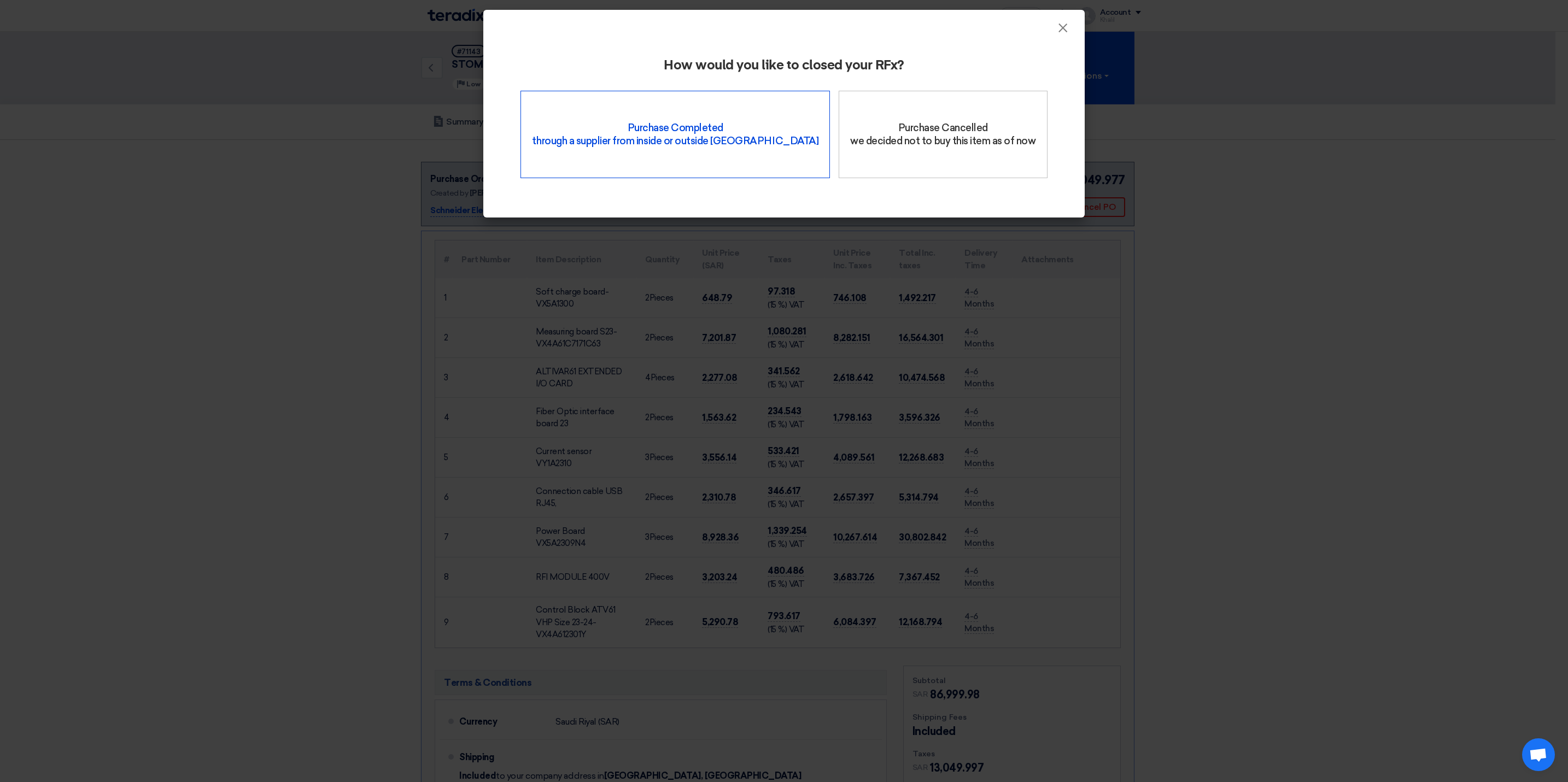
click at [733, 146] on div "Purchase Completed through a supplier from inside or outside Teradix" at bounding box center [675, 134] width 309 height 87
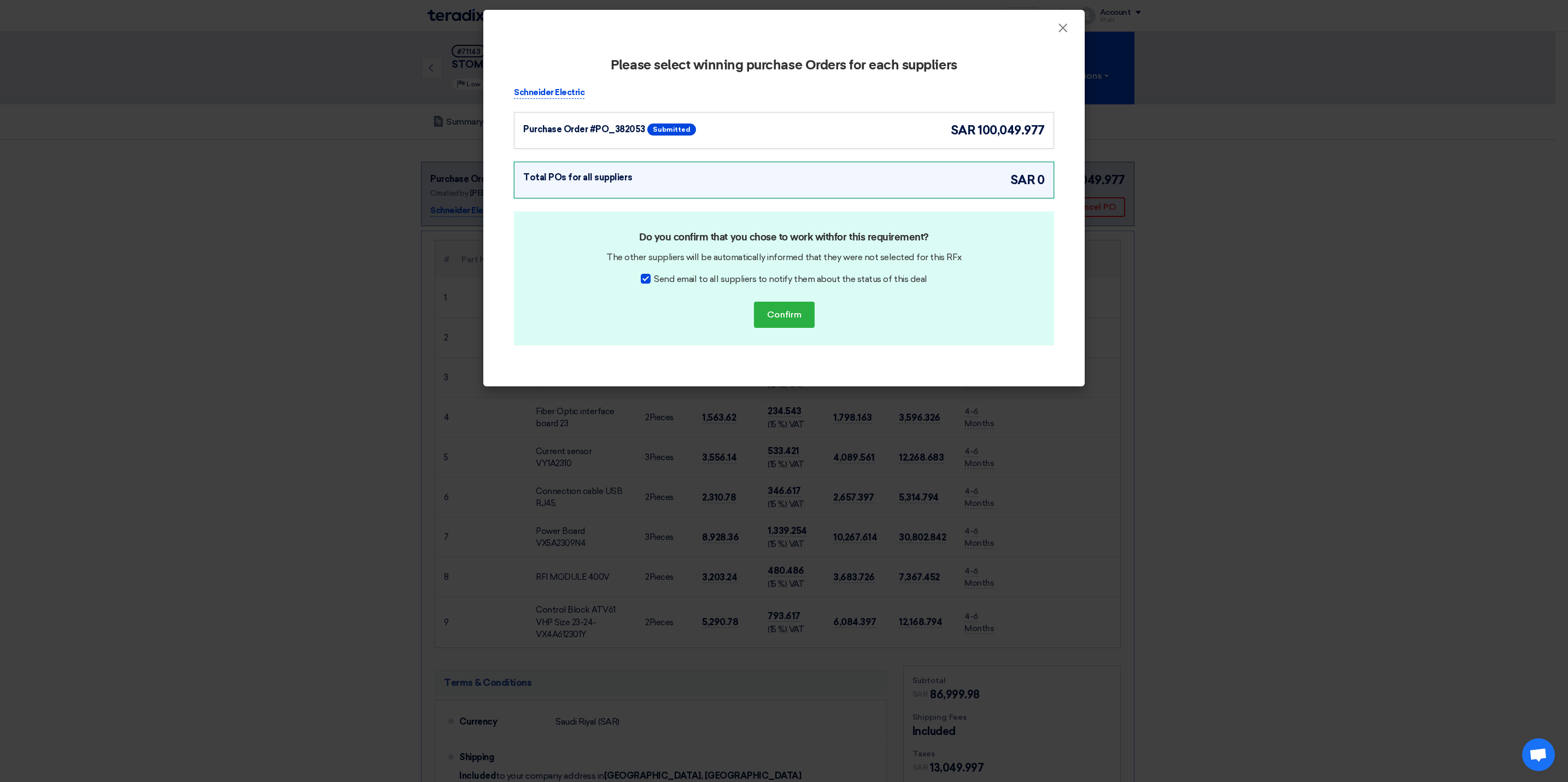
click at [810, 139] on div "Purchase Order #PO_382053 Submitted sar 100,049.977" at bounding box center [784, 130] width 522 height 18
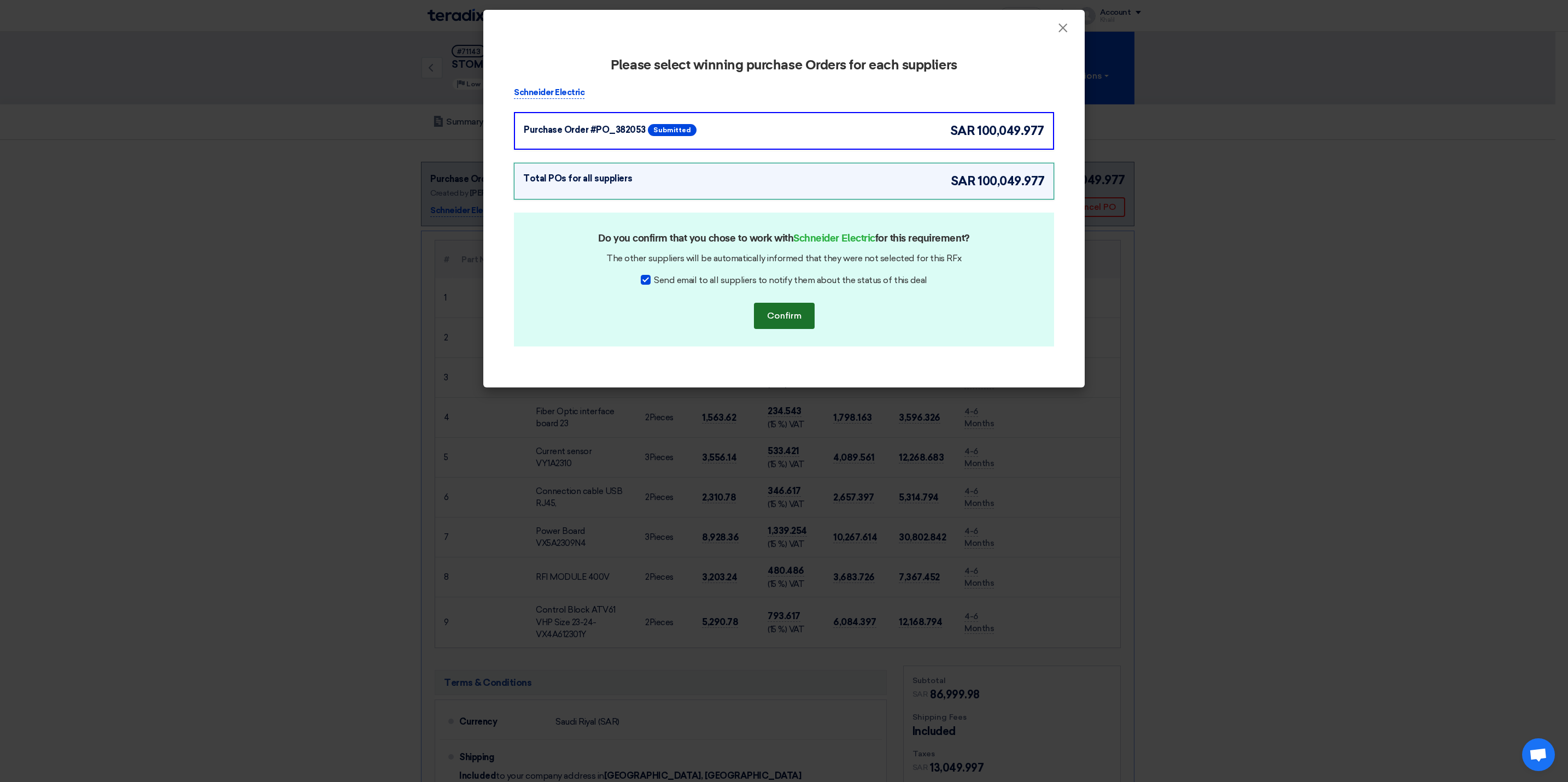
click at [796, 321] on button "Confirm" at bounding box center [784, 315] width 60 height 26
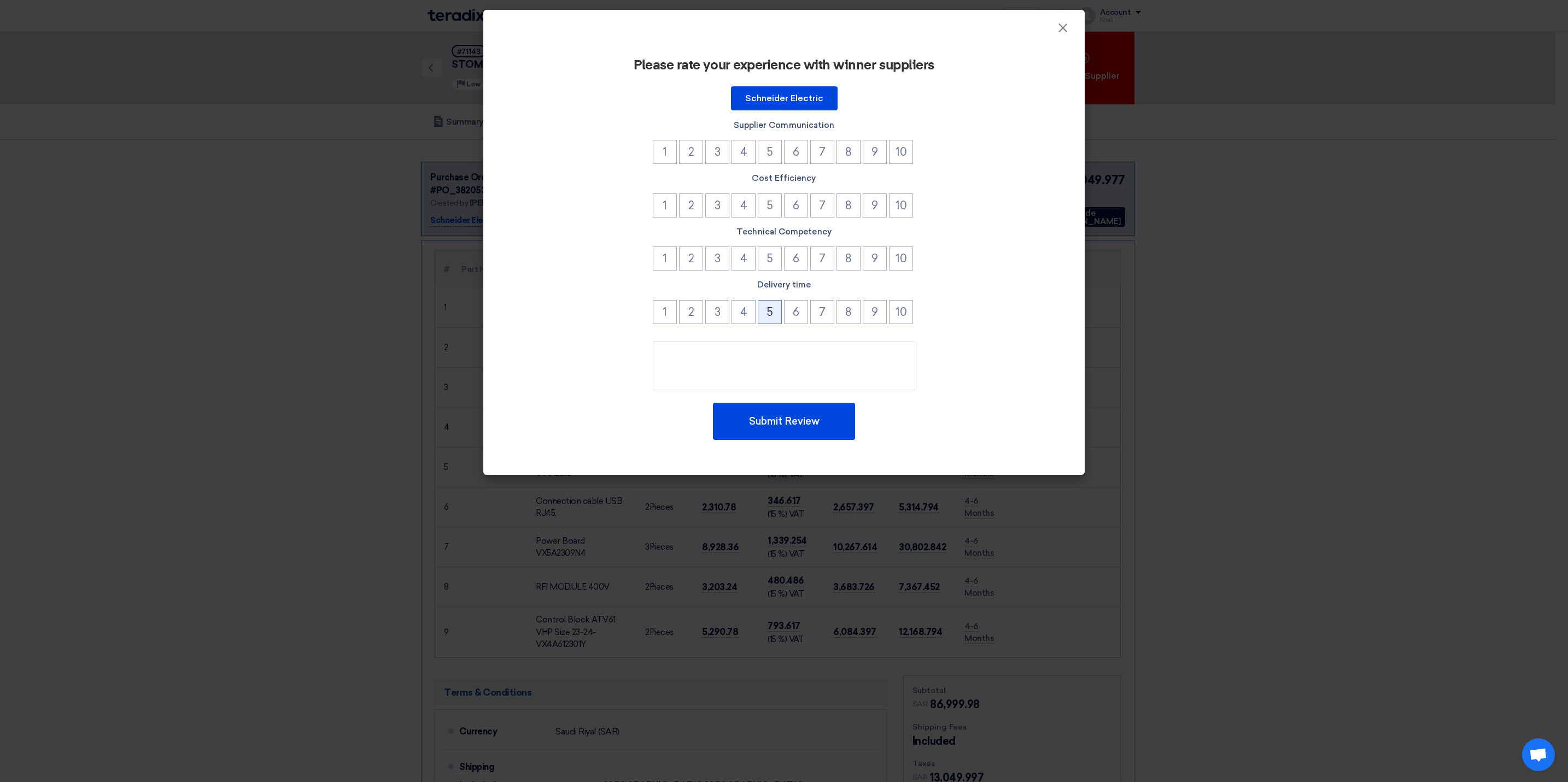
click at [776, 313] on button "5" at bounding box center [769, 312] width 24 height 24
click at [776, 263] on button "5" at bounding box center [769, 259] width 24 height 24
click at [768, 210] on button "5" at bounding box center [769, 206] width 24 height 24
click at [769, 154] on button "5" at bounding box center [769, 152] width 24 height 24
click at [787, 361] on textarea at bounding box center [784, 366] width 262 height 49
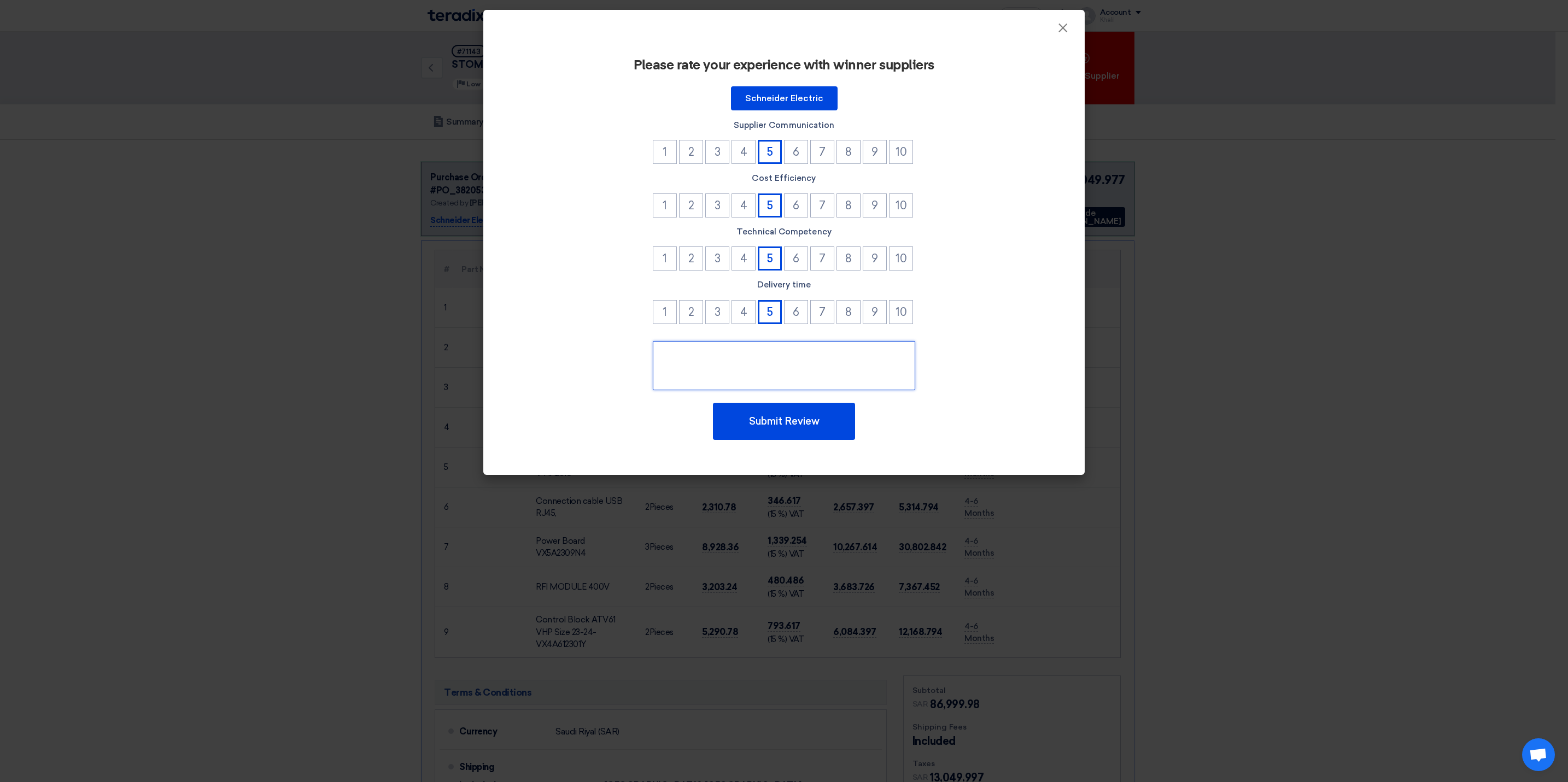
paste textarea "STPO-009212"
type textarea "STPO-009212"
drag, startPoint x: 817, startPoint y: 353, endPoint x: 734, endPoint y: 352, distance: 83.0
click at [734, 352] on textarea at bounding box center [784, 366] width 262 height 49
click at [802, 429] on button "Submit Review" at bounding box center [784, 422] width 142 height 37
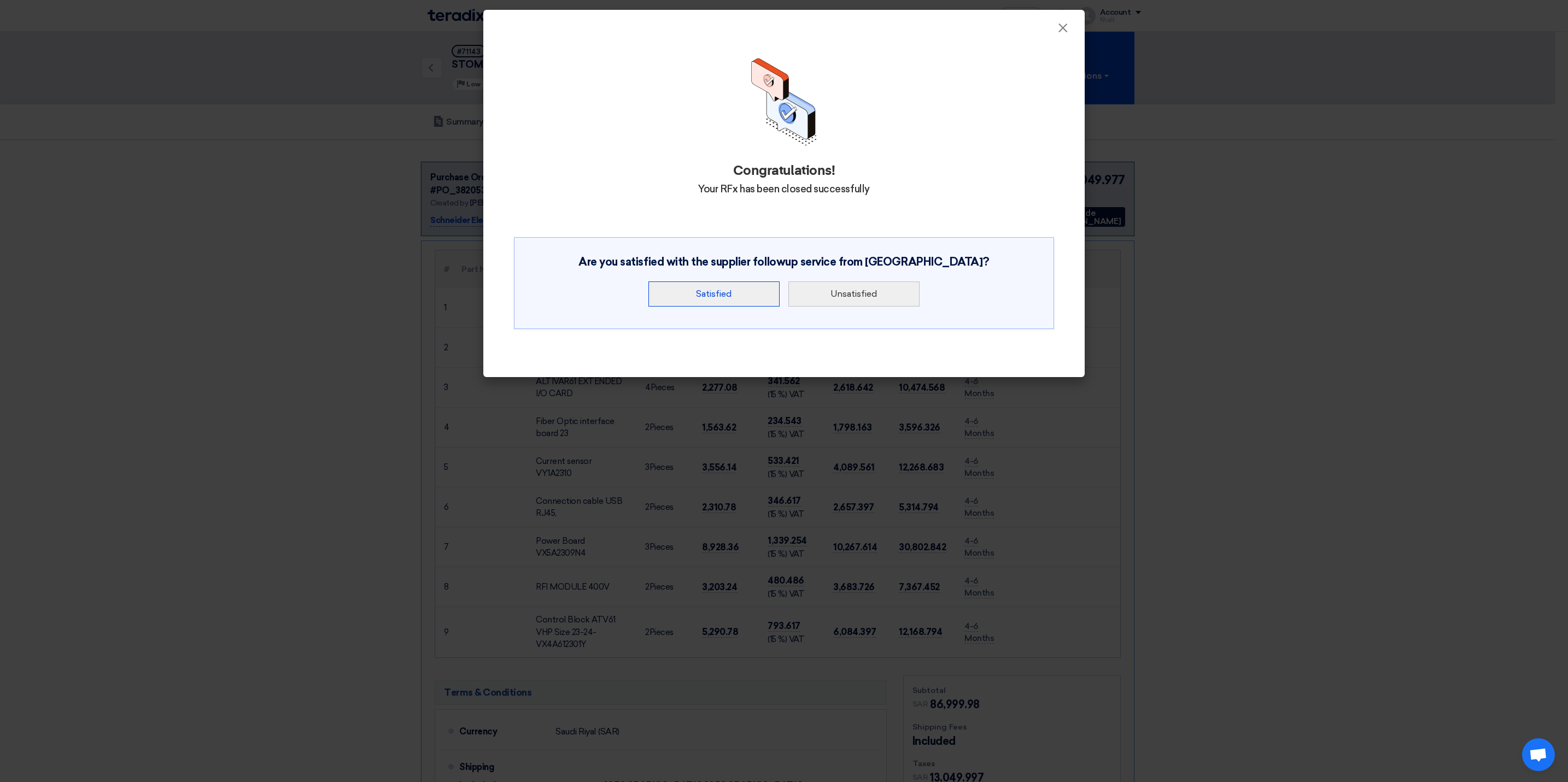
click at [727, 295] on button "Satisfied" at bounding box center [714, 294] width 131 height 25
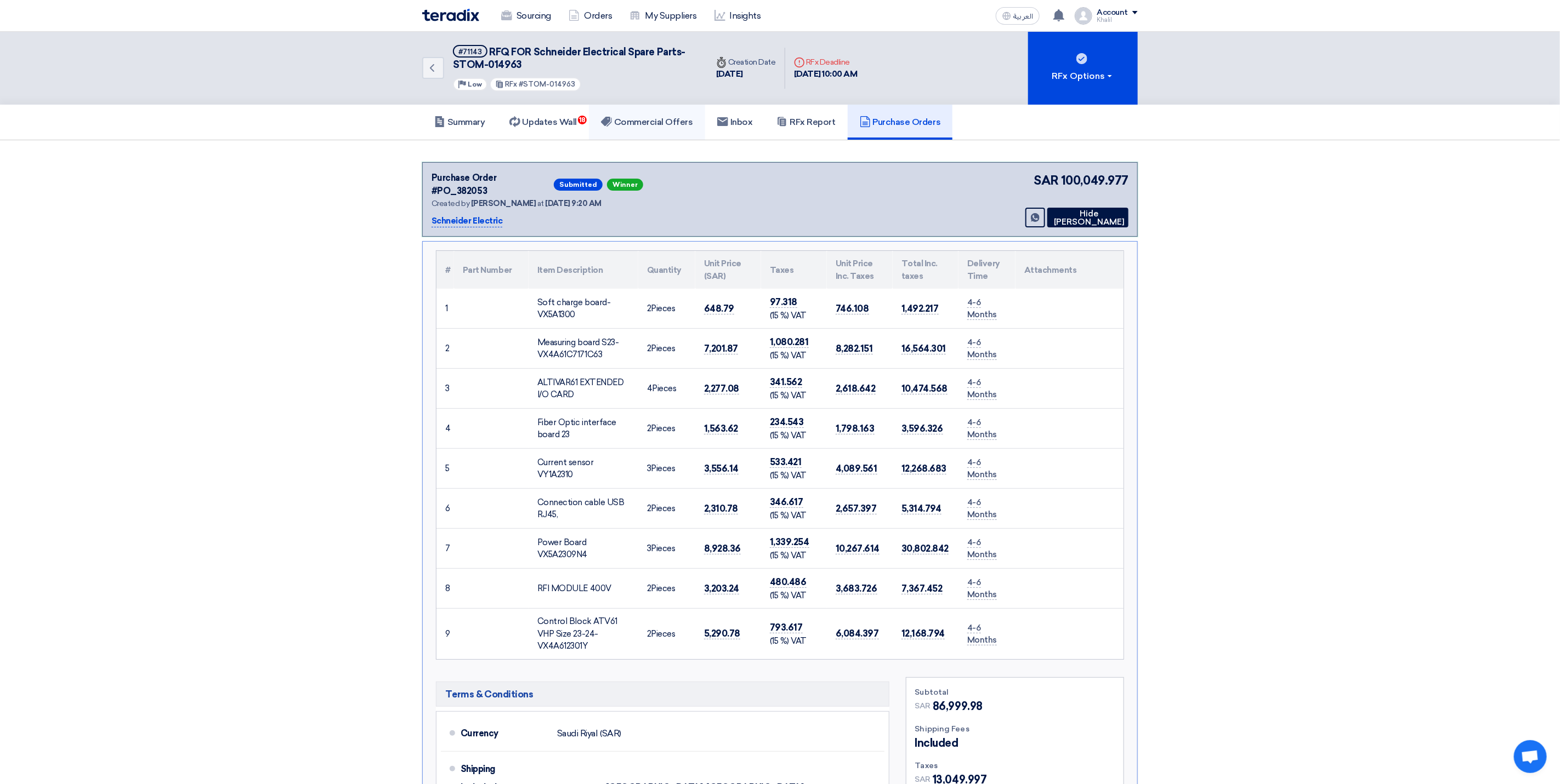
click at [662, 119] on h5 "Commercial Offers" at bounding box center [647, 122] width 92 height 11
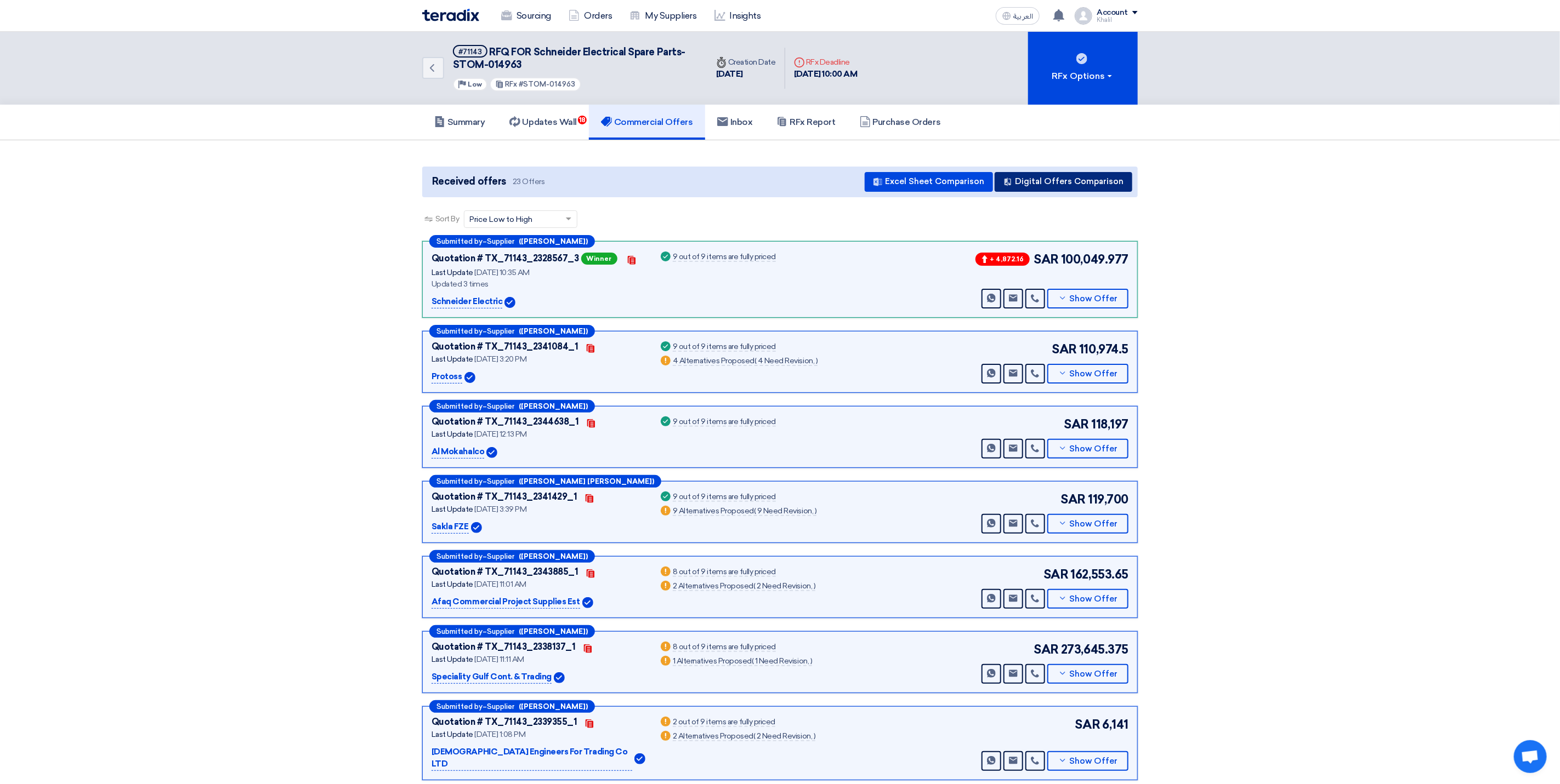
click at [1056, 176] on button "Digital Offers Comparison" at bounding box center [1063, 182] width 138 height 19
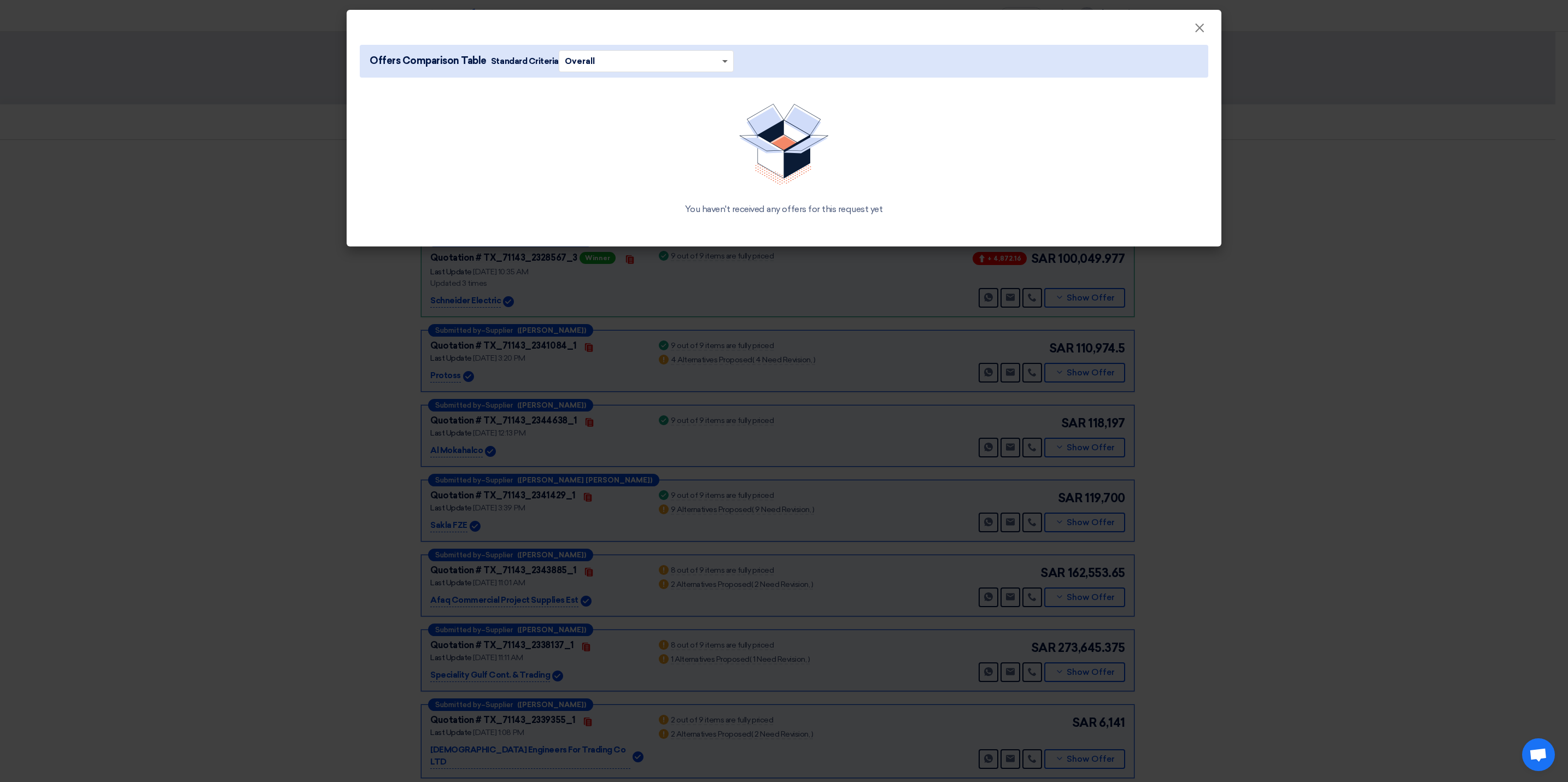
click at [722, 60] on span at bounding box center [725, 62] width 5 height 4
click at [681, 86] on div "Overall" at bounding box center [646, 83] width 174 height 22
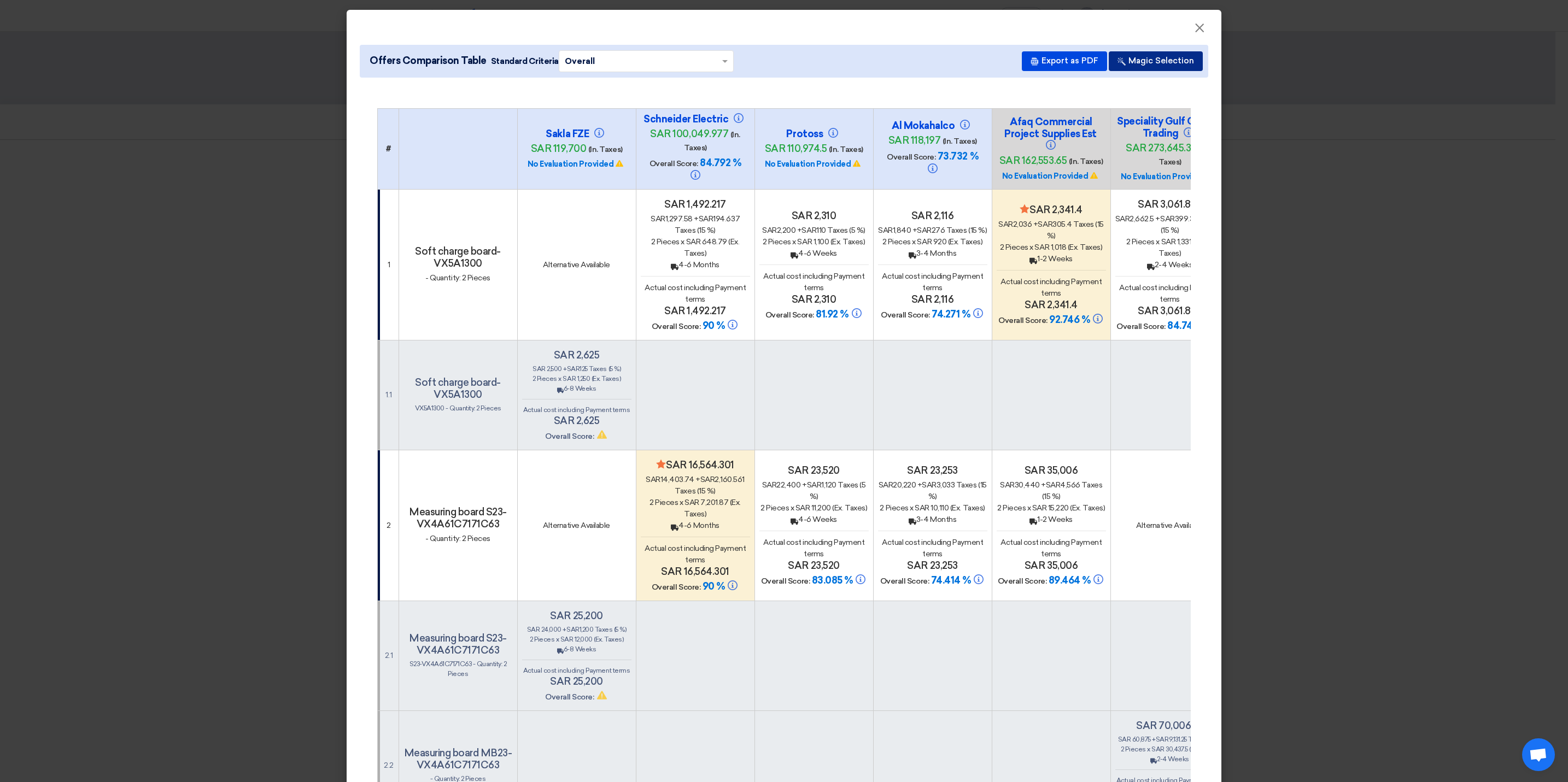
click at [1130, 65] on button "Magic Selection" at bounding box center [1156, 61] width 94 height 19
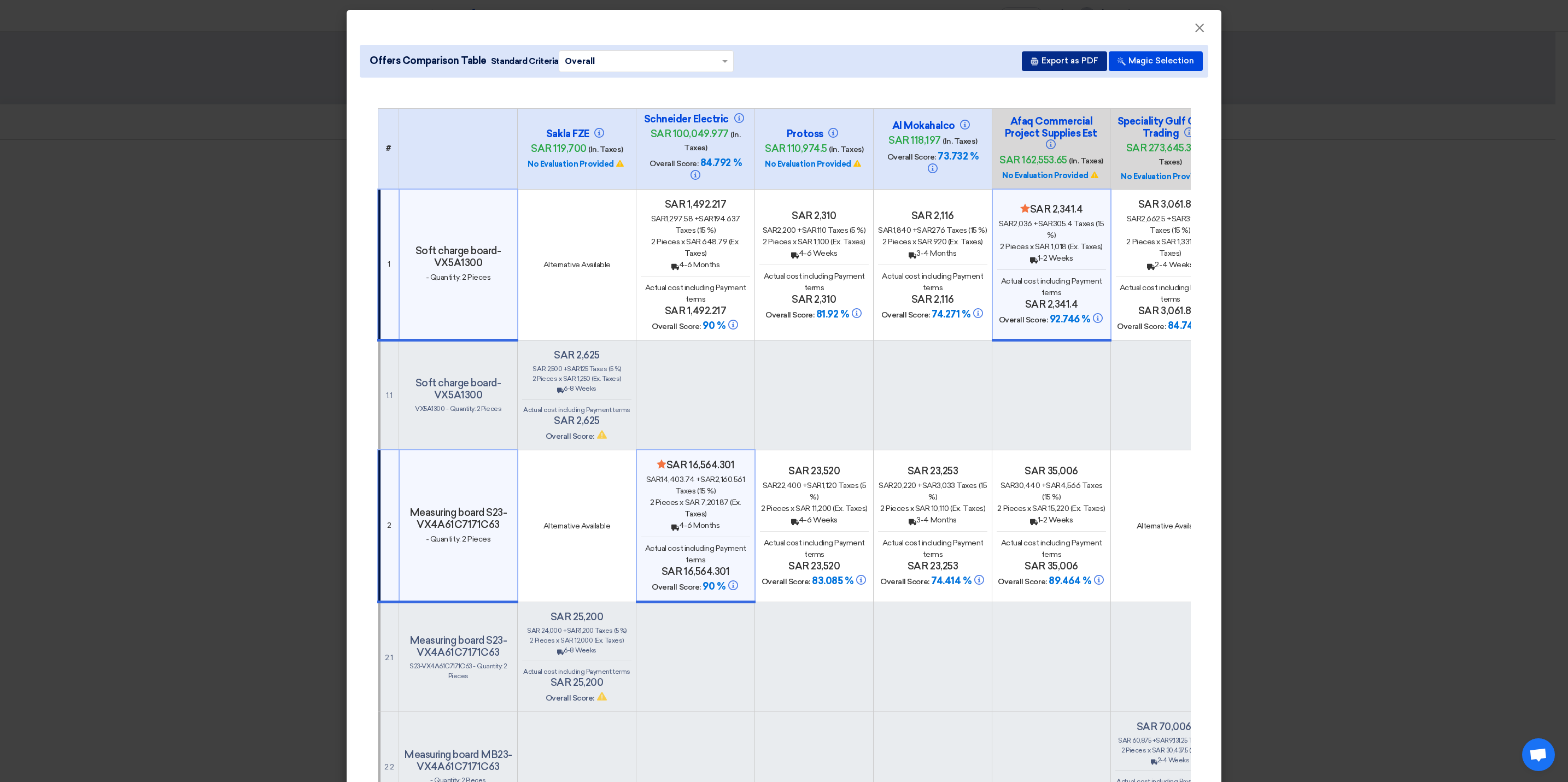
click at [1073, 63] on button "Export as PDF" at bounding box center [1065, 61] width 85 height 19
click at [473, 66] on span "Offers Comparison Table" at bounding box center [428, 61] width 117 height 15
drag, startPoint x: 360, startPoint y: 60, endPoint x: 476, endPoint y: 60, distance: 116.0
click at [476, 60] on span "Offers Comparison Table Standard Criteria × Overall ×" at bounding box center [550, 60] width 368 height 22
copy span "Offers Comparison Table"
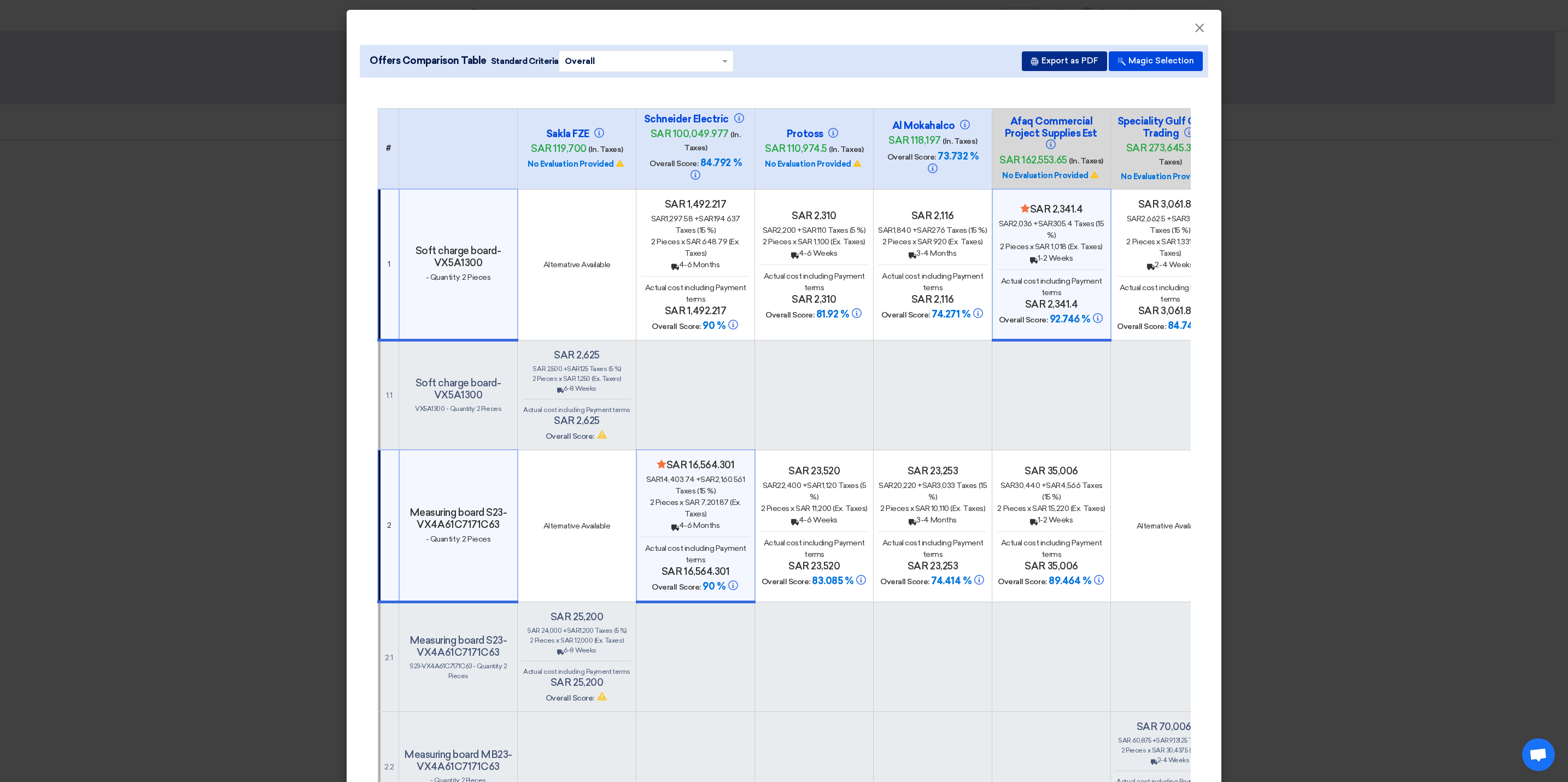
click at [1048, 63] on button "Export as PDF" at bounding box center [1065, 61] width 85 height 19
click at [1047, 60] on button "Export as PDF" at bounding box center [1065, 61] width 85 height 19
